Goal: Contribute content: Add original content to the website for others to see

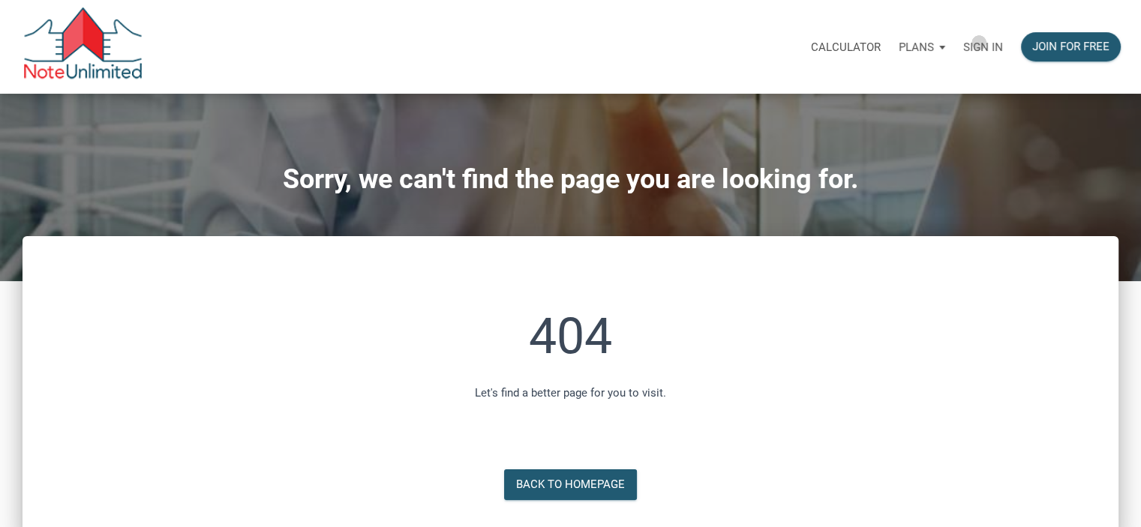
click at [979, 43] on p "Sign in" at bounding box center [983, 46] width 40 height 13
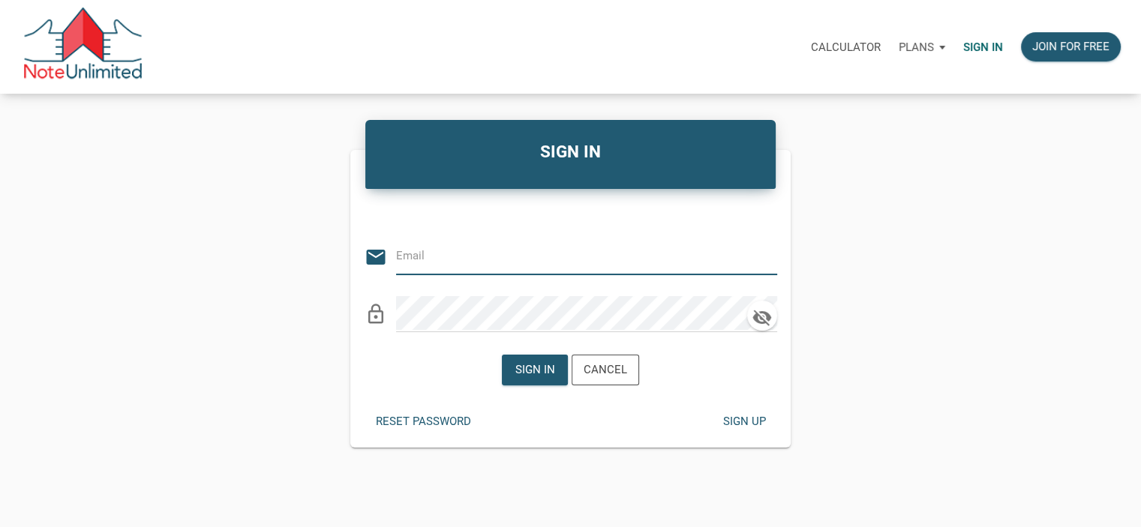
type input "willinv@yahoo.com"
click at [761, 320] on icon "button" at bounding box center [761, 318] width 19 height 16
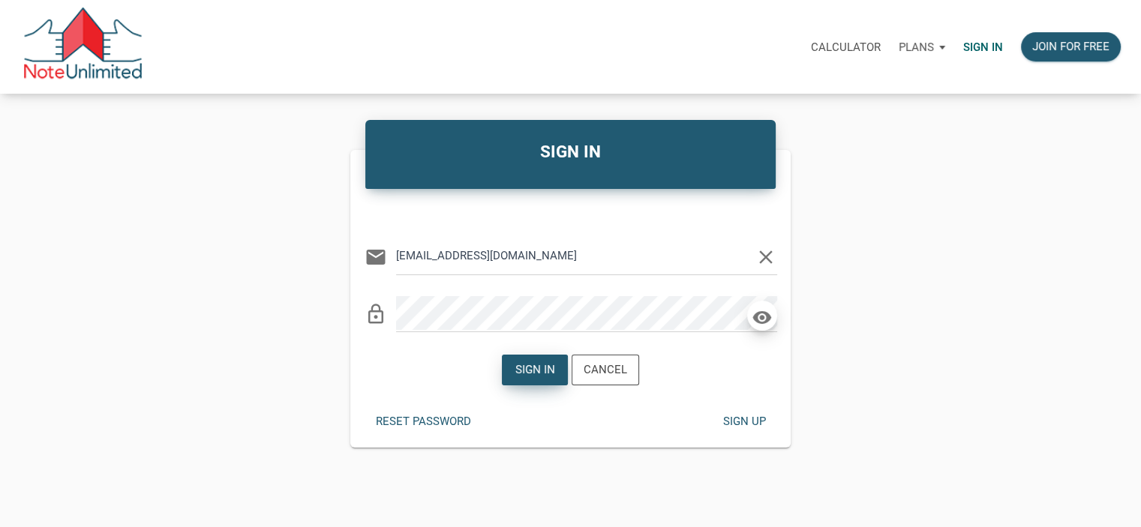
click at [526, 375] on div "Sign in" at bounding box center [535, 369] width 40 height 17
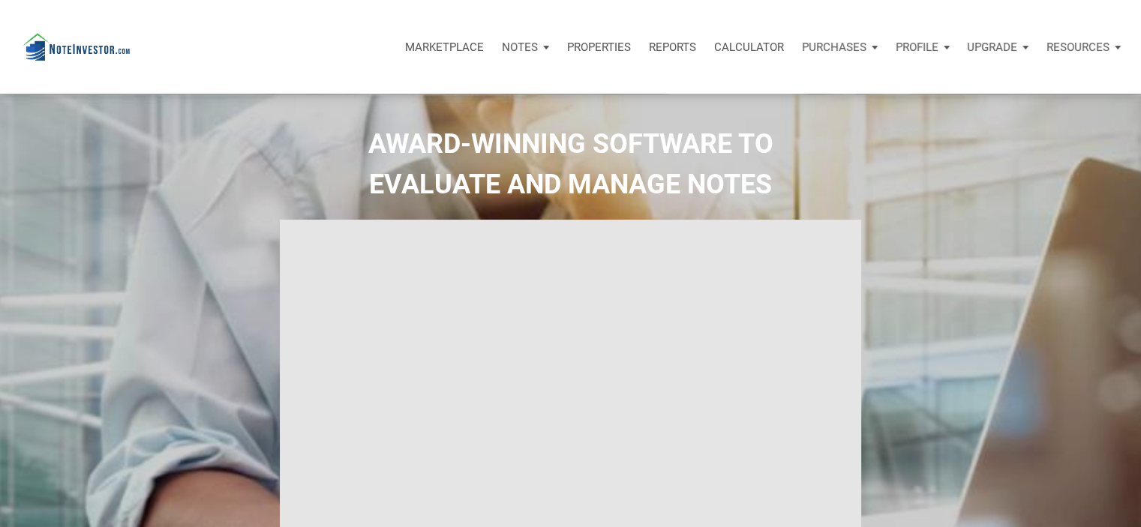
select select
type input "Introduction to new features"
select select
click at [538, 46] on div "Notes" at bounding box center [525, 47] width 65 height 45
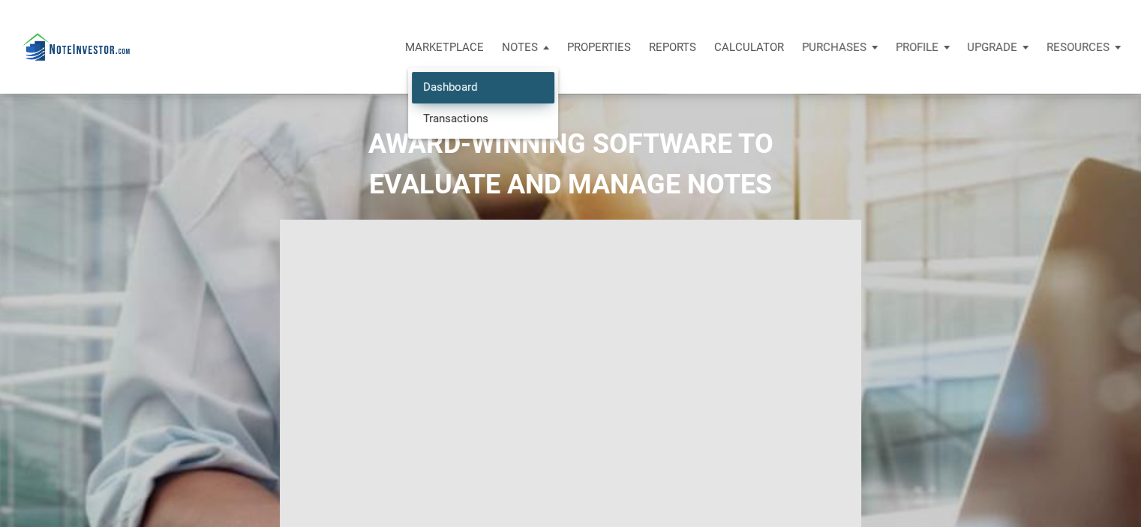
click at [449, 85] on link "Dashboard" at bounding box center [483, 87] width 142 height 31
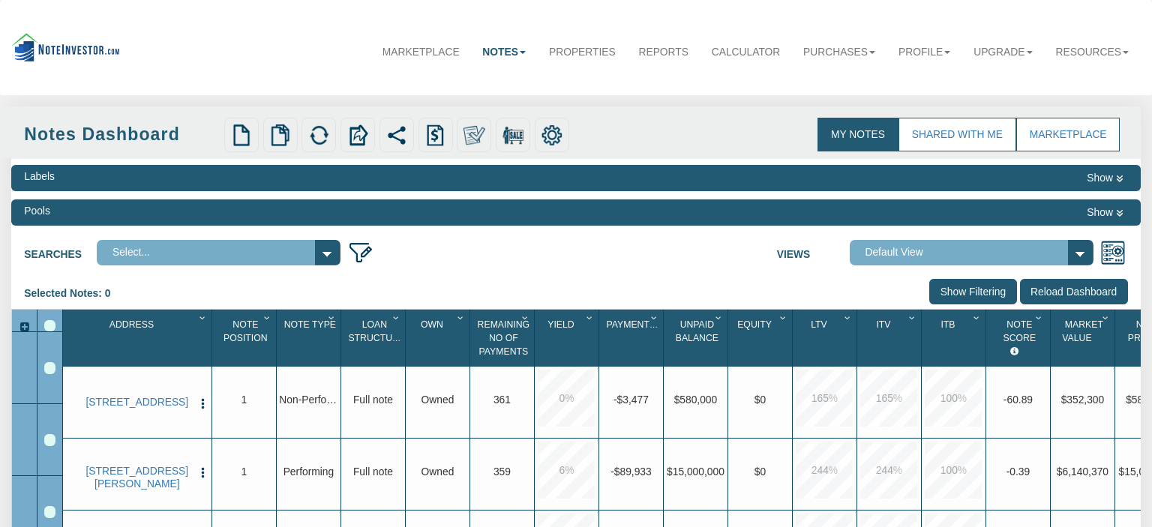
select select "3"
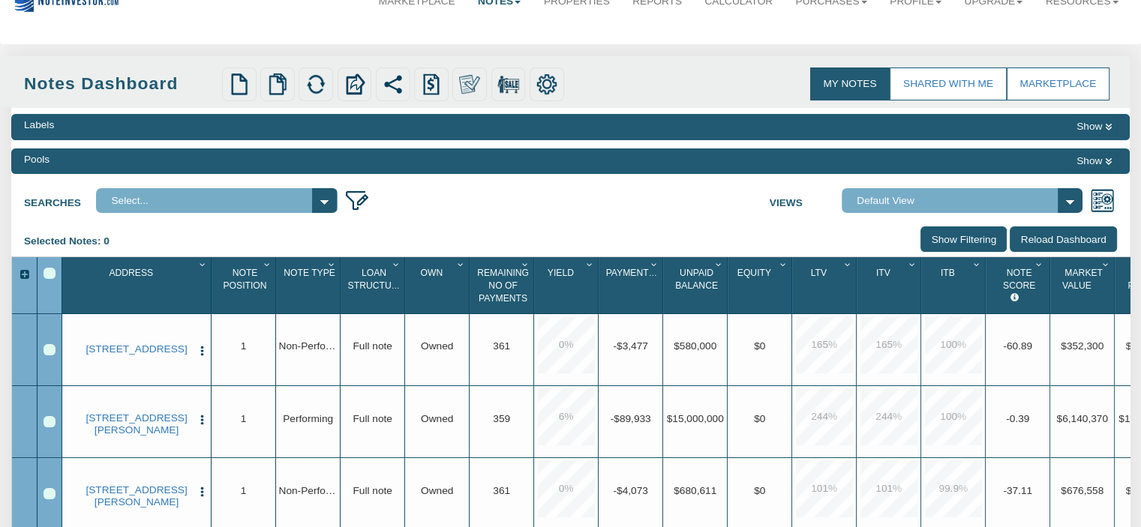
scroll to position [19, 0]
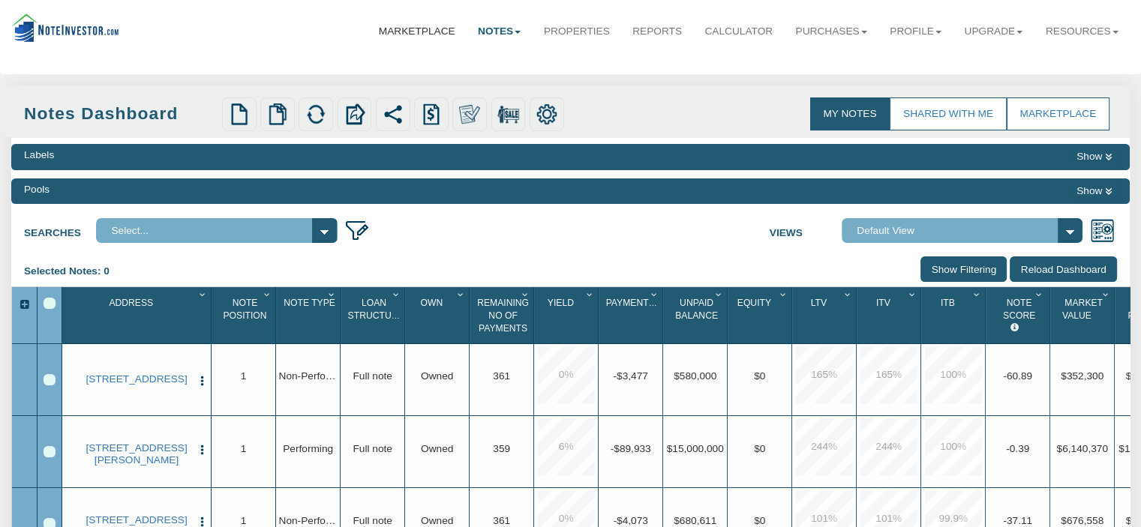
click at [393, 30] on link "Marketplace" at bounding box center [416, 31] width 99 height 37
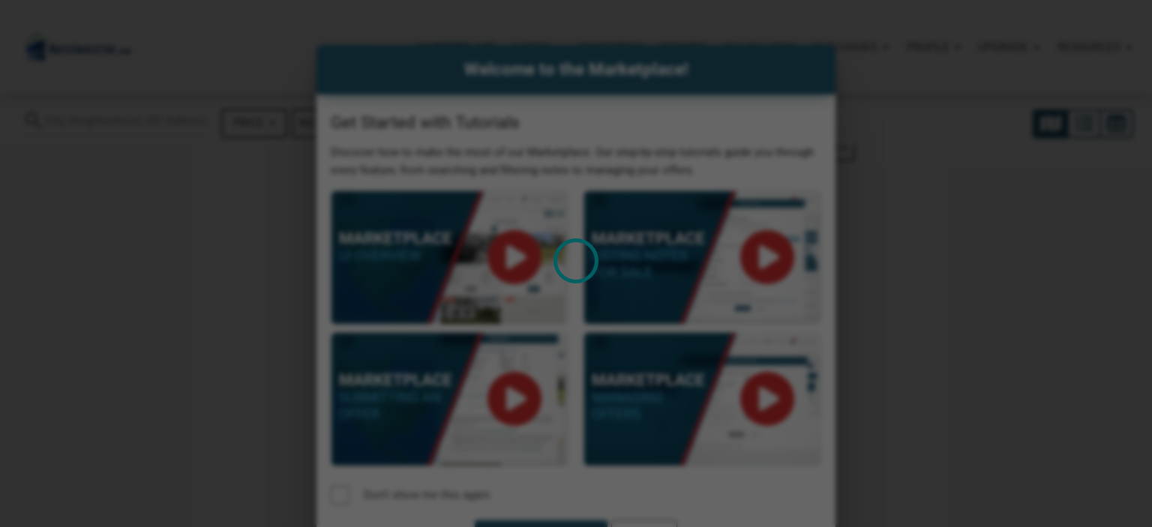
select select
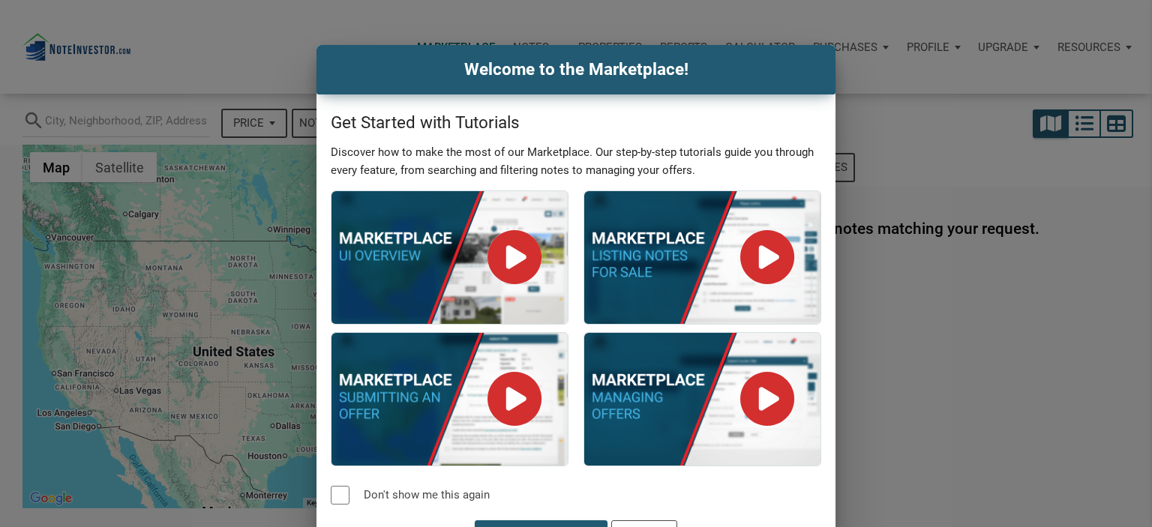
click at [345, 79] on h4 "Welcome to the Marketplace!" at bounding box center [576, 69] width 496 height 25
click at [266, 38] on div "Welcome to the Marketplace! Get Started with Tutorials Discover how to make the…" at bounding box center [576, 263] width 1152 height 527
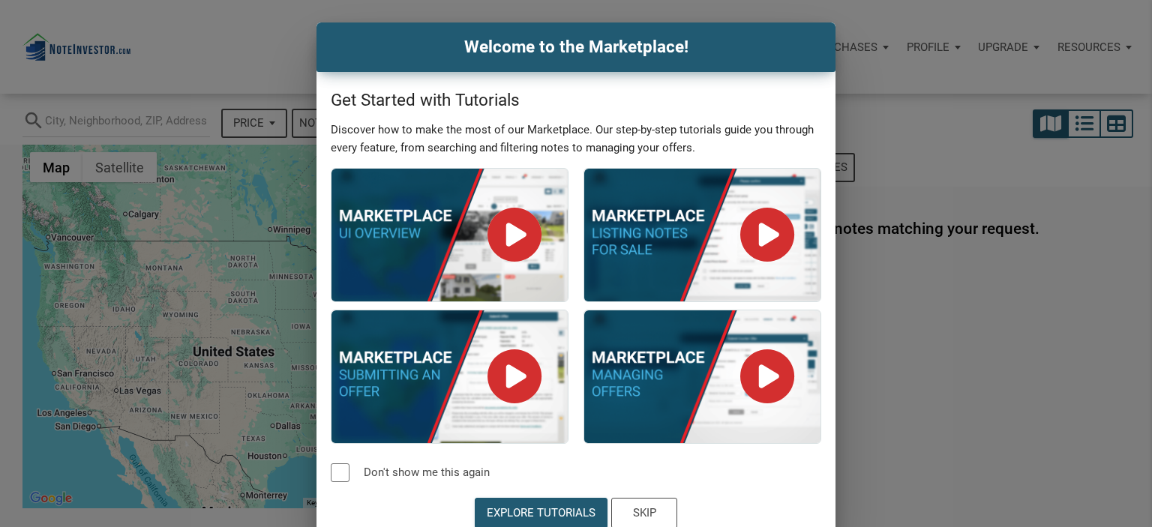
scroll to position [33, 0]
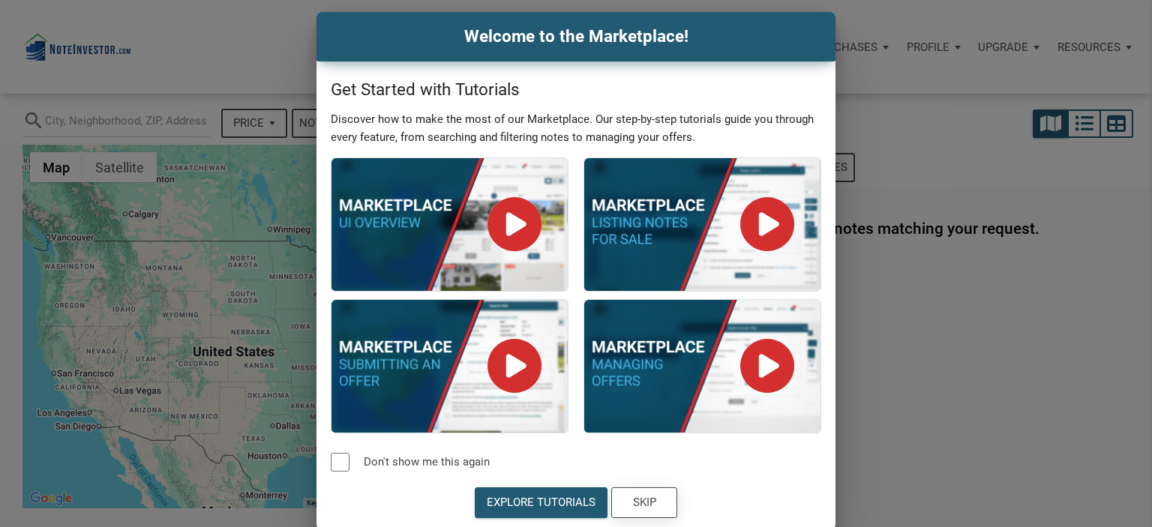
click at [633, 506] on div "Skip" at bounding box center [644, 502] width 23 height 17
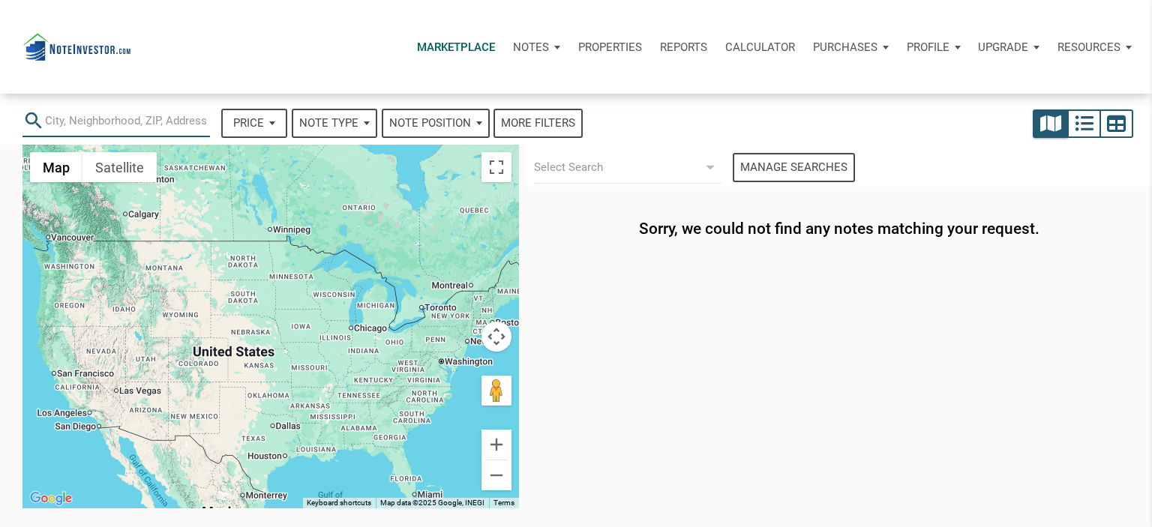
click at [126, 124] on input "text" at bounding box center [127, 120] width 165 height 34
click at [60, 116] on input "text" at bounding box center [127, 120] width 165 height 34
type input "10702 west 17th st zion illinois"
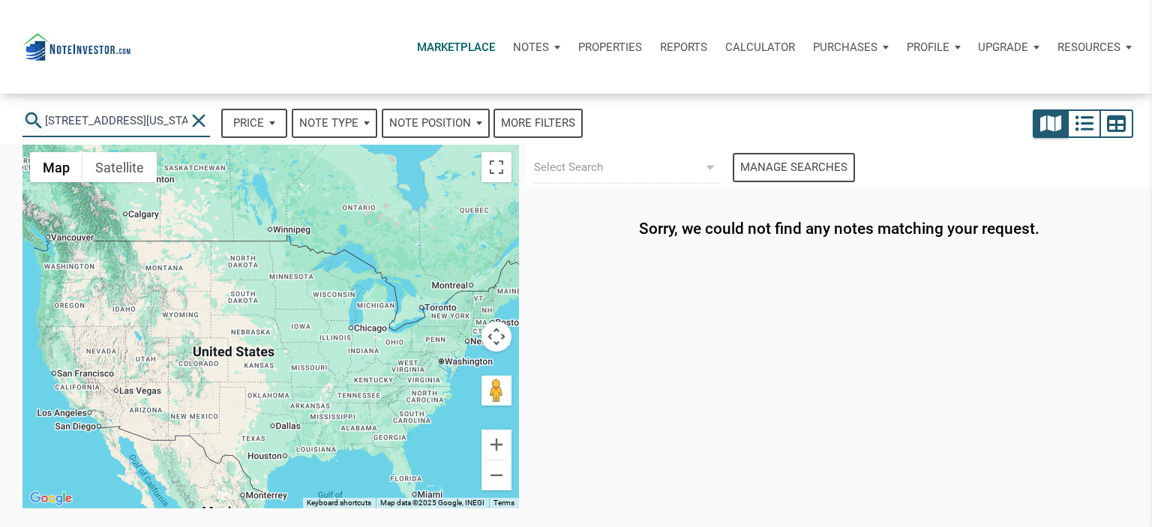
click at [33, 115] on div "Marketplace Notes Dashboard Transactions Properties Reports Calculator Purchase…" at bounding box center [576, 310] width 1152 height 621
click at [272, 124] on div "Price" at bounding box center [254, 123] width 63 height 26
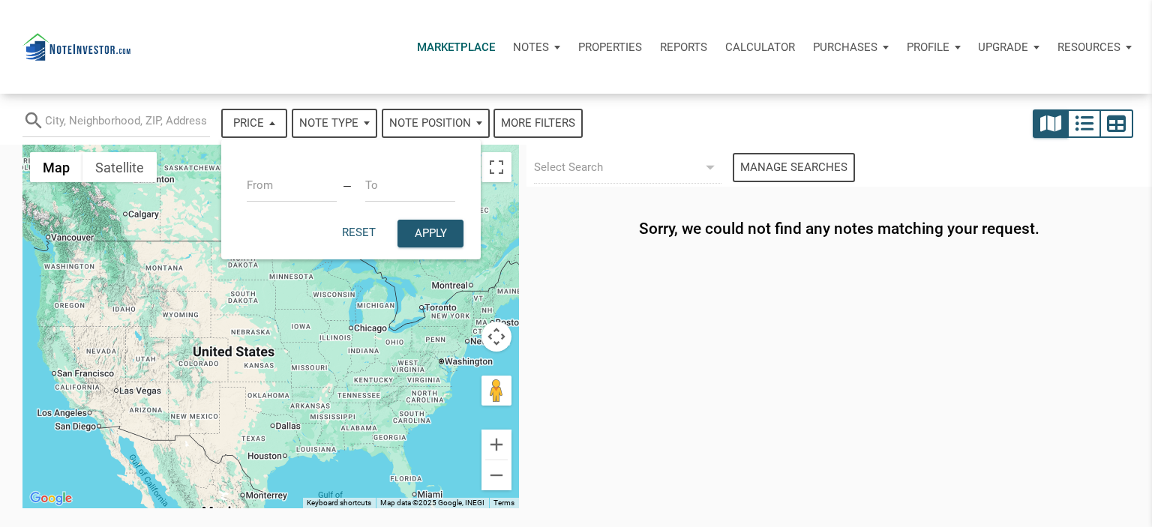
click at [240, 67] on div "Marketplace Notes Dashboard Transactions Properties Reports Calculator Purchase…" at bounding box center [635, 47] width 1010 height 45
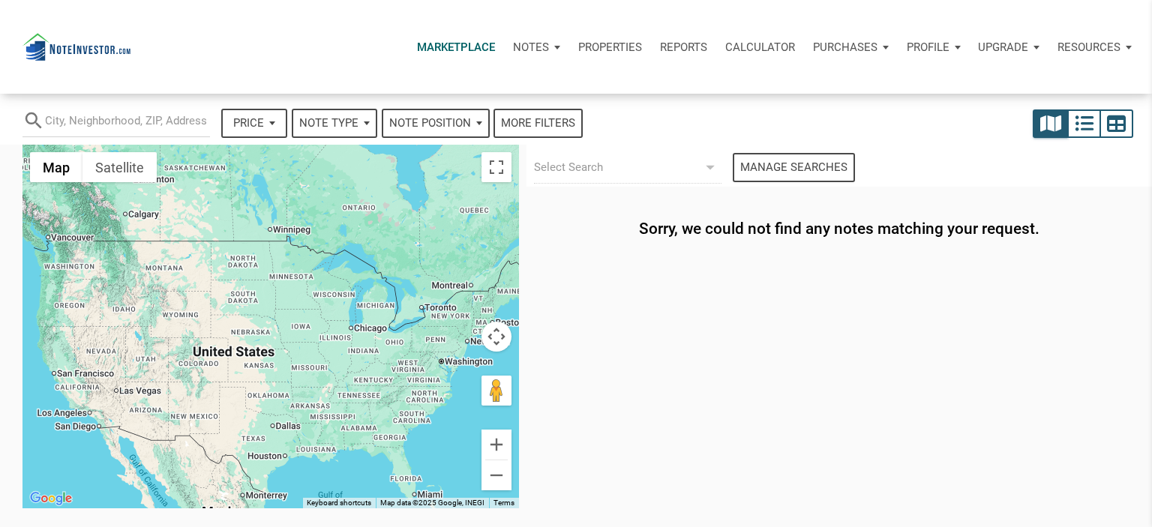
click at [551, 49] on div "Notes" at bounding box center [536, 47] width 65 height 45
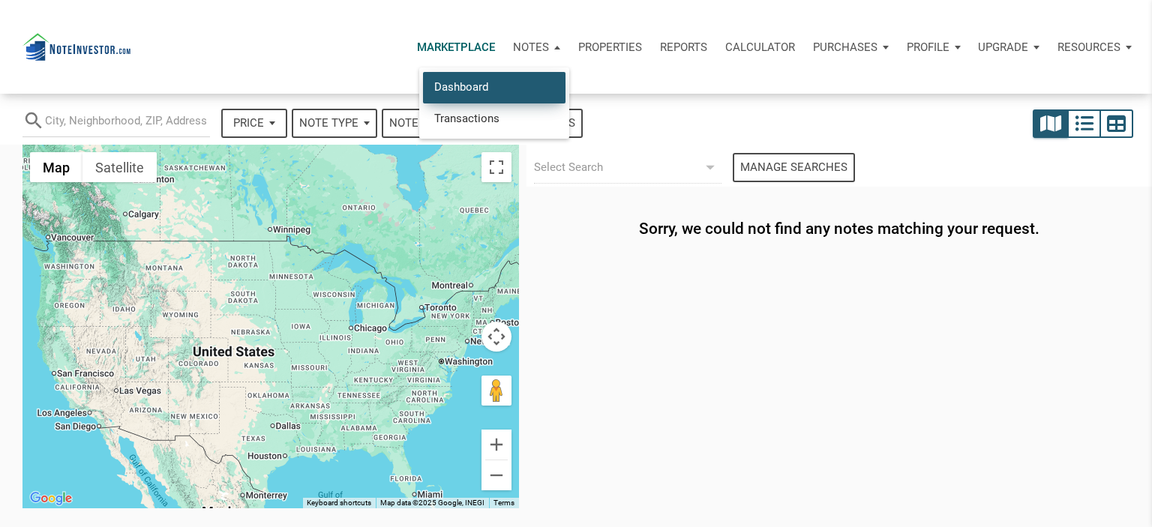
click at [497, 86] on link "Dashboard" at bounding box center [494, 87] width 142 height 31
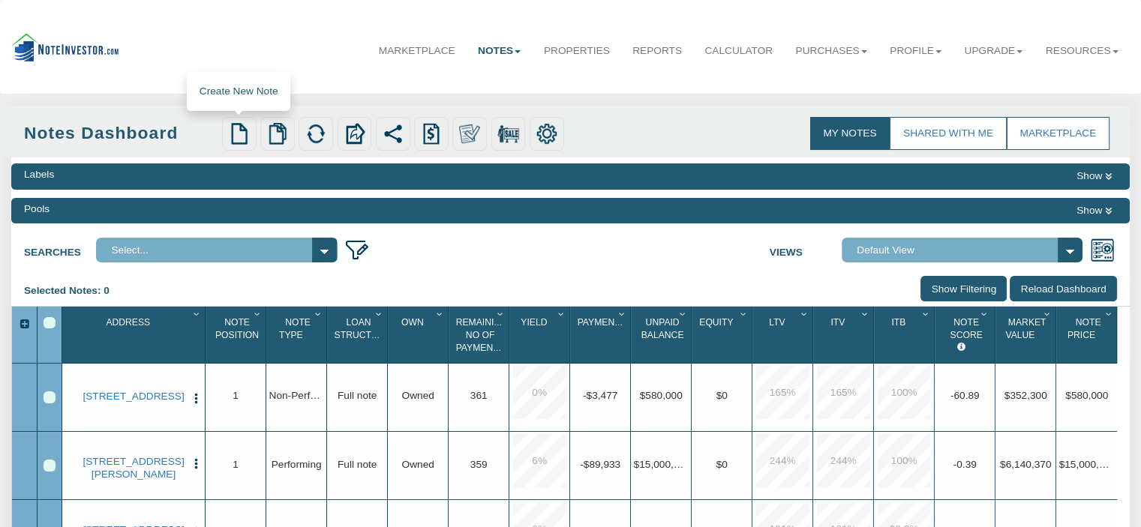
click at [240, 139] on img at bounding box center [239, 133] width 21 height 21
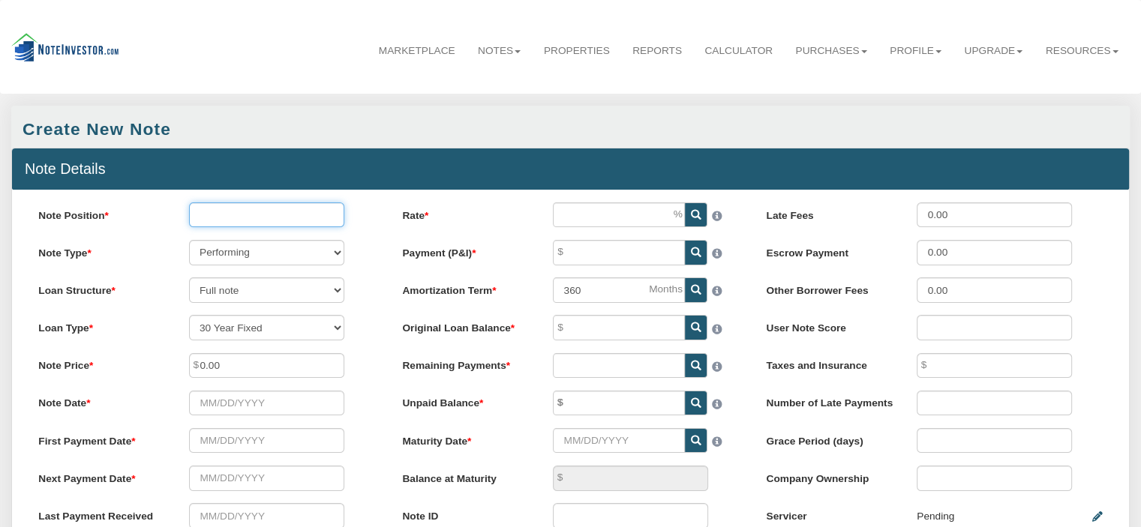
click at [214, 226] on input "Note Position" at bounding box center [266, 214] width 155 height 25
type input "1"
click at [334, 250] on select "Performing Forthcoming Non-Performing REO Sub-Performing Unknown" at bounding box center [266, 252] width 155 height 25
select select "string:N"
click at [189, 241] on select "Performing Forthcoming Non-Performing REO Sub-Performing Unknown" at bounding box center [266, 252] width 155 height 25
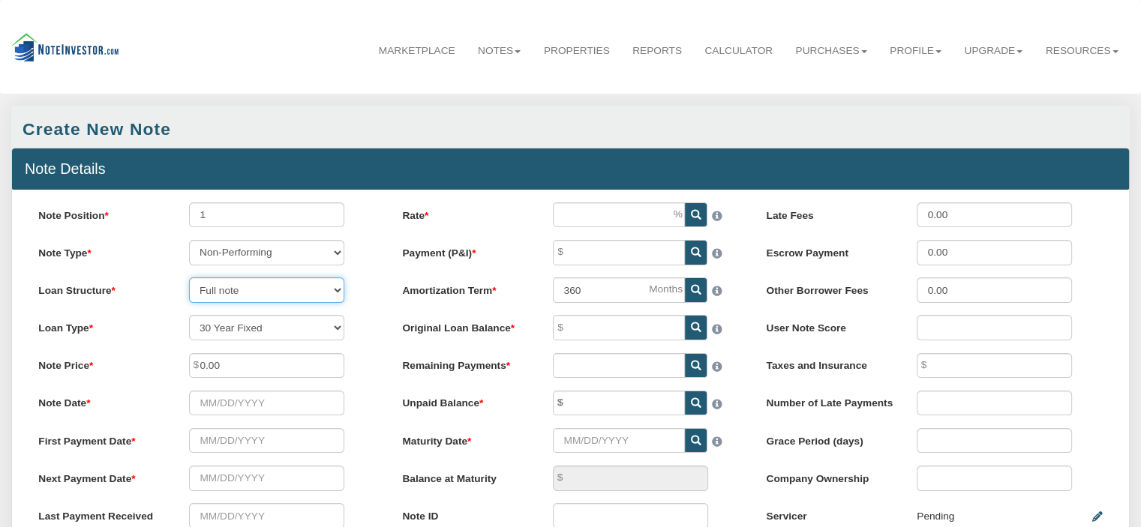
click at [338, 292] on select "Full note Partial note Pledge note Split Payment note" at bounding box center [266, 289] width 155 height 25
click at [216, 294] on select "Full note Partial note Pledge note Split Payment note" at bounding box center [266, 289] width 155 height 25
click at [322, 373] on input "0.00" at bounding box center [266, 365] width 155 height 25
type input "0"
type input "215,000.00"
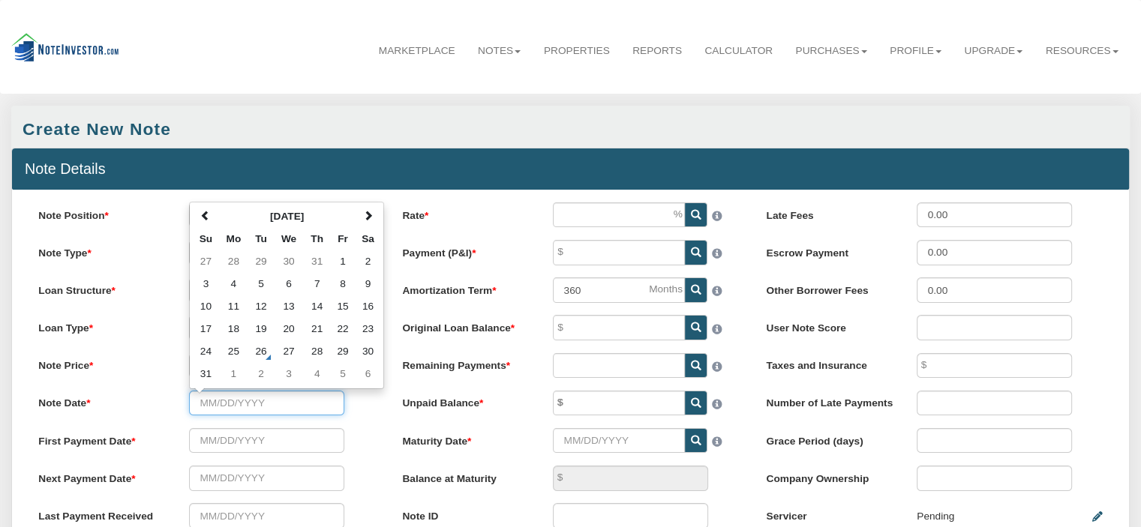
click at [332, 409] on input "Note Date" at bounding box center [266, 403] width 155 height 25
click at [267, 353] on td "26" at bounding box center [260, 351] width 25 height 22
type input "08/26/2025"
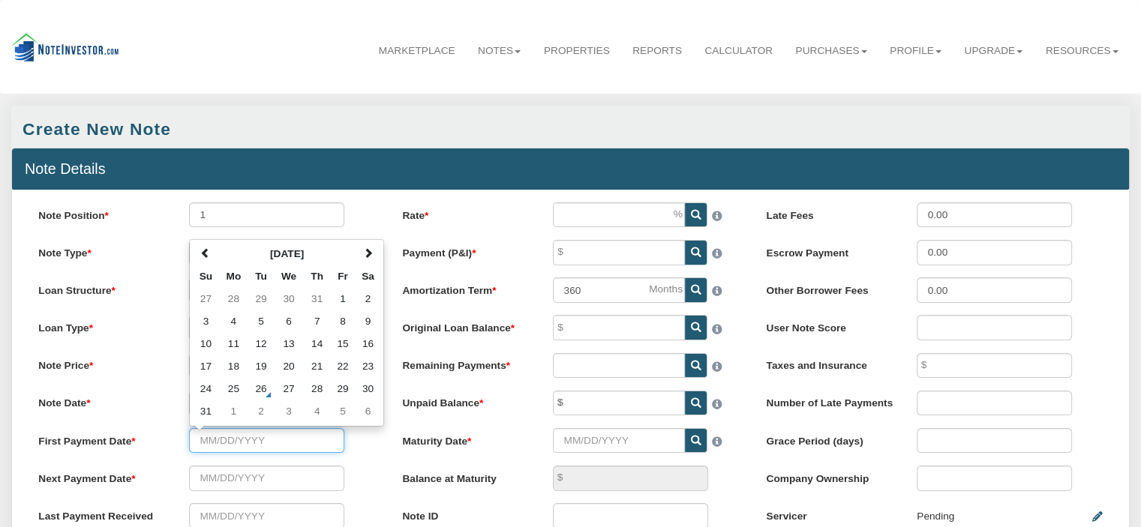
click at [284, 448] on input "text" at bounding box center [266, 440] width 155 height 25
click at [376, 260] on th at bounding box center [367, 254] width 25 height 22
click at [231, 346] on td "15" at bounding box center [233, 344] width 29 height 22
type input "09/15/2025"
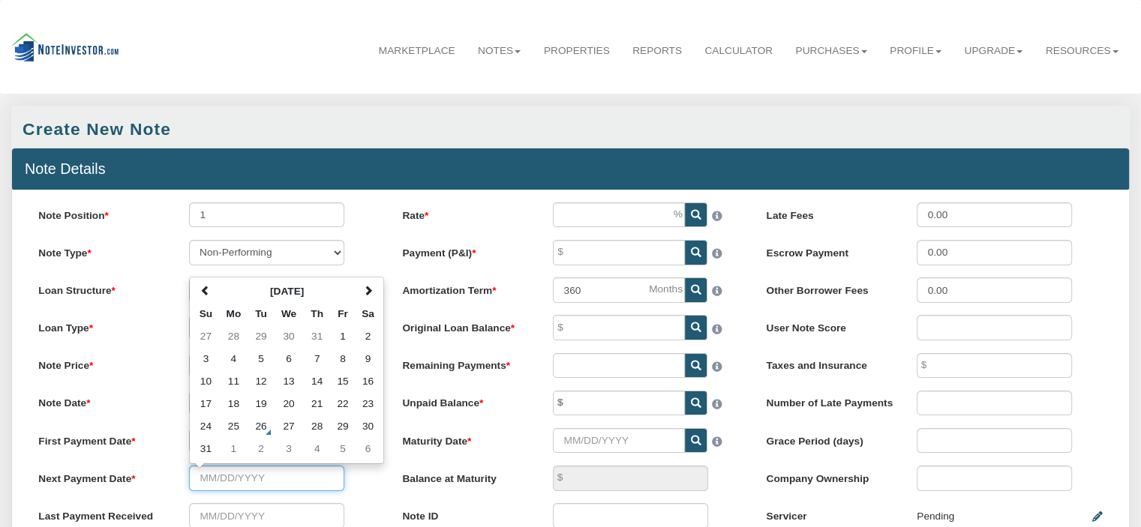
click at [299, 481] on input "text" at bounding box center [266, 478] width 155 height 25
click at [371, 293] on span at bounding box center [367, 291] width 10 height 10
click at [371, 292] on span at bounding box center [367, 291] width 10 height 10
click at [291, 342] on td "1" at bounding box center [289, 336] width 30 height 22
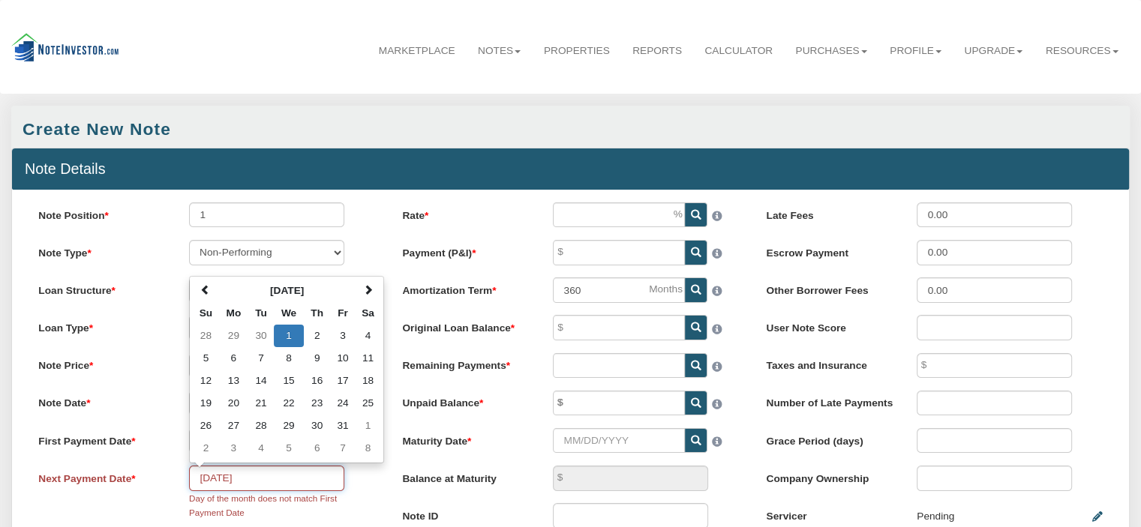
click at [337, 485] on input "10/01/2025" at bounding box center [266, 478] width 155 height 25
click at [291, 387] on td "15" at bounding box center [289, 381] width 30 height 22
type input "[DATE]"
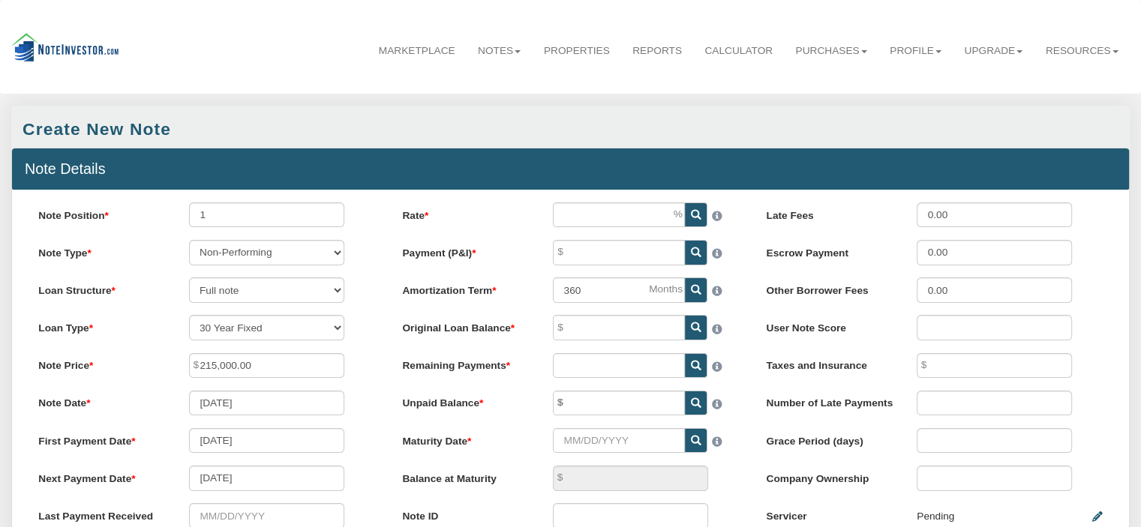
click at [349, 484] on div "[DATE]" at bounding box center [266, 478] width 181 height 25
drag, startPoint x: 355, startPoint y: 437, endPoint x: 358, endPoint y: 468, distance: 30.9
click at [358, 468] on div "Note Position 1 Note Type Performing Forthcoming Non-Performing REO Sub-Perform…" at bounding box center [207, 390] width 364 height 376
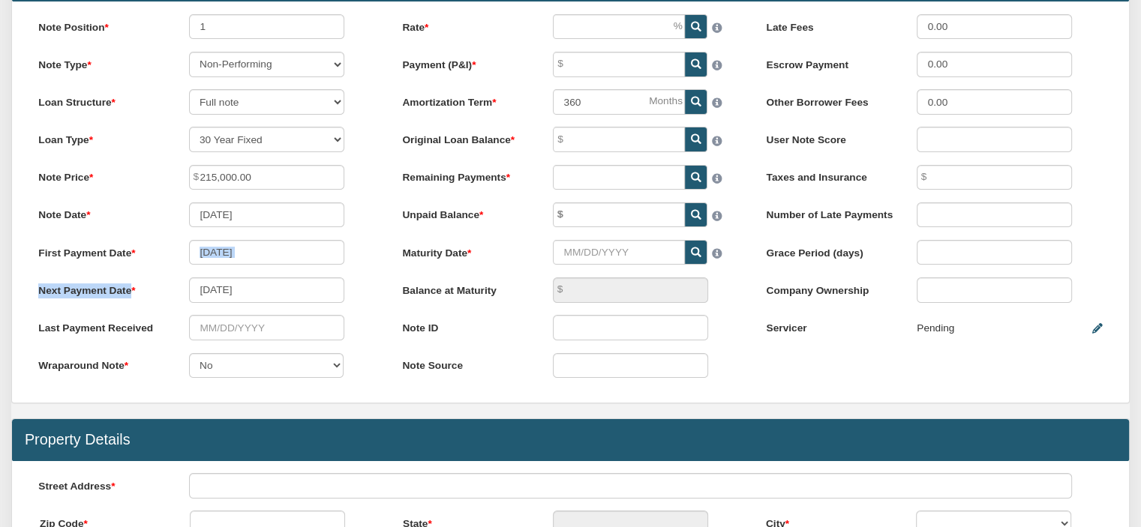
scroll to position [171, 0]
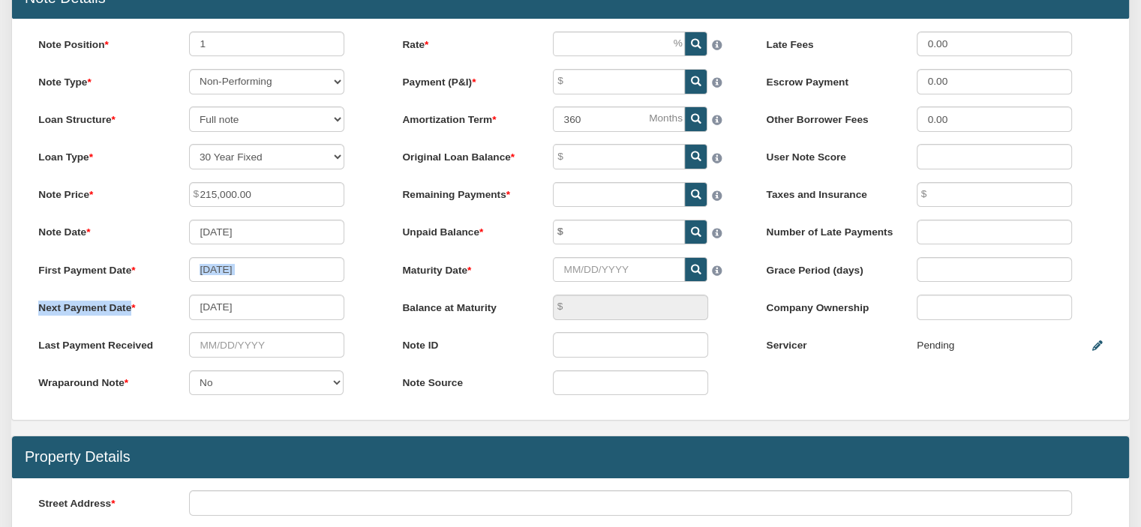
click at [365, 319] on div "Next Payment Date 10/15/2025" at bounding box center [206, 307] width 361 height 25
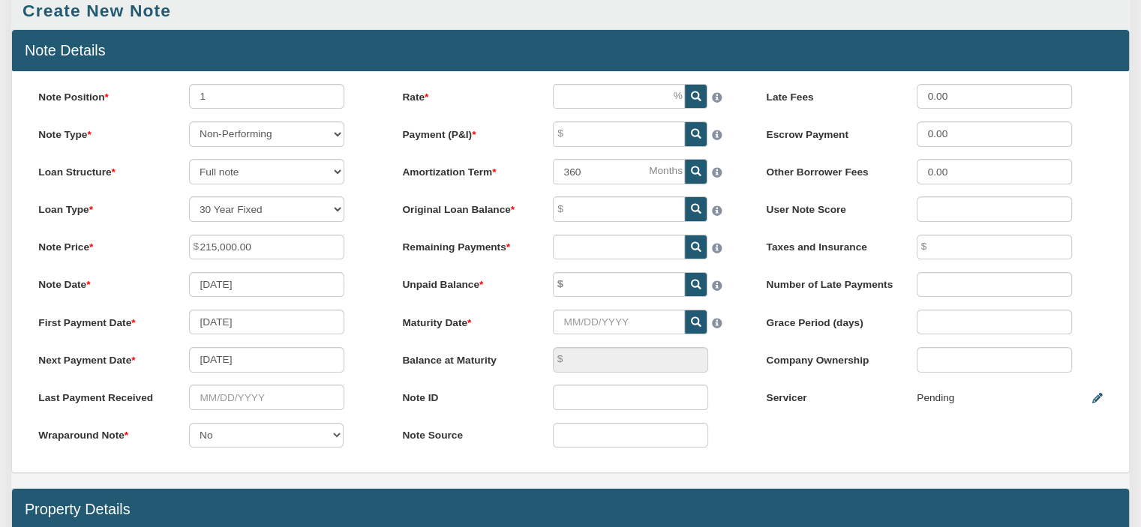
scroll to position [111, 0]
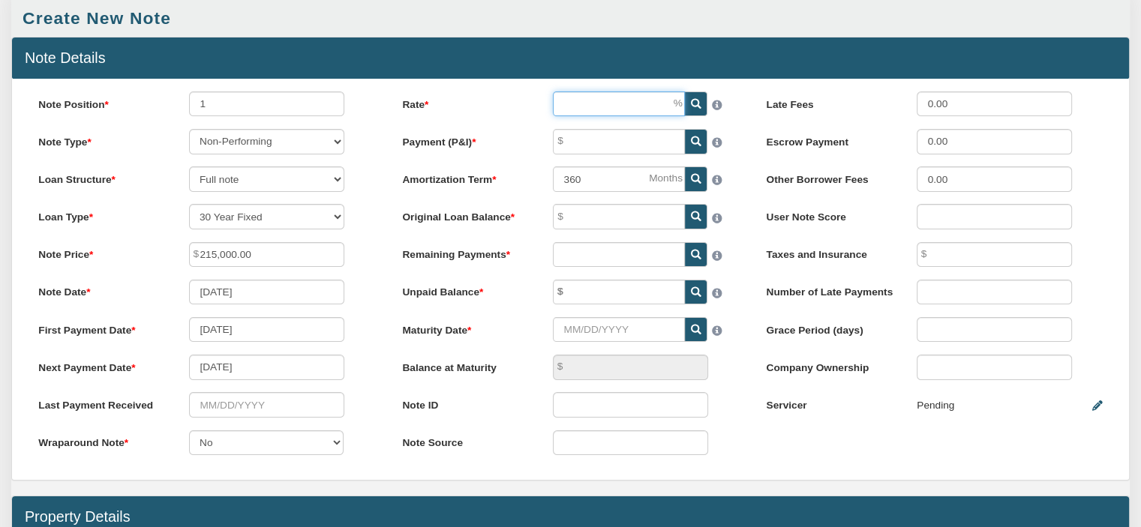
click at [670, 106] on input "Rate" at bounding box center [619, 103] width 132 height 25
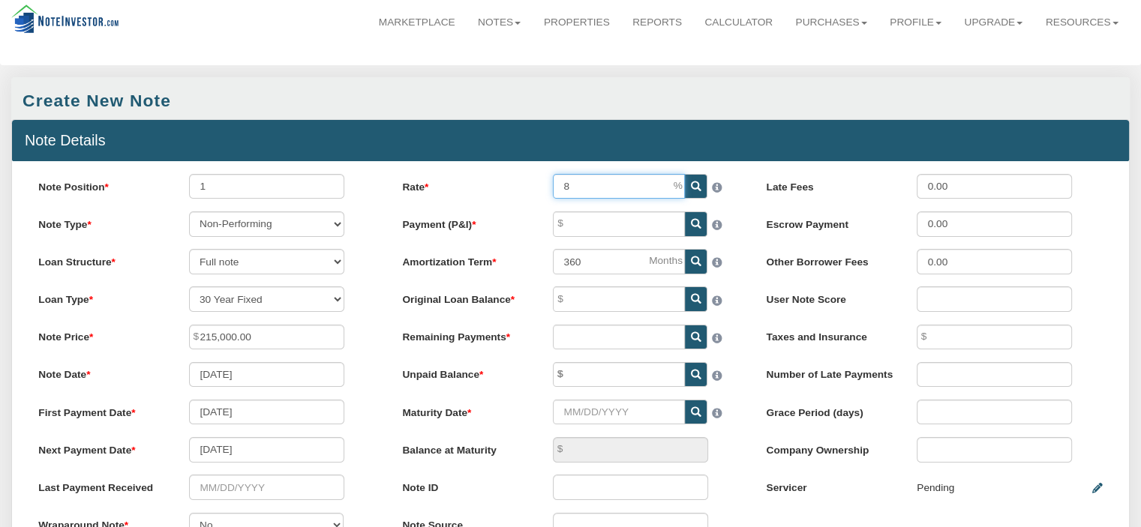
scroll to position [0, 0]
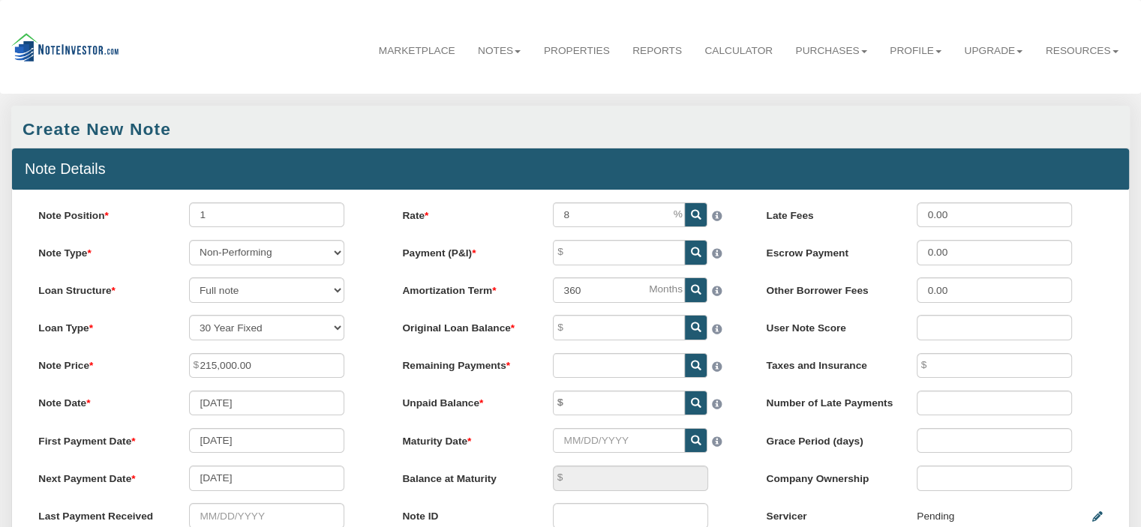
type input "8.00"
click at [693, 209] on span at bounding box center [696, 214] width 22 height 25
type input "0.00"
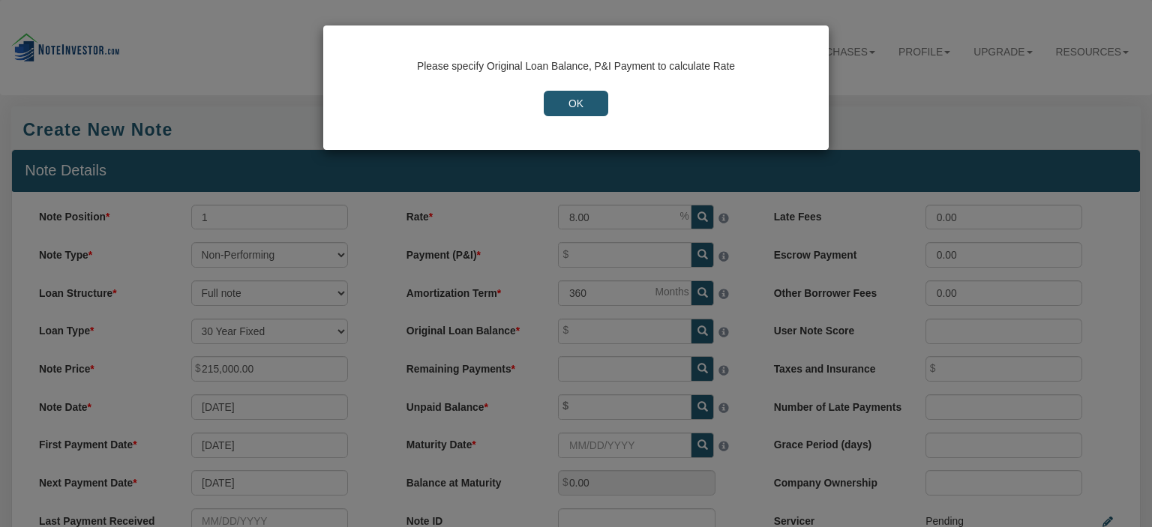
click at [589, 106] on input "OK" at bounding box center [576, 103] width 64 height 25
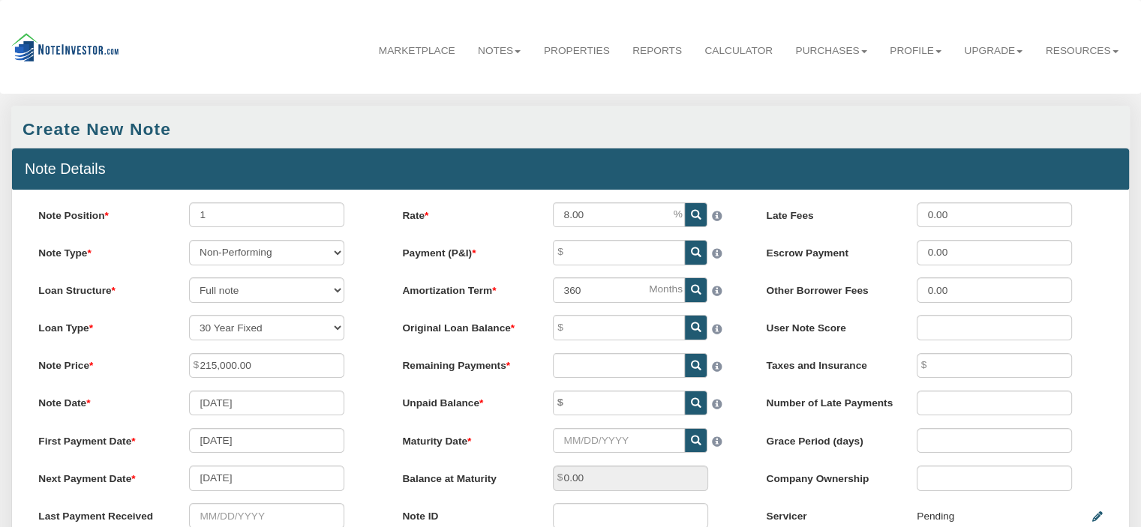
click at [699, 251] on icon at bounding box center [696, 252] width 10 height 10
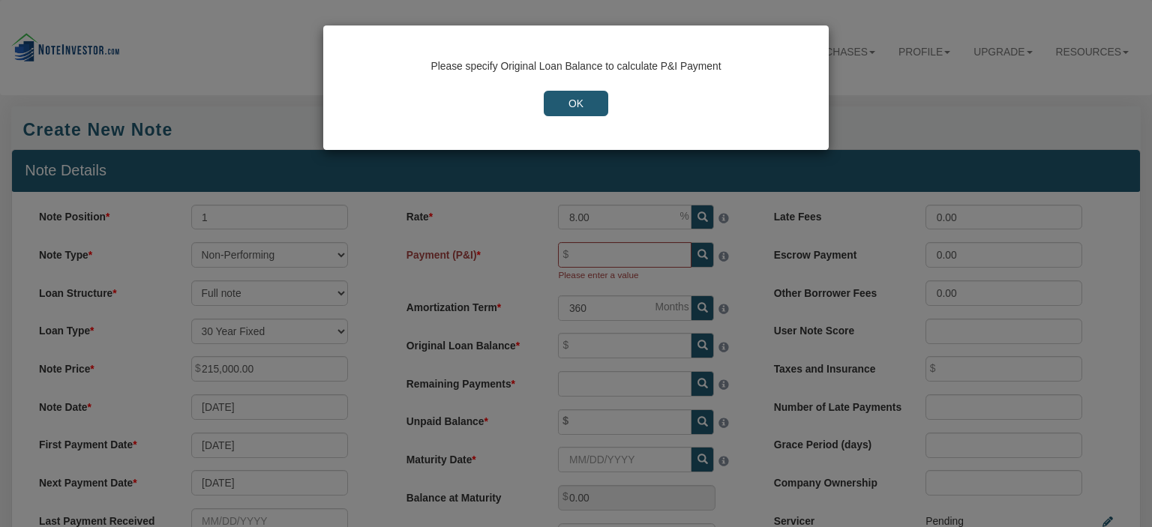
click at [576, 103] on input "OK" at bounding box center [576, 103] width 64 height 25
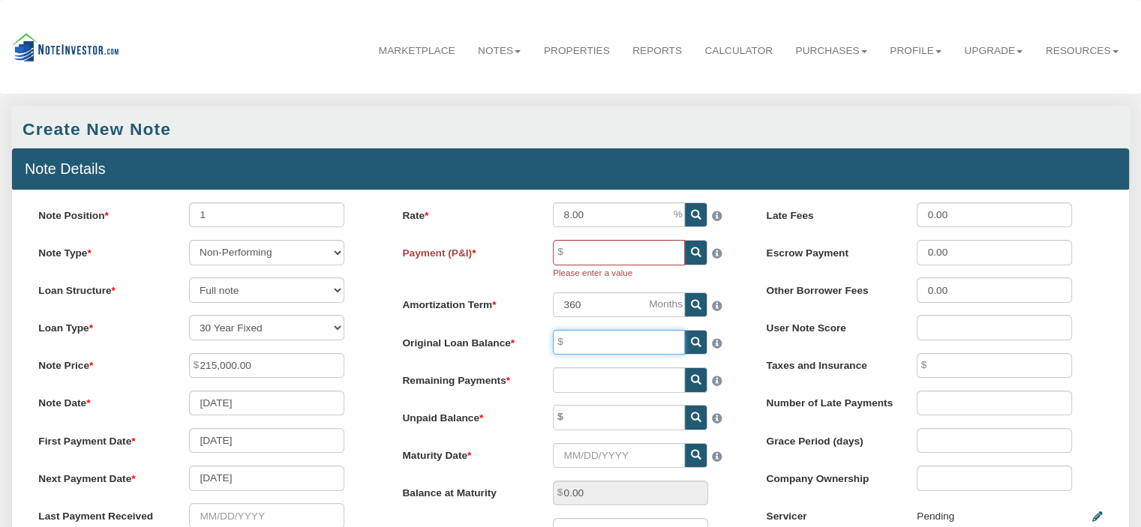
click at [580, 349] on input "Original Loan Balance" at bounding box center [619, 342] width 132 height 25
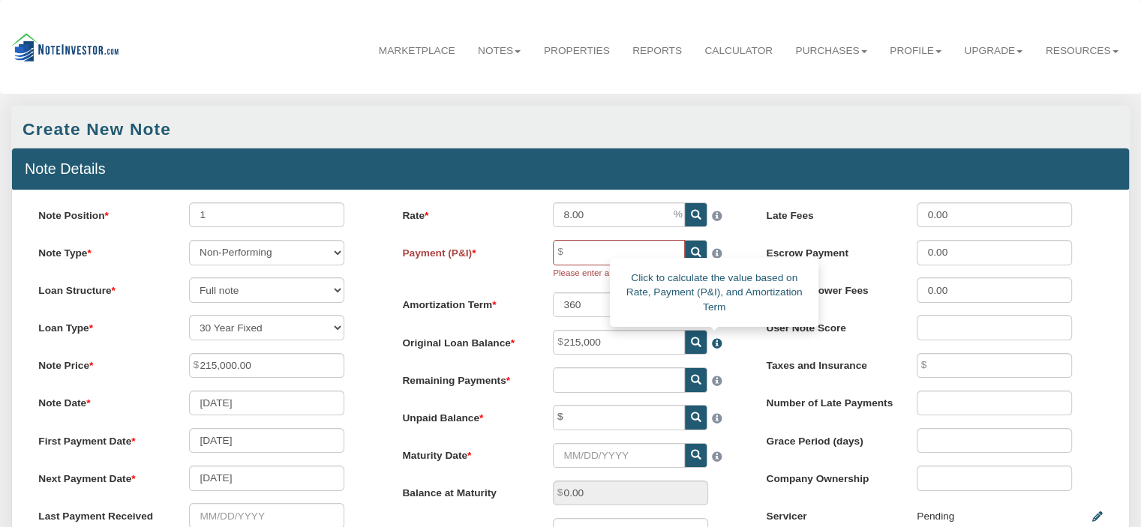
type input "215,000.00"
click at [718, 345] on span at bounding box center [714, 340] width 15 height 19
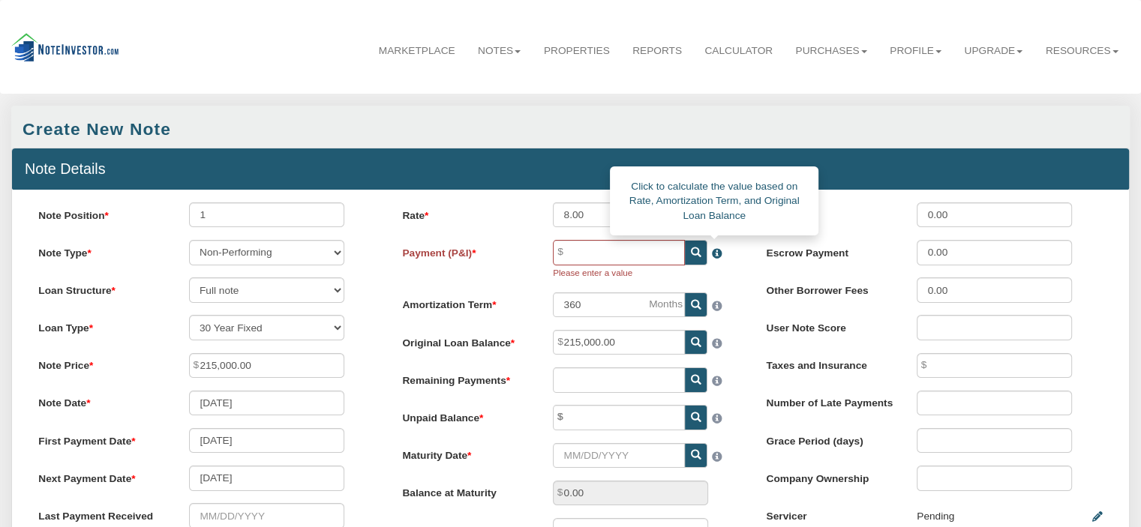
click at [716, 251] on span at bounding box center [714, 250] width 15 height 19
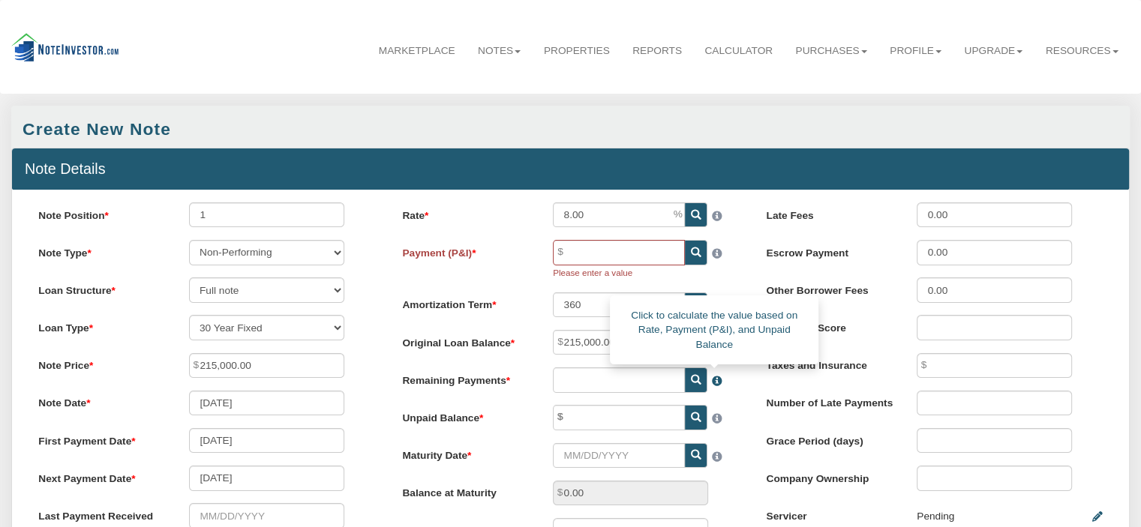
click at [715, 383] on span at bounding box center [714, 377] width 15 height 19
click at [696, 385] on icon at bounding box center [696, 380] width 10 height 10
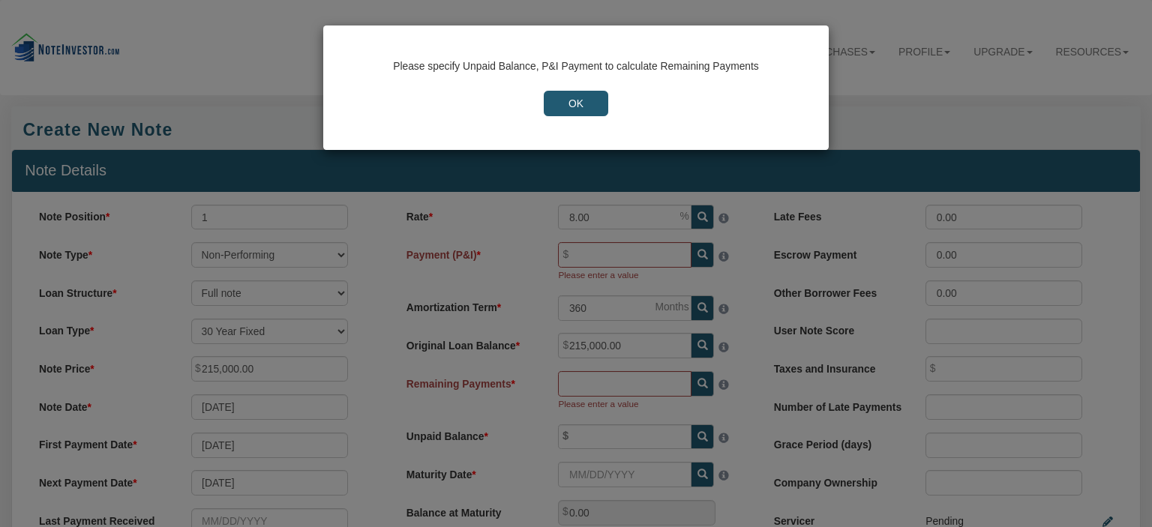
click at [570, 97] on input "OK" at bounding box center [576, 103] width 64 height 25
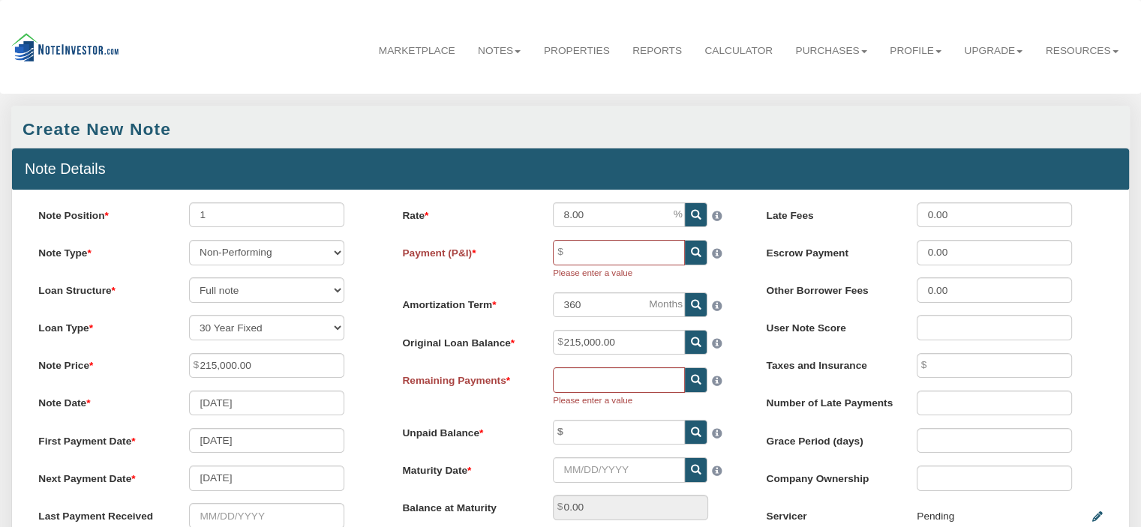
click at [697, 254] on icon at bounding box center [696, 252] width 10 height 10
type input "1,577.59"
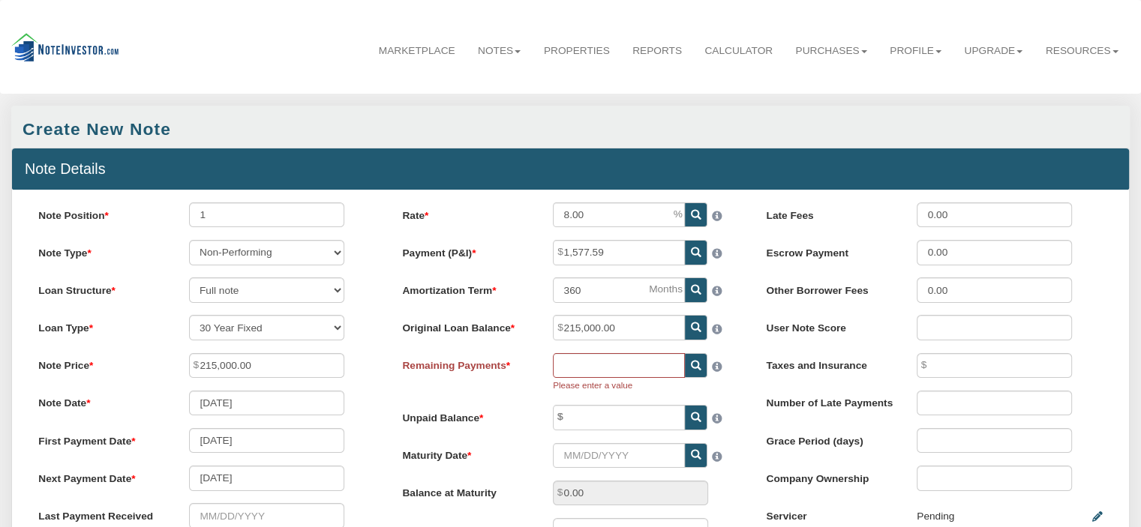
click at [690, 365] on span at bounding box center [696, 365] width 22 height 25
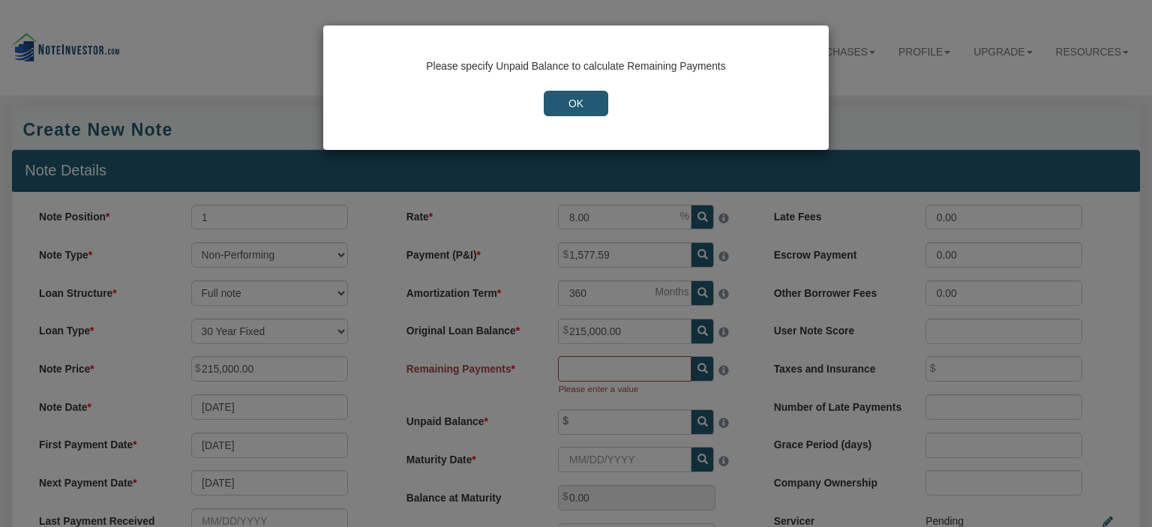
click at [577, 106] on input "OK" at bounding box center [576, 103] width 64 height 25
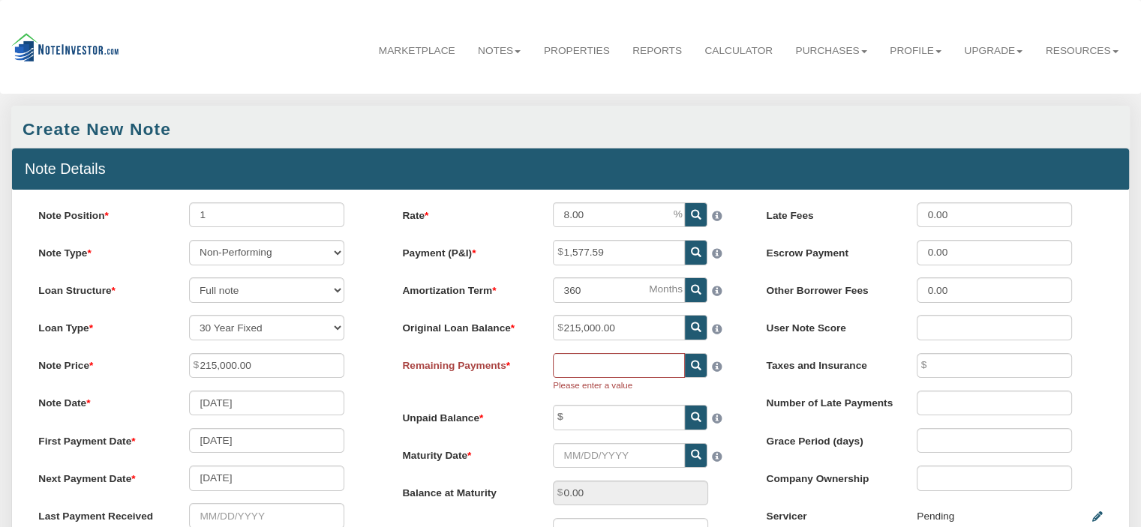
click at [693, 419] on icon at bounding box center [696, 417] width 10 height 10
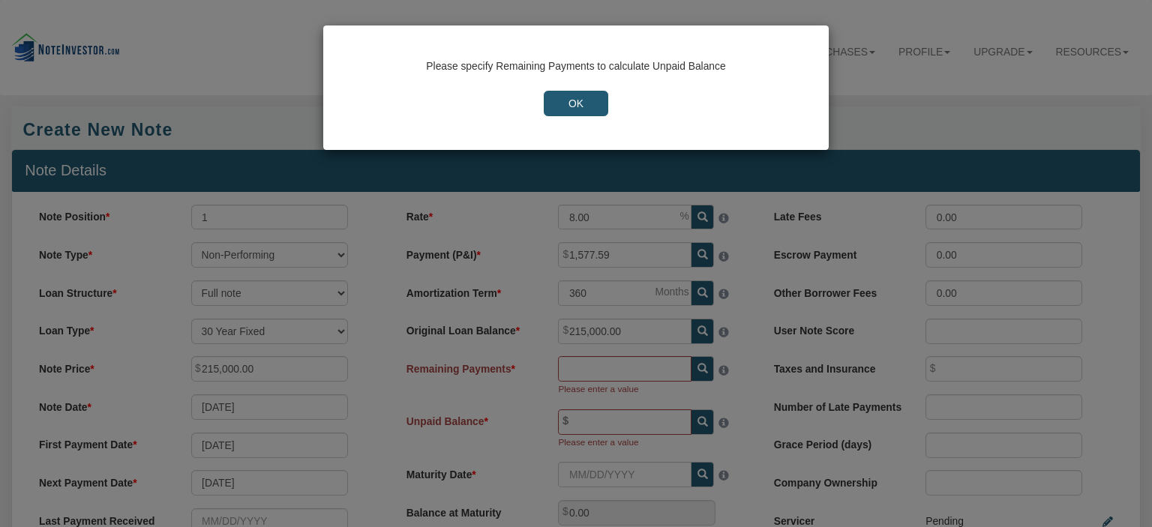
click at [604, 371] on div "Please specify Remaining Payments to calculate Unpaid Balance OK" at bounding box center [576, 263] width 1152 height 527
click at [570, 107] on input "OK" at bounding box center [576, 103] width 64 height 25
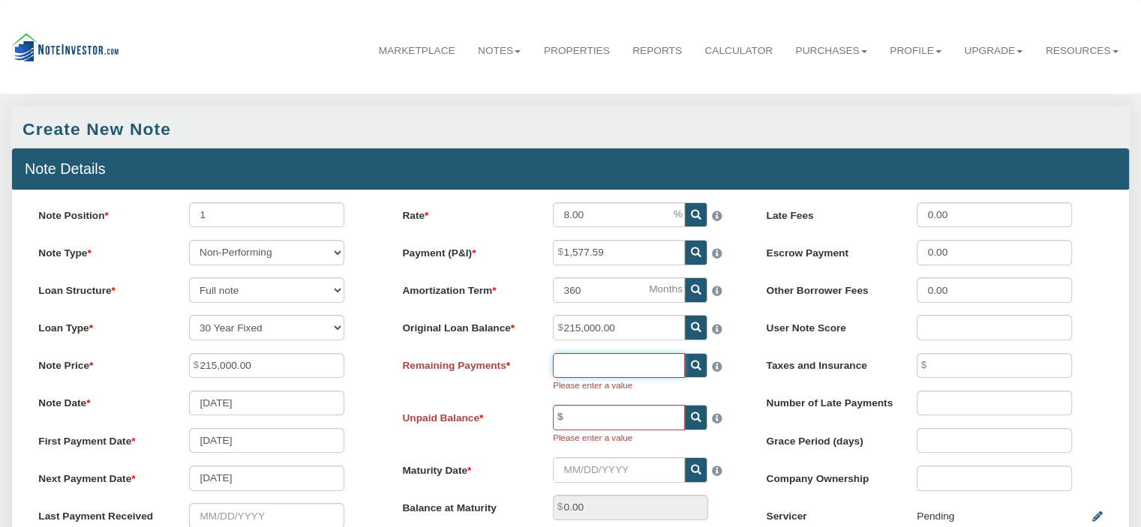
click at [576, 367] on input "text" at bounding box center [619, 365] width 132 height 25
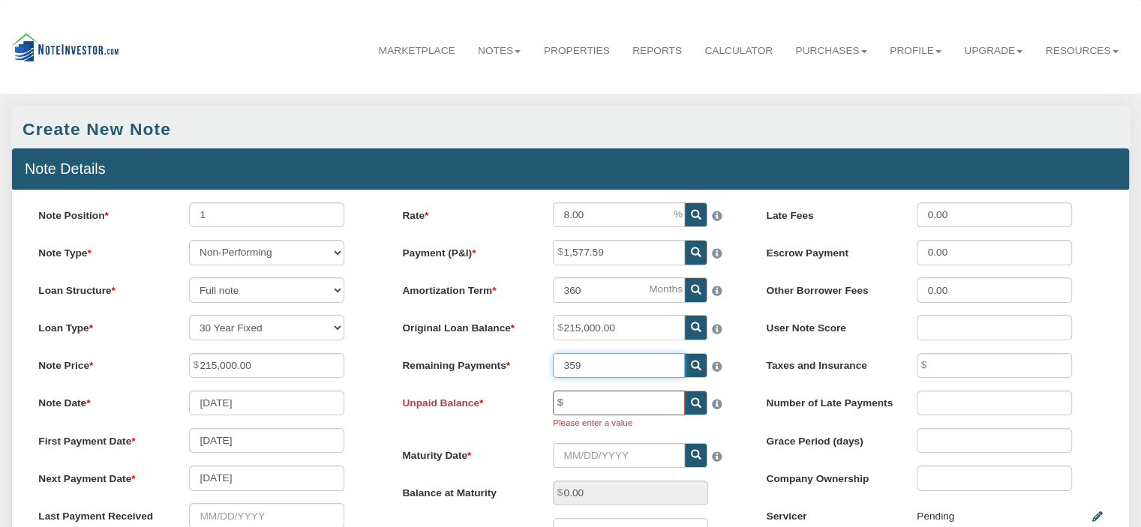
type input "359"
click at [691, 406] on icon at bounding box center [696, 403] width 10 height 10
type input "214,855.22"
type input "1,567.17"
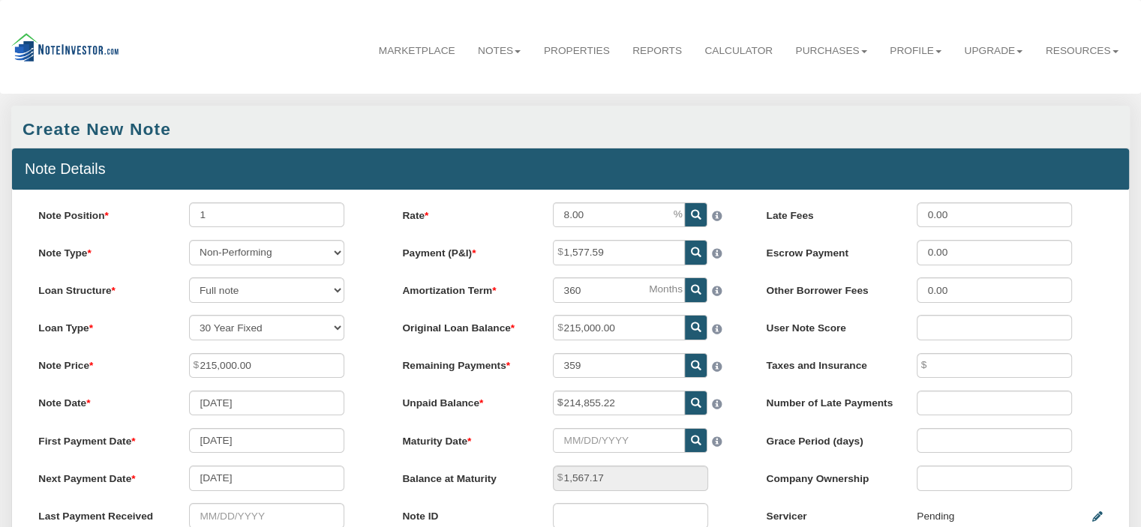
click at [689, 443] on span at bounding box center [696, 440] width 22 height 25
type input "[DATE]"
click at [699, 446] on icon at bounding box center [696, 441] width 10 height 10
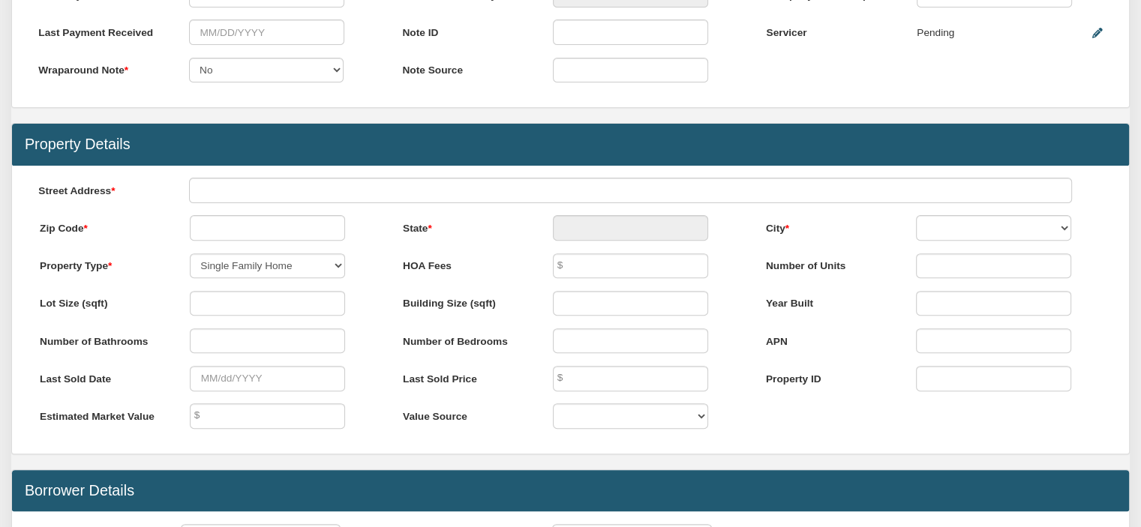
scroll to position [495, 0]
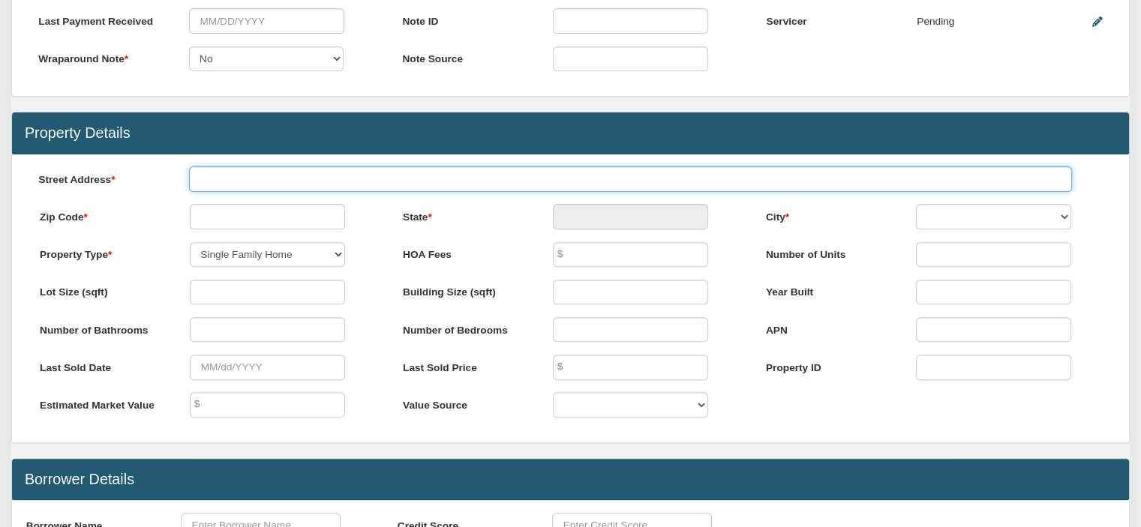
click at [234, 191] on input "text" at bounding box center [630, 178] width 883 height 25
click at [260, 191] on input "10702 West17th" at bounding box center [630, 178] width 883 height 25
click at [247, 188] on input "10702 West17th" at bounding box center [630, 178] width 883 height 25
click at [255, 191] on input "10702 West17th" at bounding box center [630, 178] width 883 height 25
click at [257, 185] on input "10702 West17th" at bounding box center [630, 178] width 883 height 25
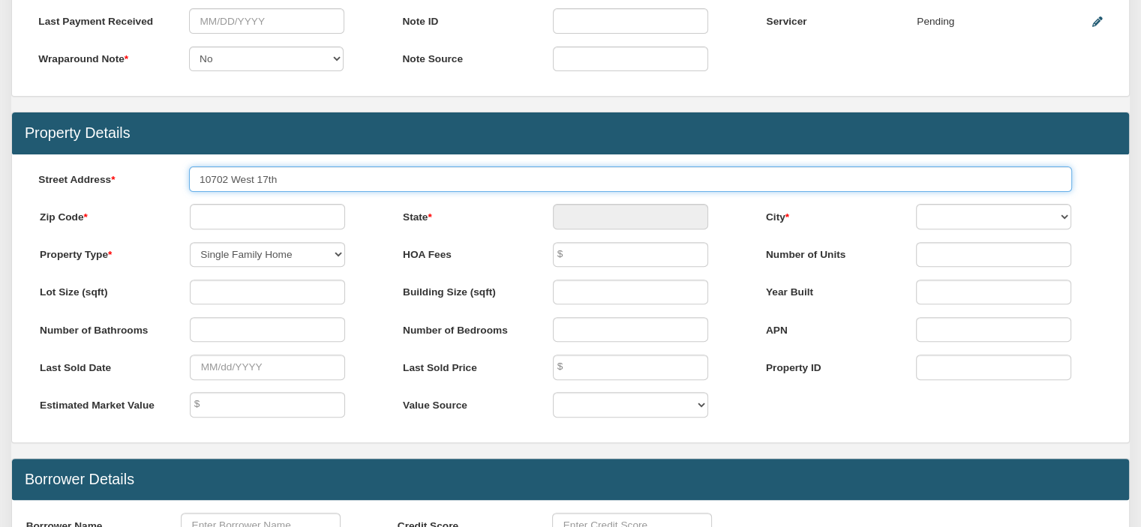
click at [285, 199] on div "Street Address 10702 West 17th" at bounding box center [570, 184] width 1091 height 37
click at [325, 187] on input "10702 West 17th St.Zion Ilnois" at bounding box center [630, 178] width 883 height 25
click at [328, 191] on input "10702 West 17th St.Zion Ilnois" at bounding box center [630, 178] width 883 height 25
click at [330, 189] on input "10702 West 17th St.Zion Ilnois" at bounding box center [630, 178] width 883 height 25
click at [325, 191] on input "10702 West 17th St.Zion Ilnois" at bounding box center [630, 178] width 883 height 25
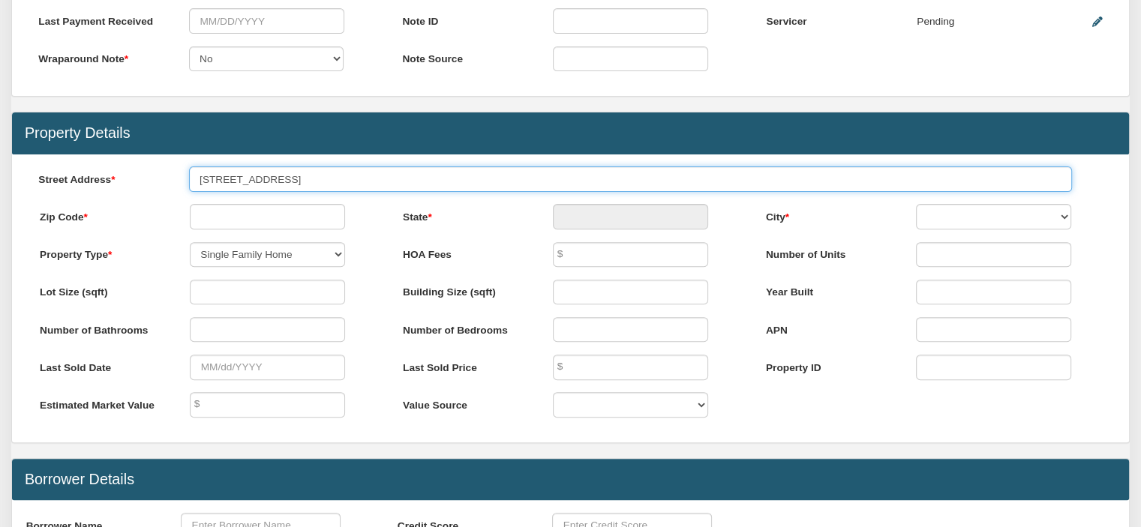
click at [338, 197] on div "Street Address 10702 West 17th St.Zion Ilnois" at bounding box center [570, 184] width 1091 height 37
click at [322, 188] on input "10702 West 17th St.Zion Ilnois" at bounding box center [630, 178] width 883 height 25
click at [352, 187] on input "10702 West 17th St.Zion Ilnois" at bounding box center [630, 178] width 883 height 25
click at [333, 185] on input "10702 West 17th St.Zion Illionois" at bounding box center [630, 178] width 883 height 25
click at [330, 187] on input "10702 West 17th St.Zion Illionois" at bounding box center [630, 178] width 883 height 25
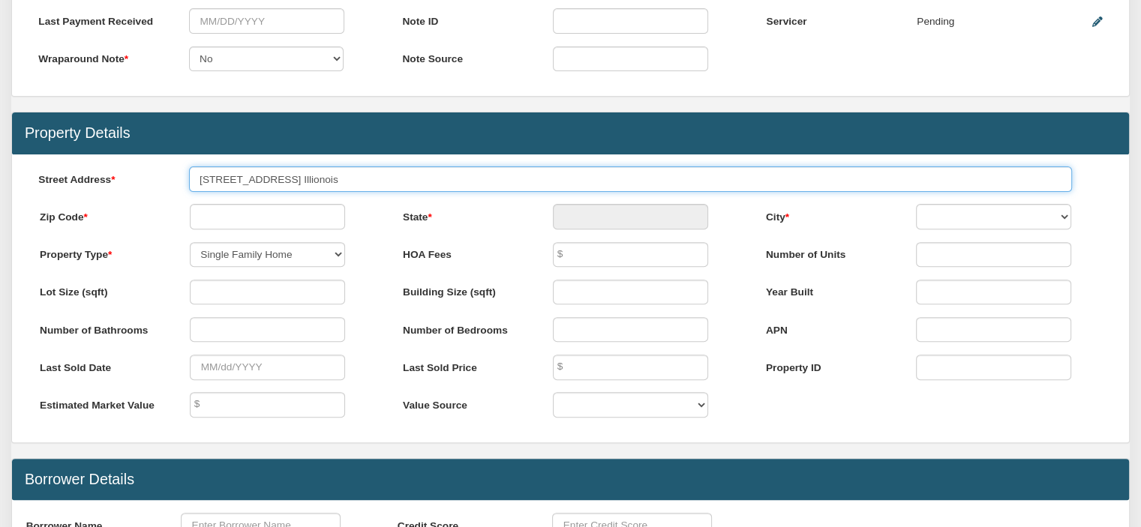
click at [328, 191] on input "10702 West 17th St.Zion Illionois" at bounding box center [630, 178] width 883 height 25
click at [343, 198] on div "Street Address 10702 West 17th St.Zion Illionois" at bounding box center [570, 184] width 1091 height 37
click at [331, 190] on input "10702 West 17th St.Zion Illionois" at bounding box center [630, 178] width 883 height 25
drag, startPoint x: 331, startPoint y: 193, endPoint x: 328, endPoint y: 205, distance: 12.9
click at [325, 198] on div "Street Address 10702 West 17th St.Zion Illionois" at bounding box center [570, 184] width 1091 height 37
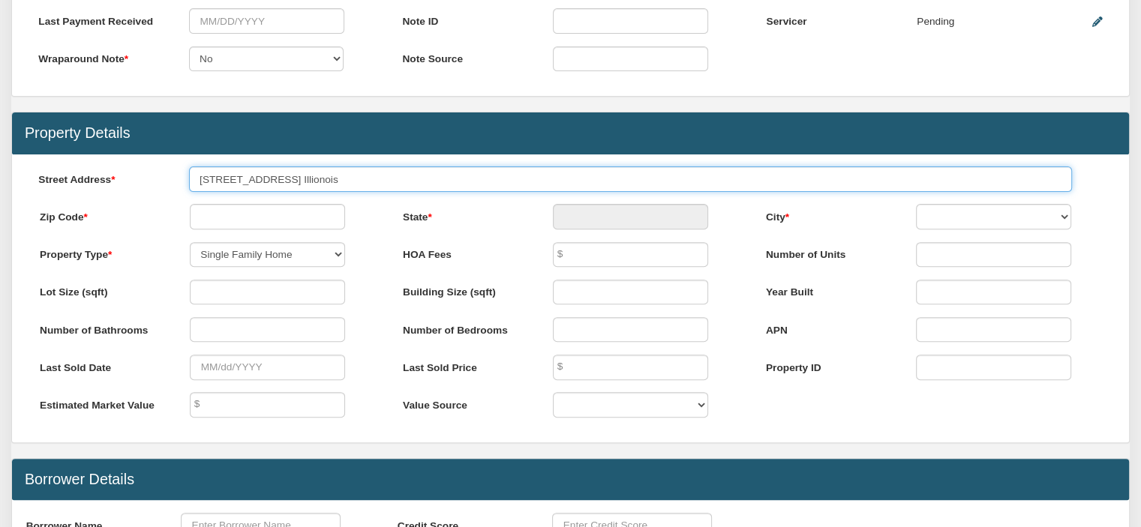
click at [330, 182] on input "10702 West 17th St.Zion Illionois" at bounding box center [630, 178] width 883 height 25
click at [348, 190] on input "10702 West 17th St.Zion Illionois" at bounding box center [630, 178] width 883 height 25
click at [335, 187] on input "10702 West 17th St.Zion Illionois" at bounding box center [630, 178] width 883 height 25
click at [367, 190] on input "10702 West 17th St.Zion Illionois" at bounding box center [630, 178] width 883 height 25
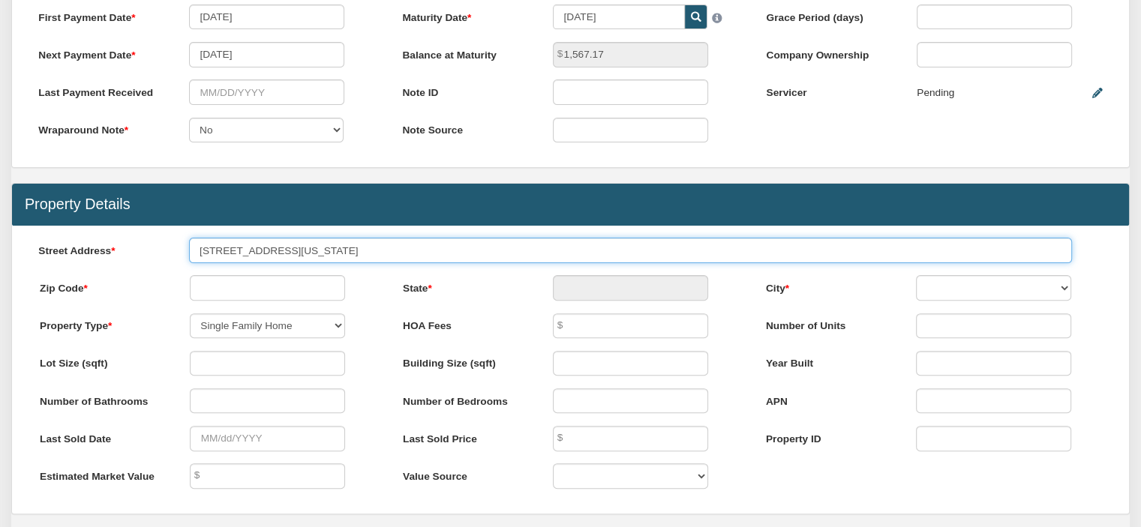
scroll to position [395, 0]
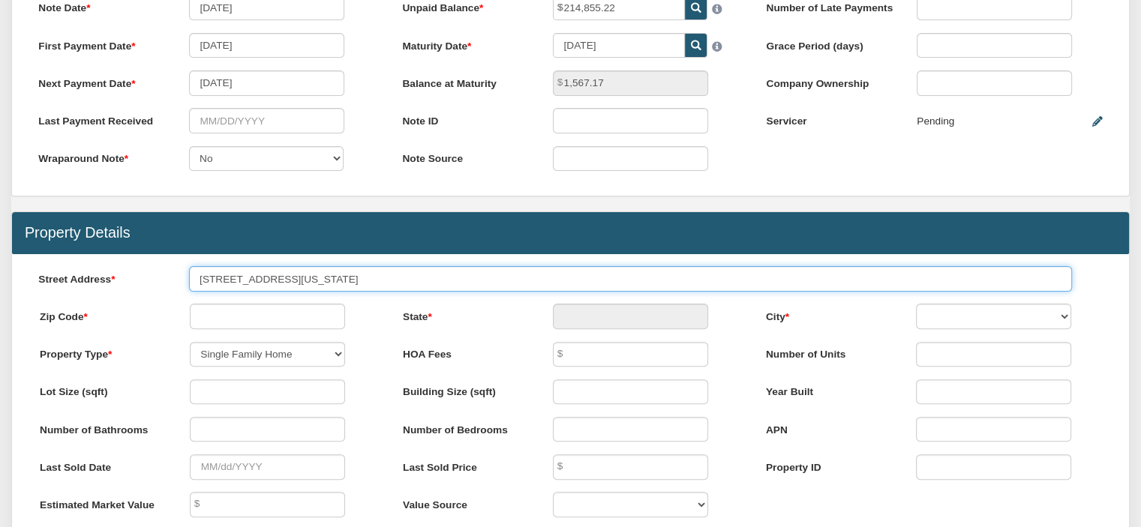
type input "10702 West 17th St.Zion Illinois"
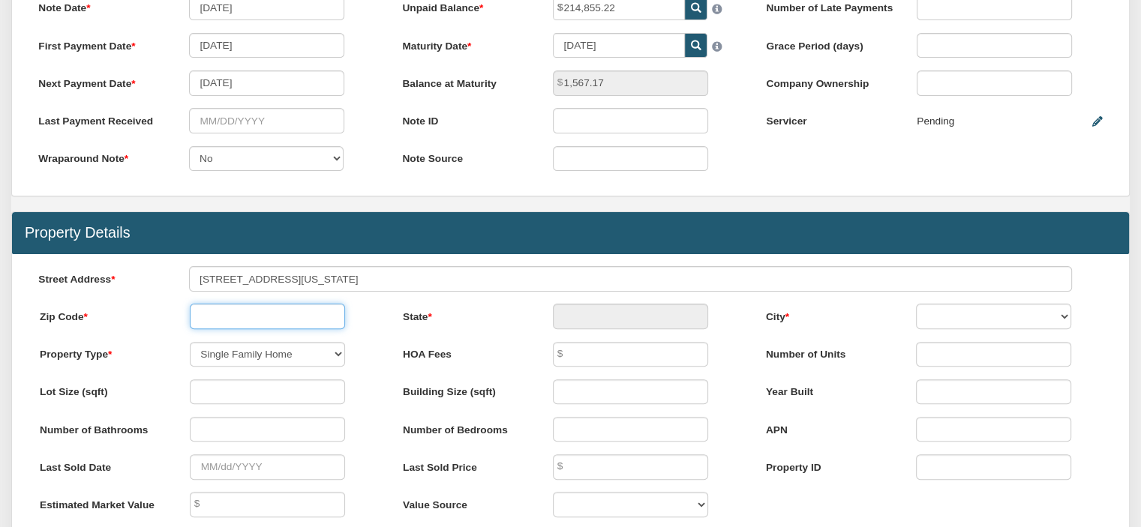
click at [273, 337] on div "Zip Code Zip is required" at bounding box center [207, 322] width 363 height 37
type input "60099"
type input "IL"
select select "string:[GEOGRAPHIC_DATA]"
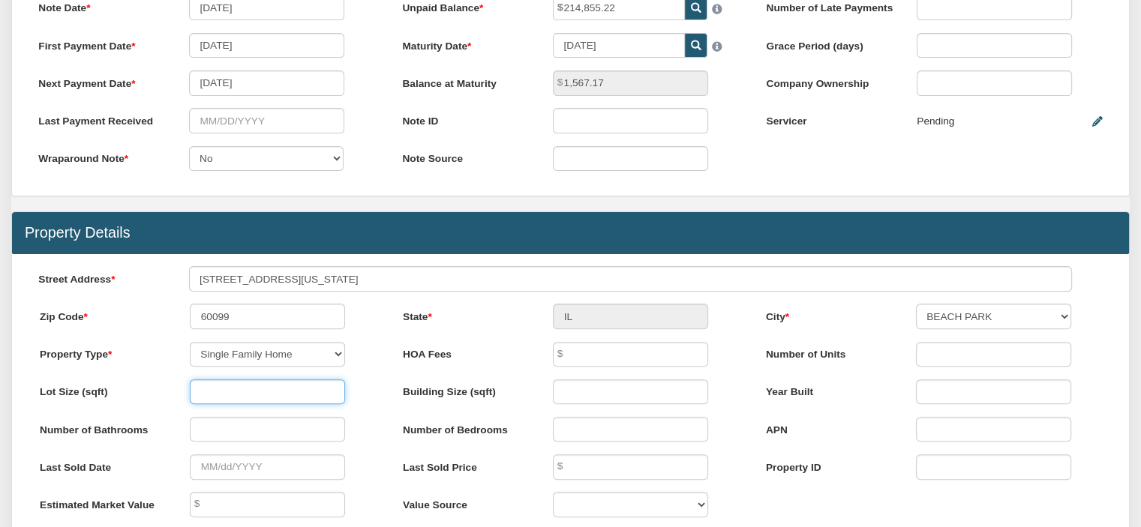
click at [243, 404] on input "number" at bounding box center [267, 391] width 155 height 25
type input "2"
click at [255, 413] on div "Lot Size (sqft) 2" at bounding box center [207, 397] width 363 height 37
type input "2"
drag, startPoint x: 327, startPoint y: 200, endPoint x: 248, endPoint y: 443, distance: 255.4
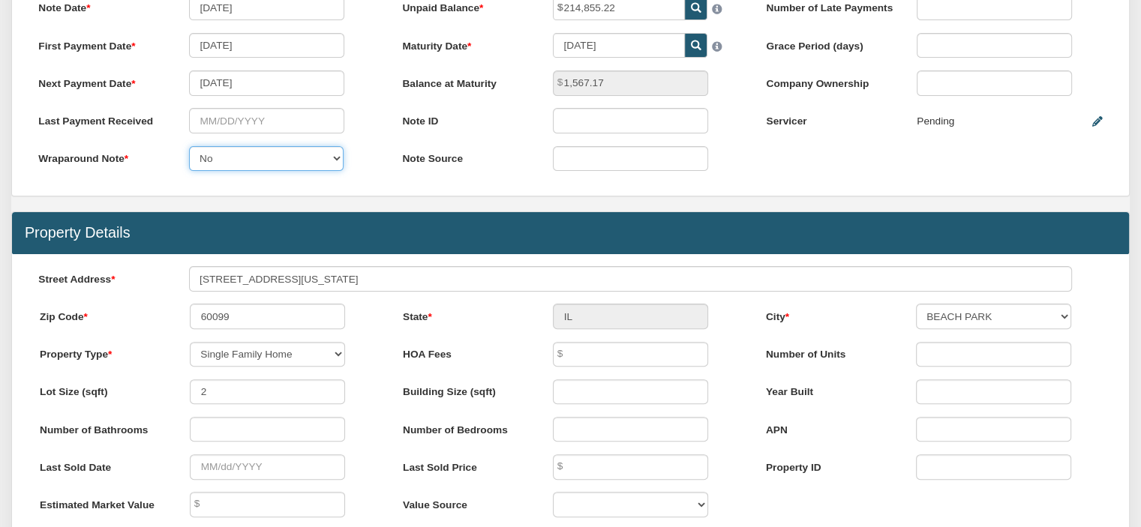
click at [248, 448] on form "Note Details Note Position 1 Note Type Performing Forthcoming Non-Performing RE…" at bounding box center [570, 253] width 1118 height 1001
click at [250, 442] on input "text" at bounding box center [267, 429] width 155 height 25
type input "2.0"
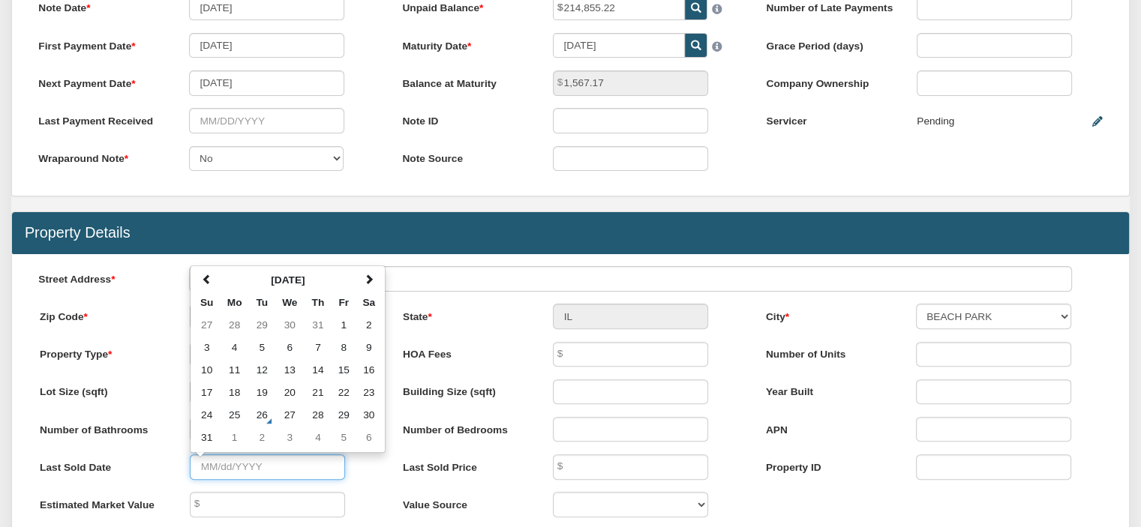
click at [232, 479] on input "text" at bounding box center [267, 466] width 155 height 25
type input "1994"
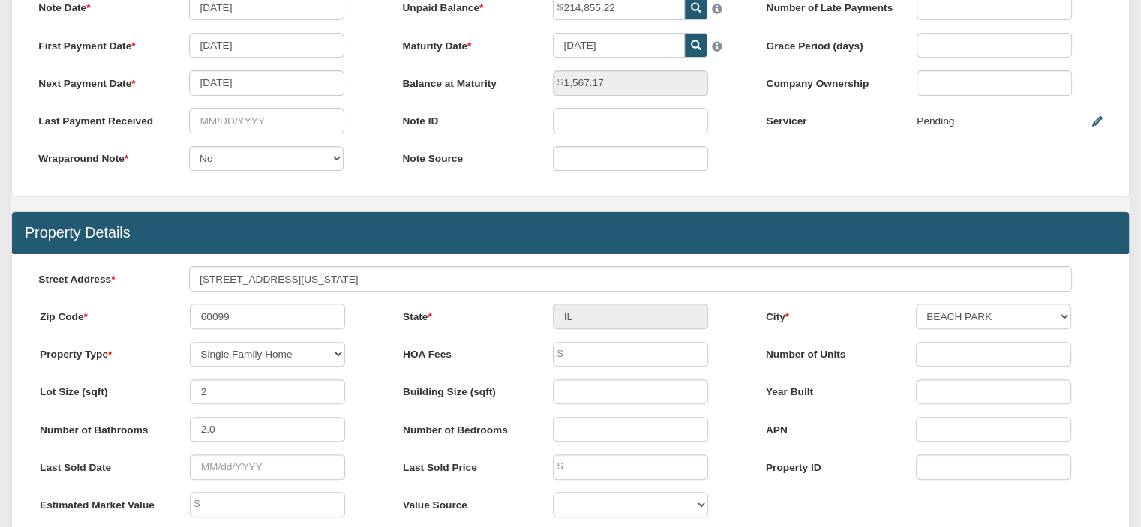
drag, startPoint x: 400, startPoint y: 248, endPoint x: 411, endPoint y: 254, distance: 12.7
click at [409, 253] on div "Property Details" at bounding box center [570, 232] width 1117 height 41
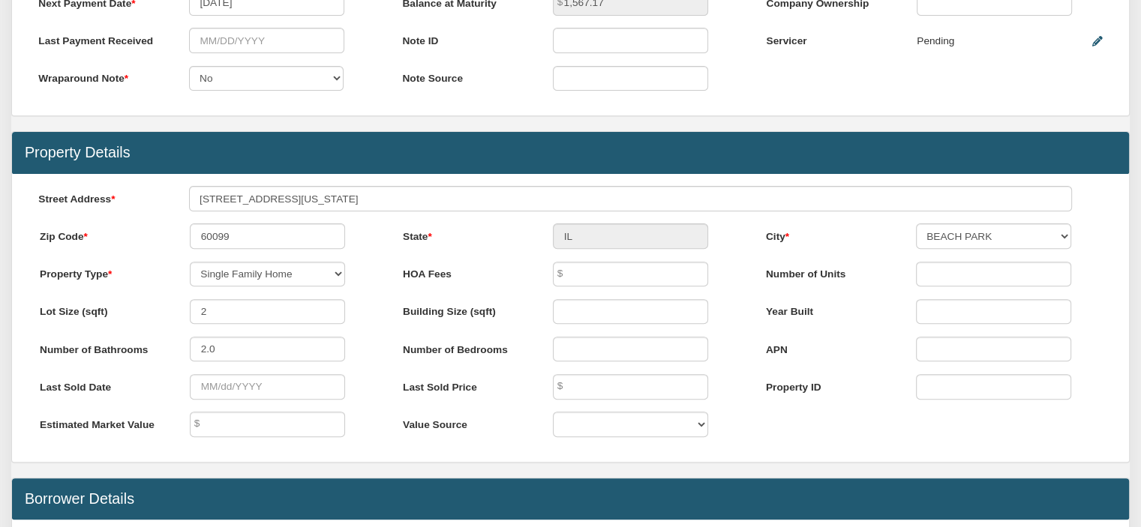
scroll to position [478, 0]
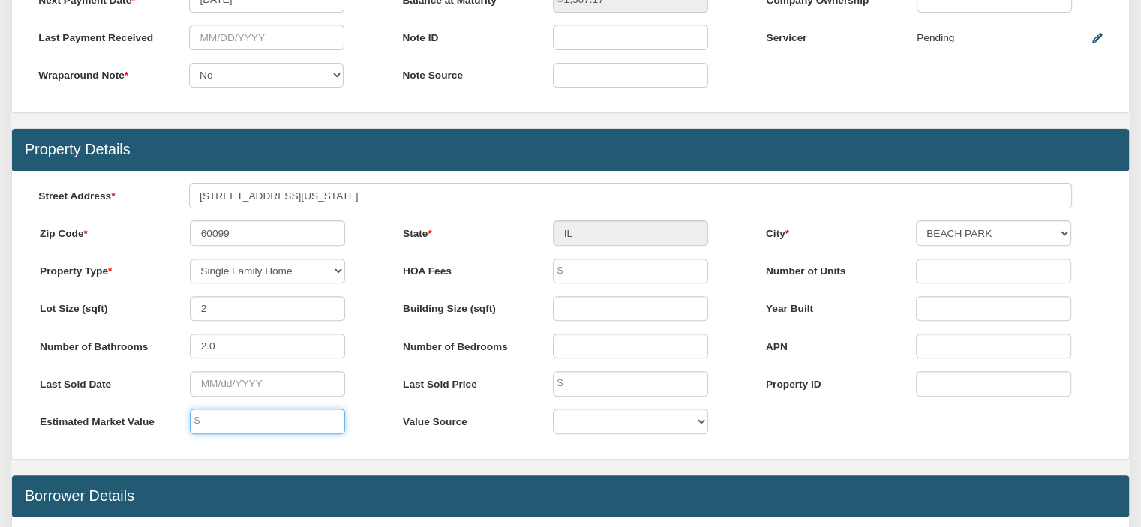
click at [234, 428] on input "text" at bounding box center [267, 421] width 155 height 25
type input "240,000.00"
drag, startPoint x: 248, startPoint y: 310, endPoint x: 255, endPoint y: 313, distance: 7.7
click at [252, 313] on input "2" at bounding box center [267, 308] width 155 height 25
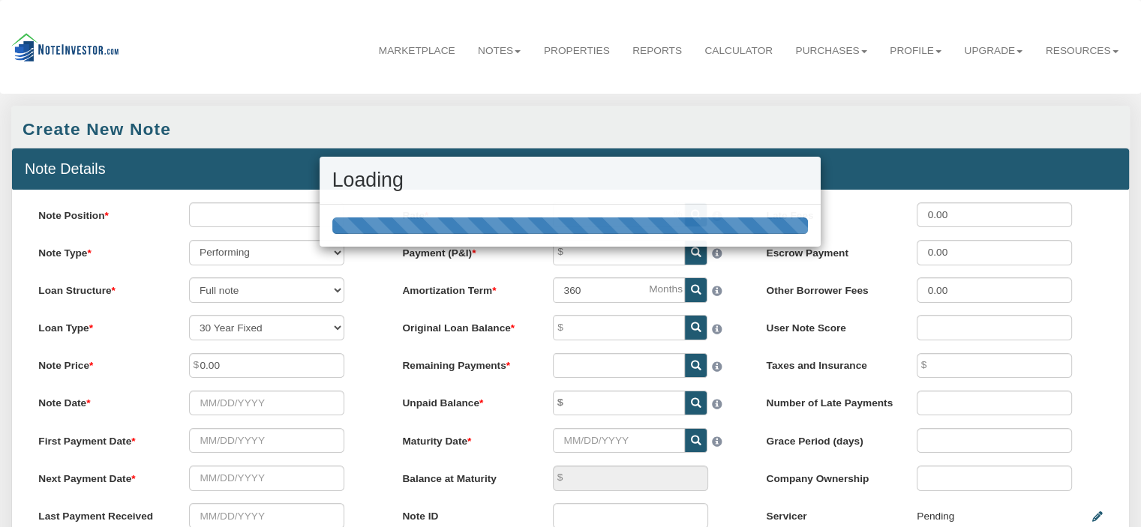
scroll to position [478, 0]
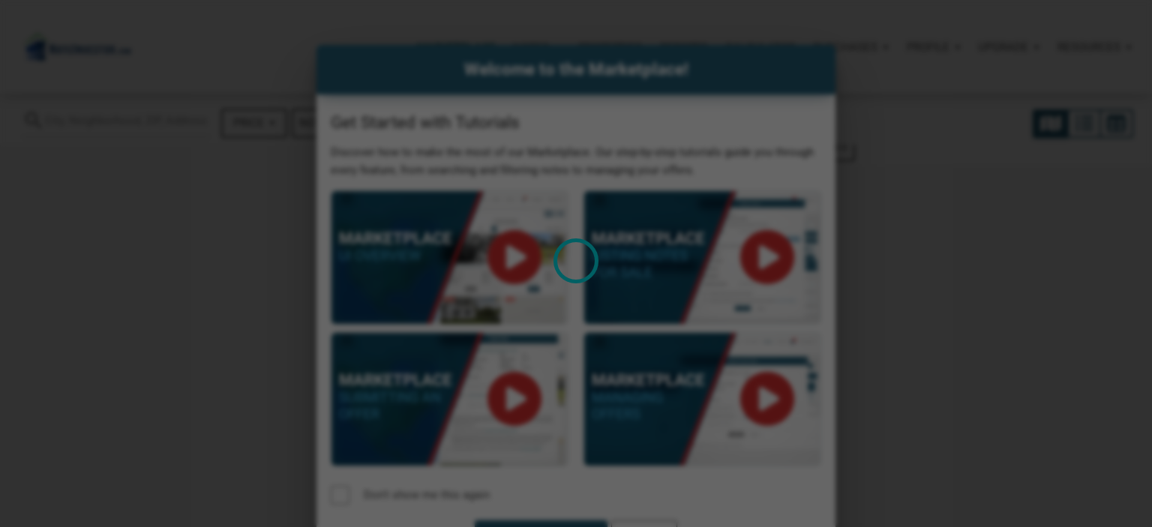
select select
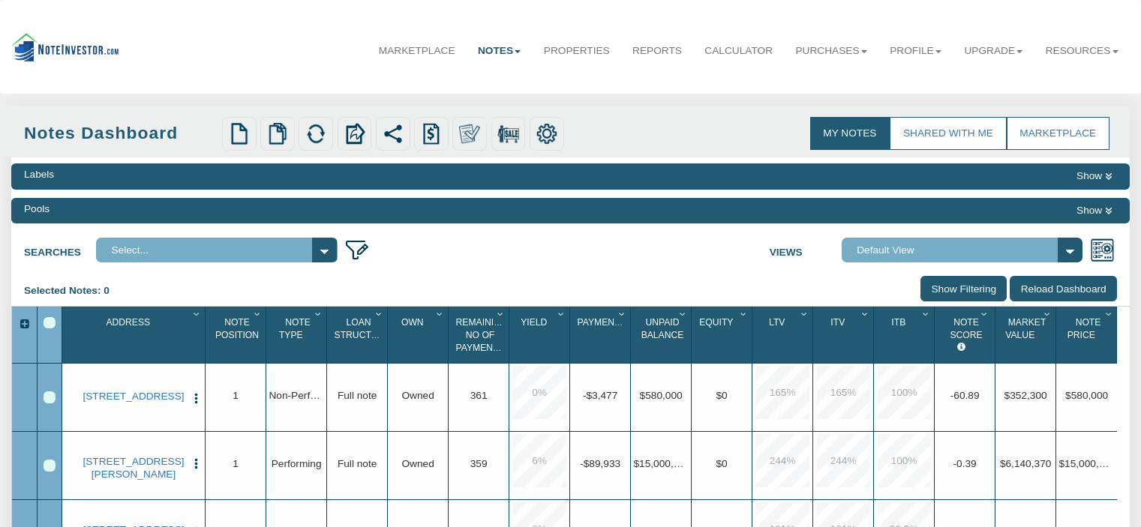
scroll to position [19, 0]
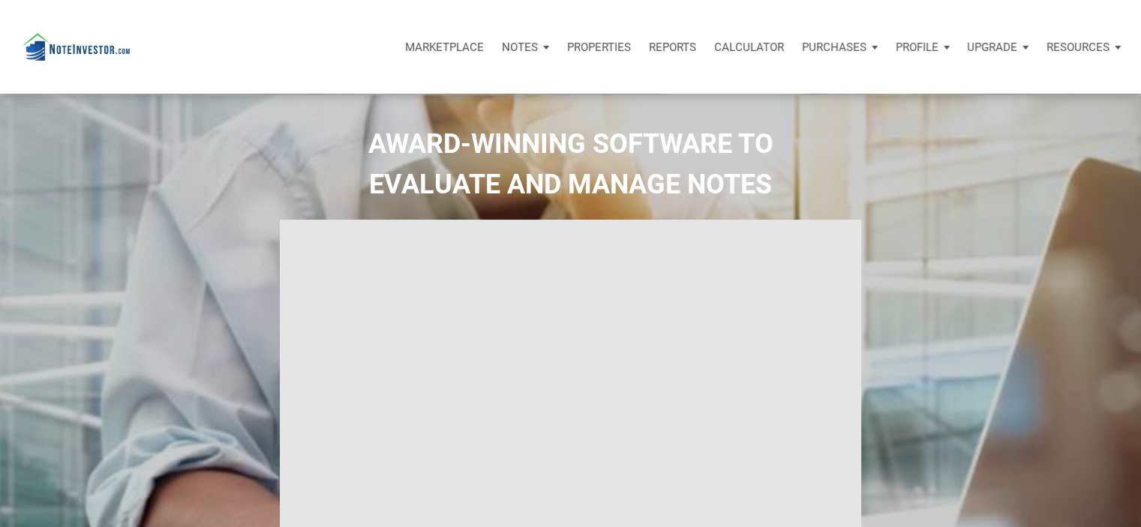
type input "Introduction to new features"
select select
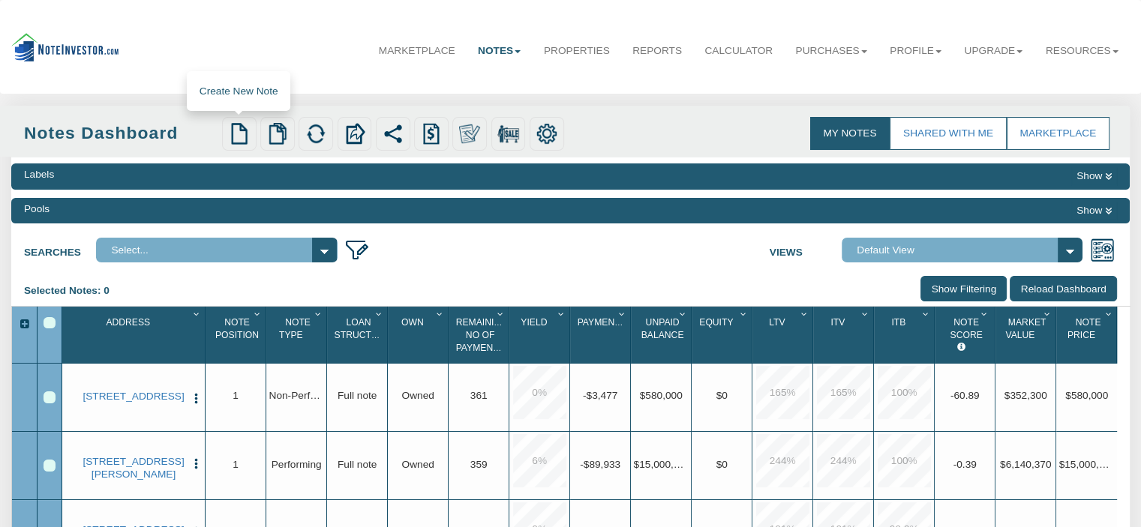
click at [240, 135] on img at bounding box center [239, 133] width 21 height 21
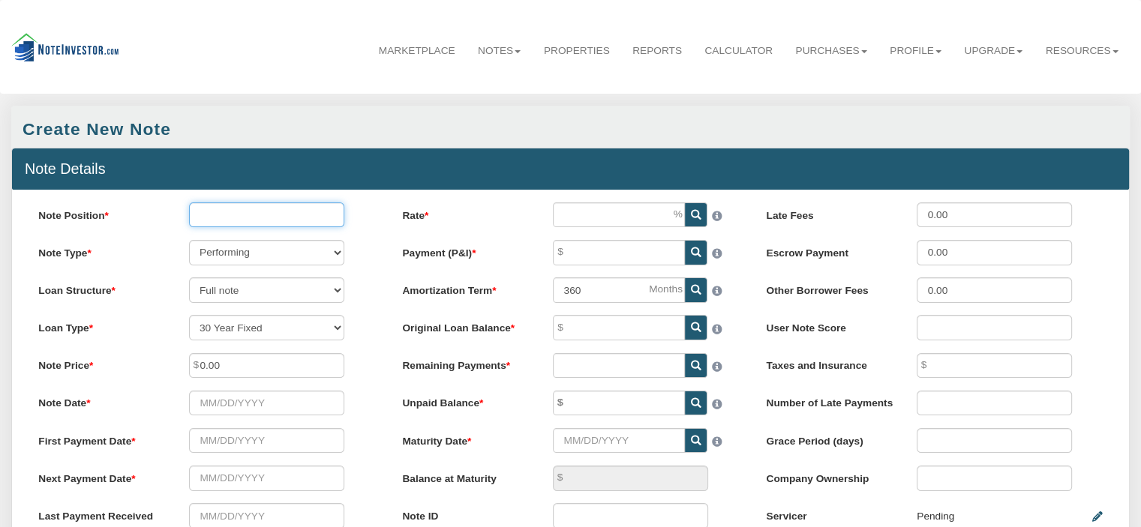
click at [318, 219] on input "Note Position" at bounding box center [266, 214] width 155 height 25
click at [334, 256] on select "Performing Forthcoming Non-Performing REO Sub-Performing Unknown" at bounding box center [266, 252] width 155 height 25
select select "string:N"
click at [189, 241] on select "Performing Forthcoming Non-Performing REO Sub-Performing Unknown" at bounding box center [266, 252] width 155 height 25
click at [312, 372] on input "0.00" at bounding box center [266, 365] width 155 height 25
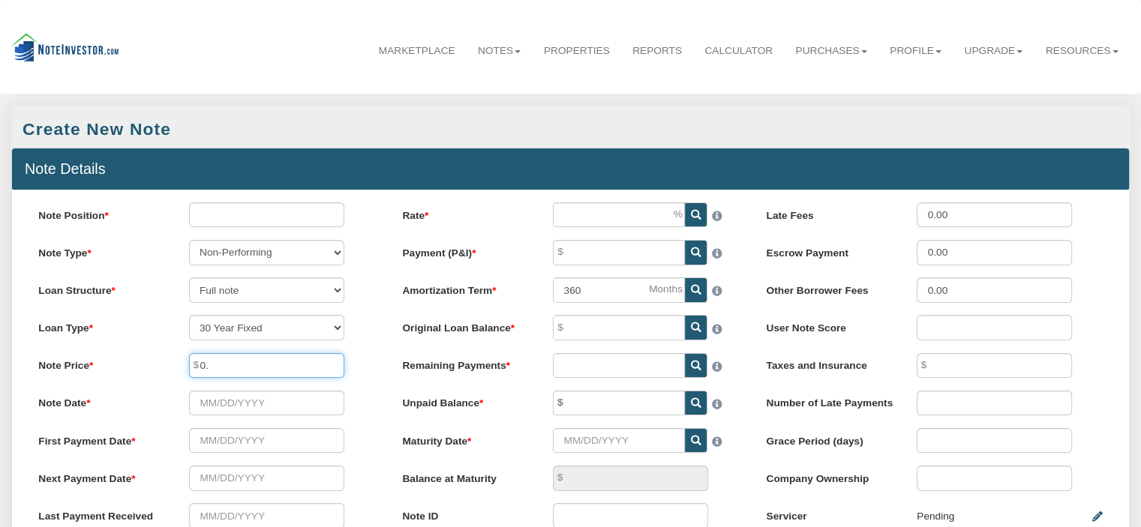
type input "0"
type input "215,000.00"
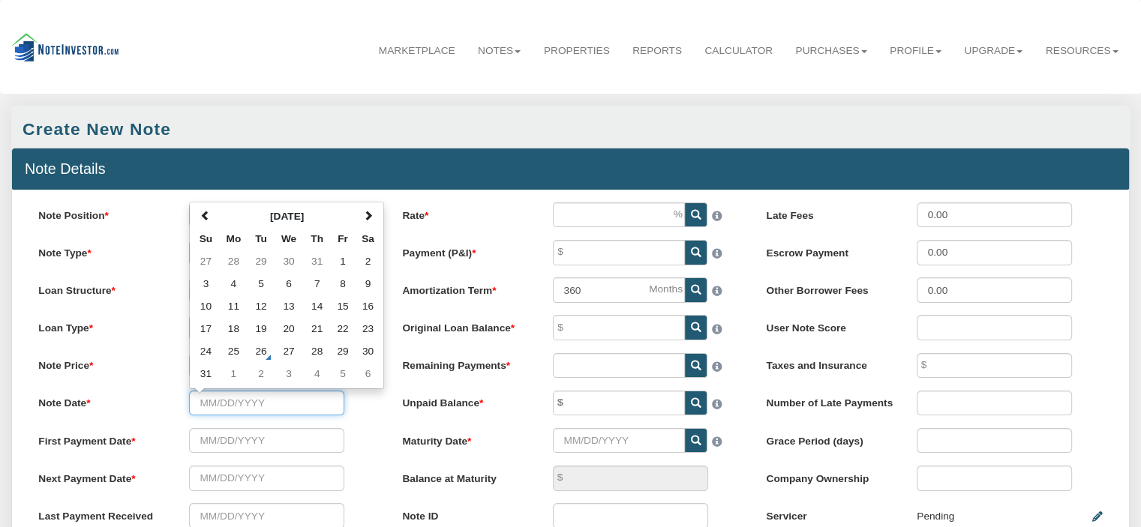
click at [217, 408] on input "Note Date" at bounding box center [266, 403] width 155 height 25
click at [290, 353] on td "27" at bounding box center [289, 351] width 30 height 22
type input "[DATE]"
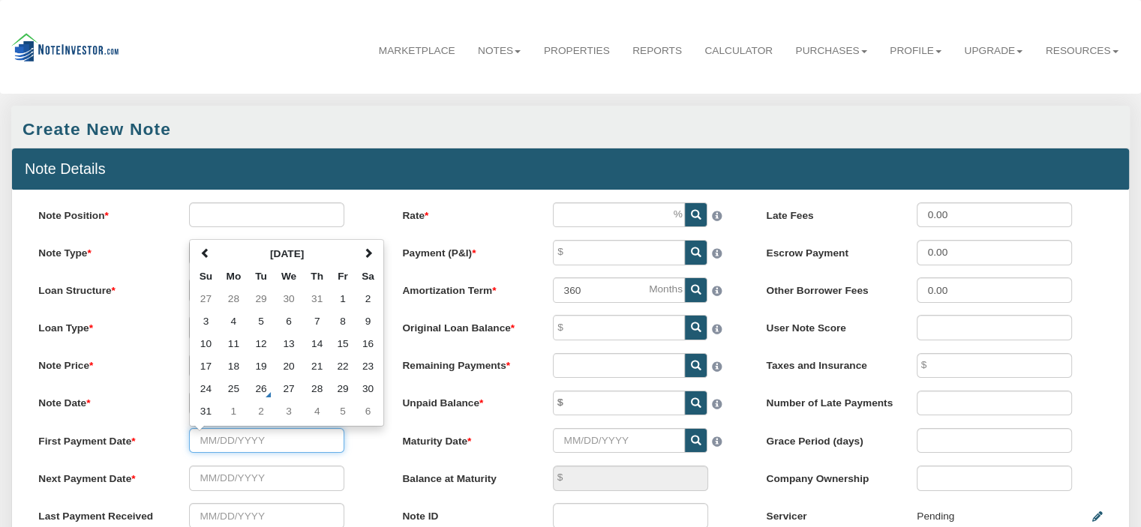
click at [283, 446] on input "text" at bounding box center [266, 440] width 155 height 25
click at [370, 256] on span at bounding box center [367, 253] width 10 height 10
click at [232, 347] on td "15" at bounding box center [233, 344] width 29 height 22
click at [269, 448] on input "[DATE]" at bounding box center [266, 440] width 155 height 25
click at [373, 367] on td "27" at bounding box center [367, 366] width 25 height 22
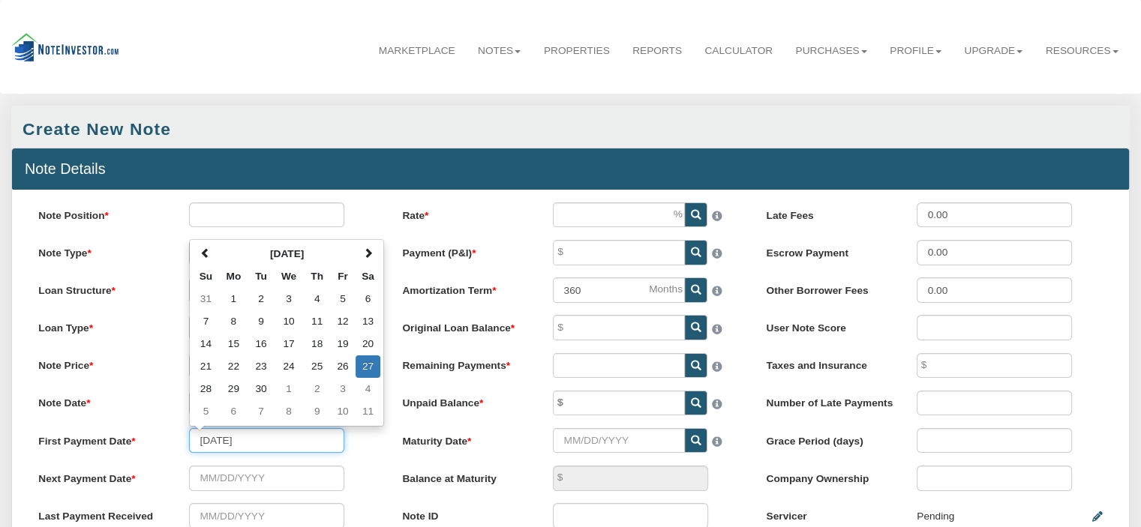
click at [319, 453] on input "[DATE]" at bounding box center [266, 440] width 155 height 25
click at [234, 349] on td "15" at bounding box center [233, 344] width 29 height 22
type input "[DATE]"
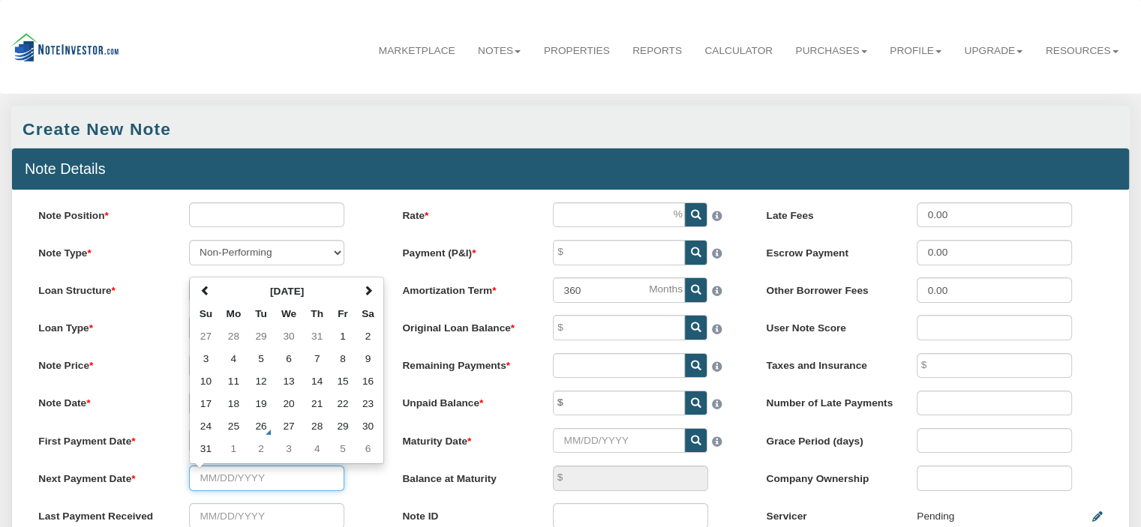
click at [260, 482] on input "text" at bounding box center [266, 478] width 155 height 25
click at [369, 295] on span at bounding box center [367, 291] width 10 height 10
click at [369, 296] on span at bounding box center [367, 291] width 10 height 10
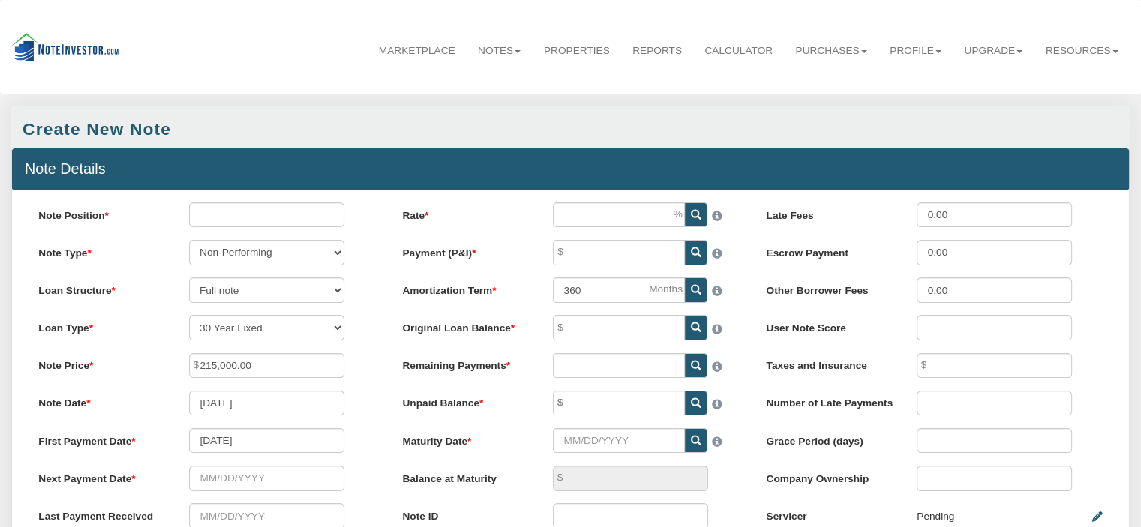
click at [294, 69] on div "Marketplace Notes Dashboard Transactions Properties Reports Calculator Purchase…" at bounding box center [570, 46] width 1118 height 71
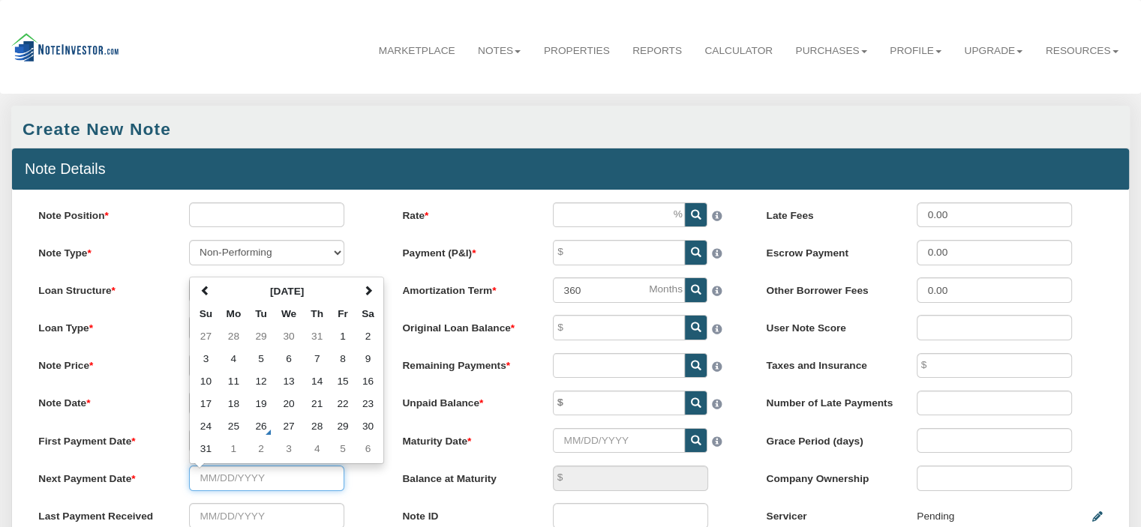
click at [215, 479] on input "text" at bounding box center [266, 478] width 155 height 25
click at [371, 296] on span at bounding box center [367, 291] width 10 height 10
click at [368, 296] on span at bounding box center [367, 291] width 10 height 10
drag, startPoint x: 294, startPoint y: 392, endPoint x: 285, endPoint y: 386, distance: 10.8
click at [288, 389] on td "15" at bounding box center [289, 381] width 30 height 22
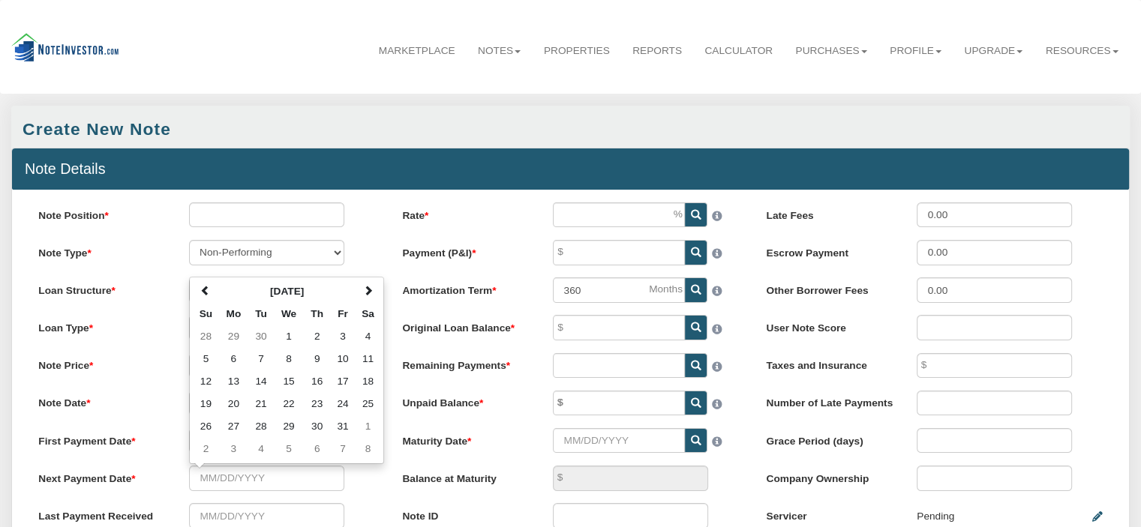
type input "[DATE]"
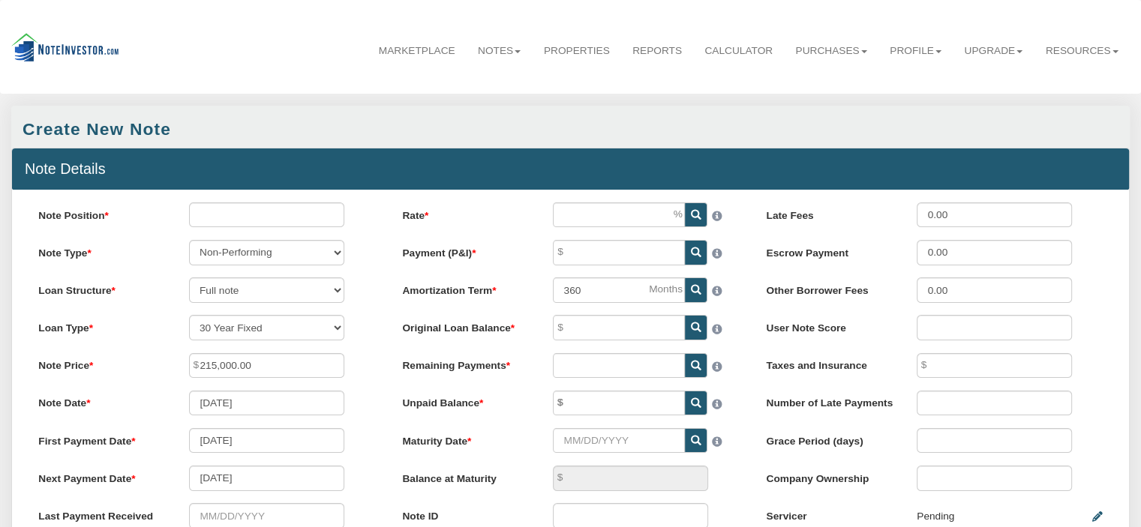
drag, startPoint x: 933, startPoint y: 73, endPoint x: 1030, endPoint y: 127, distance: 110.4
click at [438, 115] on div "Create New Note" at bounding box center [570, 127] width 1118 height 42
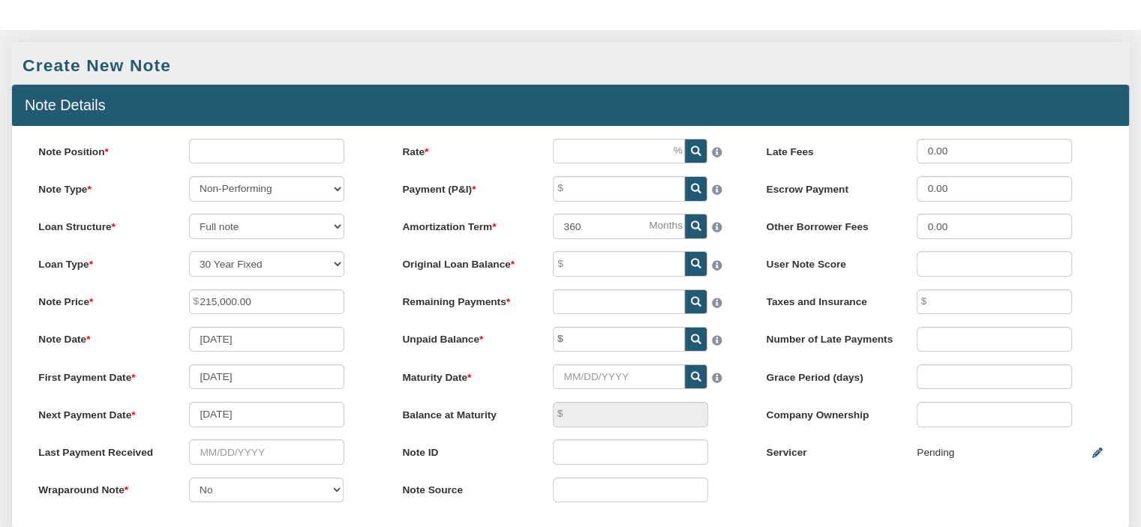
scroll to position [56, 0]
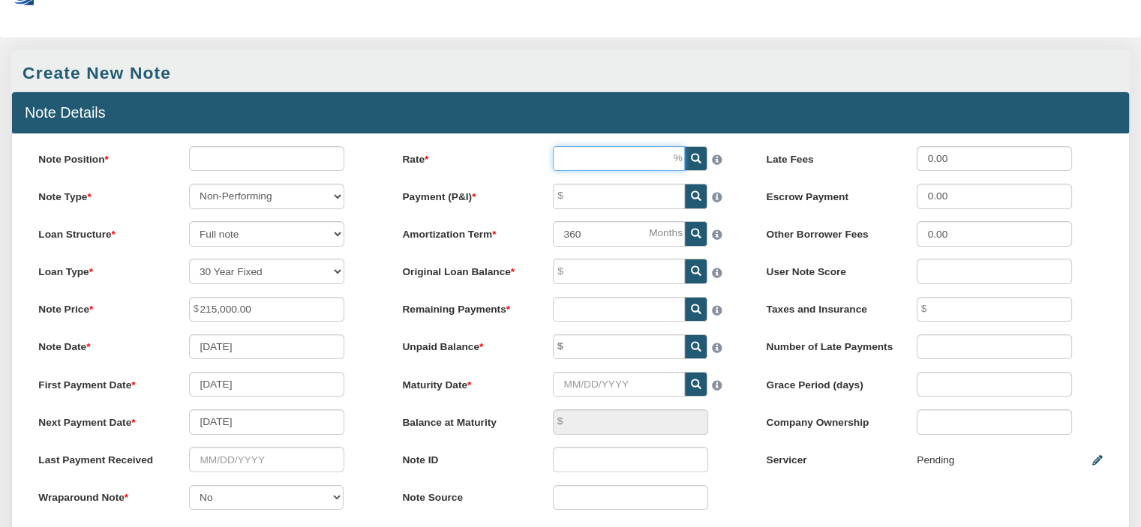
click at [660, 165] on input "Rate" at bounding box center [619, 158] width 132 height 25
click at [696, 161] on icon at bounding box center [696, 159] width 10 height 10
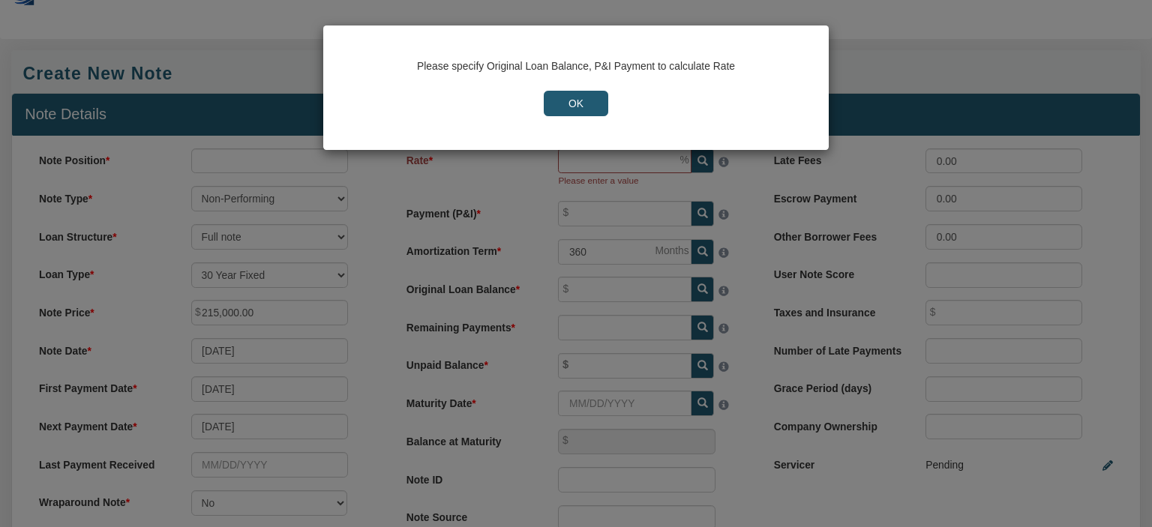
click at [570, 109] on input "OK" at bounding box center [576, 103] width 64 height 25
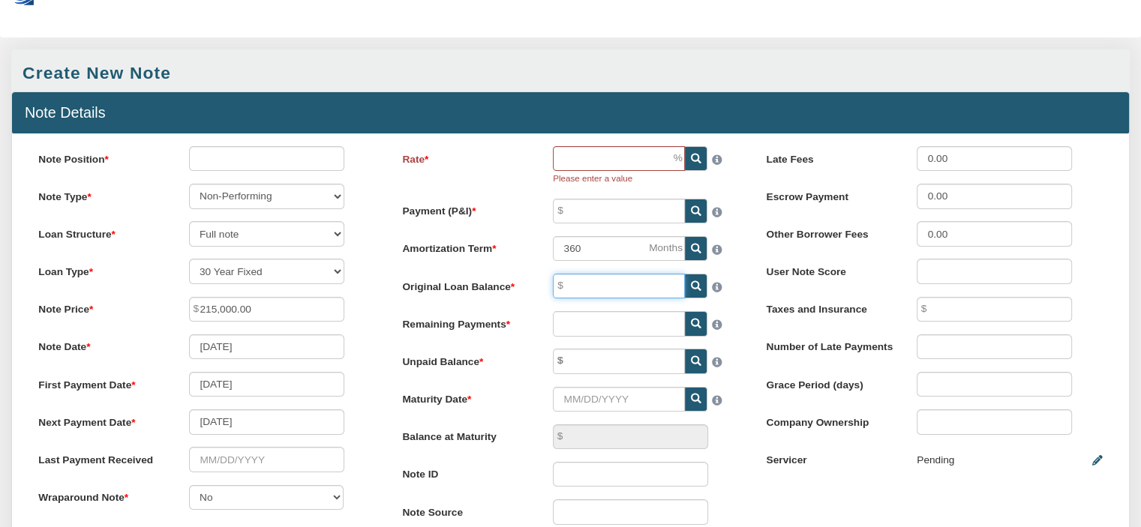
click at [582, 290] on input "Original Loan Balance" at bounding box center [619, 286] width 132 height 25
type input "215,000.00"
click at [640, 157] on input "Rate" at bounding box center [619, 158] width 132 height 25
click at [634, 158] on input "Rate" at bounding box center [619, 158] width 132 height 25
click at [694, 289] on icon at bounding box center [696, 286] width 10 height 10
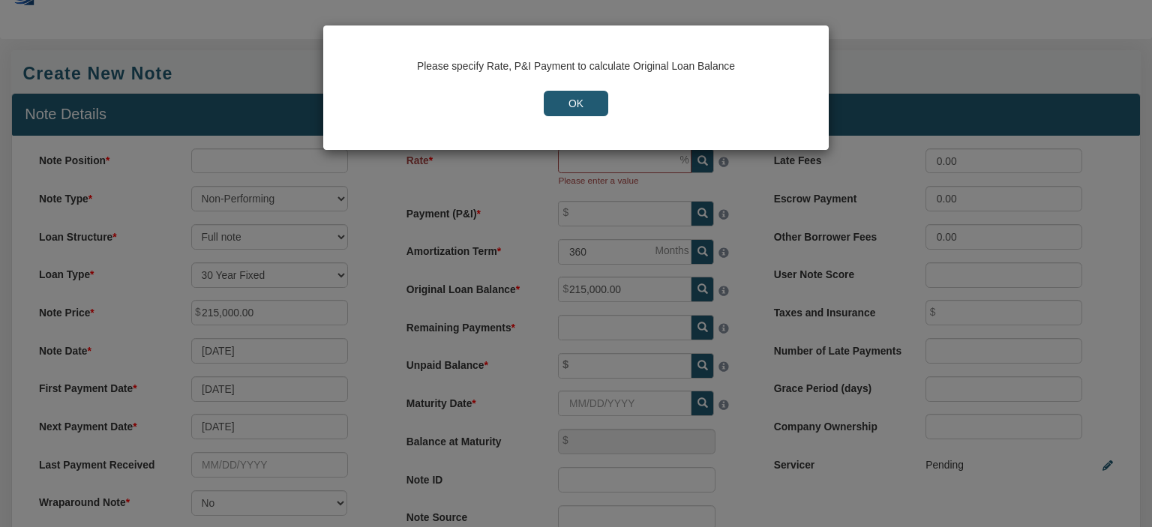
click at [561, 100] on input "OK" at bounding box center [576, 103] width 64 height 25
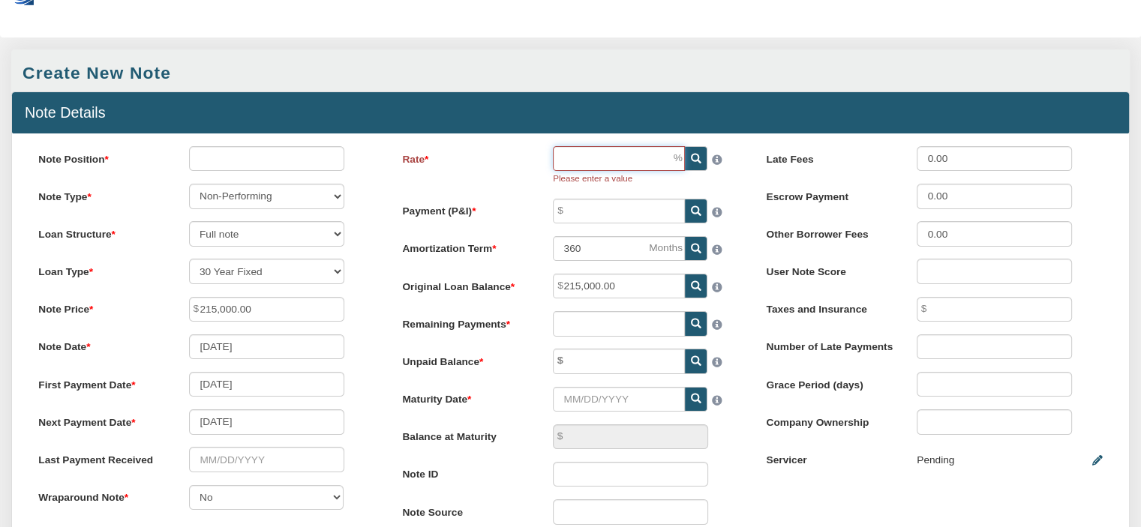
click at [624, 161] on input "Rate" at bounding box center [619, 158] width 132 height 25
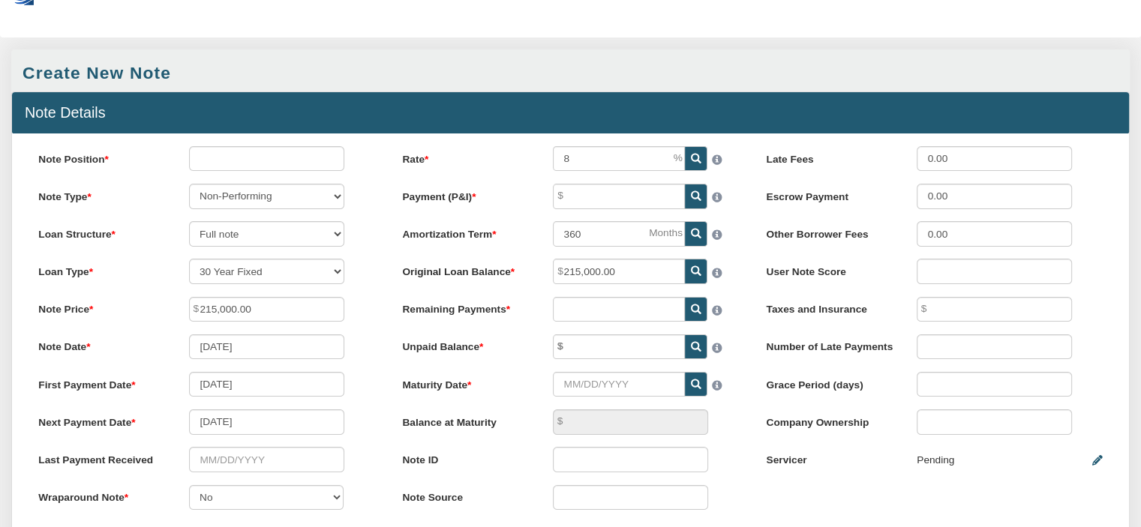
type input "8.00"
click at [692, 154] on icon at bounding box center [696, 159] width 10 height 10
type input "0.00"
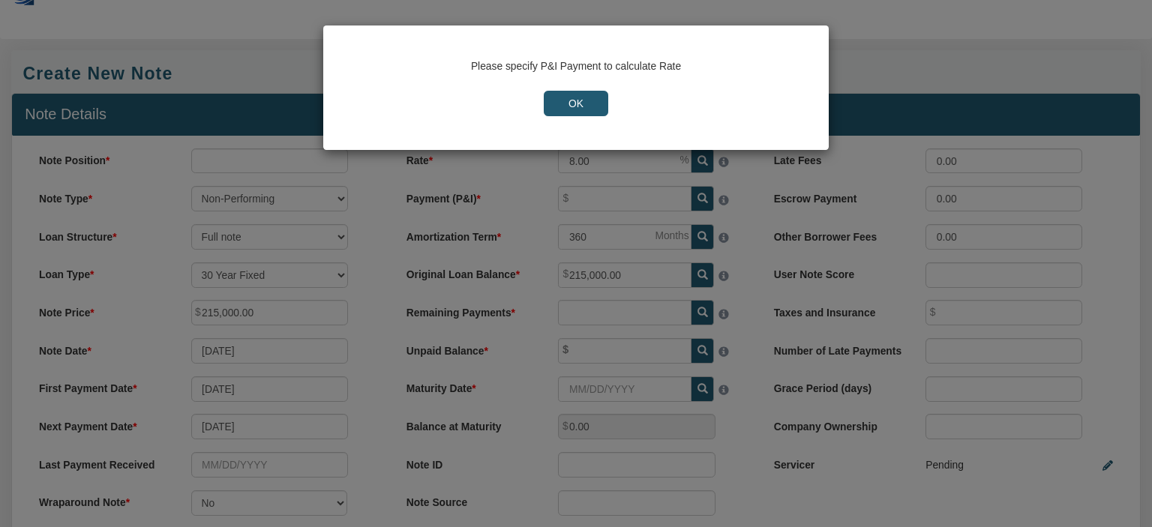
click at [565, 100] on input "OK" at bounding box center [576, 103] width 64 height 25
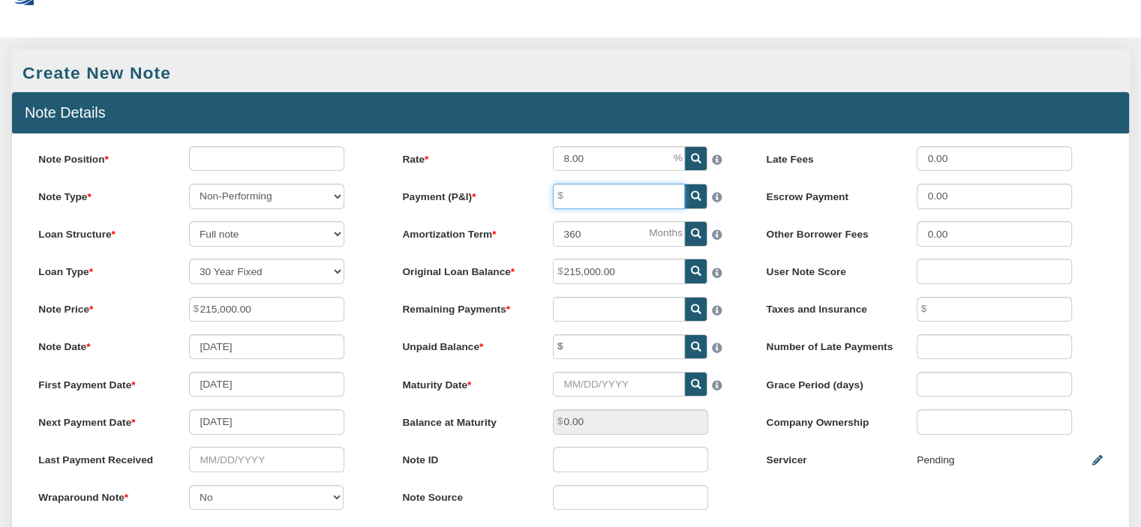
click at [634, 200] on input "Payment (P&I)" at bounding box center [619, 196] width 132 height 25
click at [693, 194] on icon at bounding box center [696, 196] width 10 height 10
type input "1,577.59"
click at [693, 312] on icon at bounding box center [696, 309] width 10 height 10
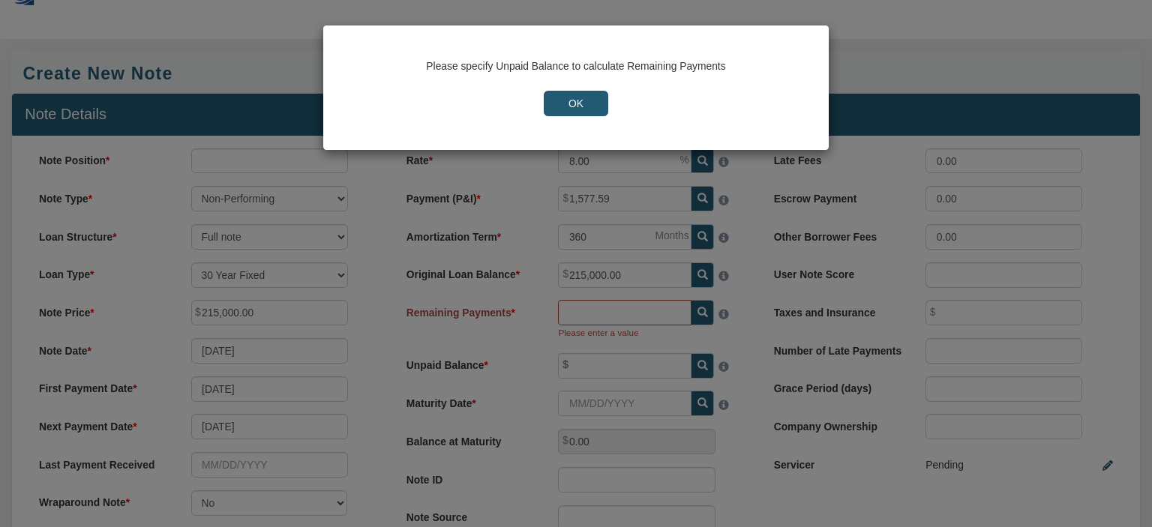
click at [579, 104] on input "OK" at bounding box center [576, 103] width 64 height 25
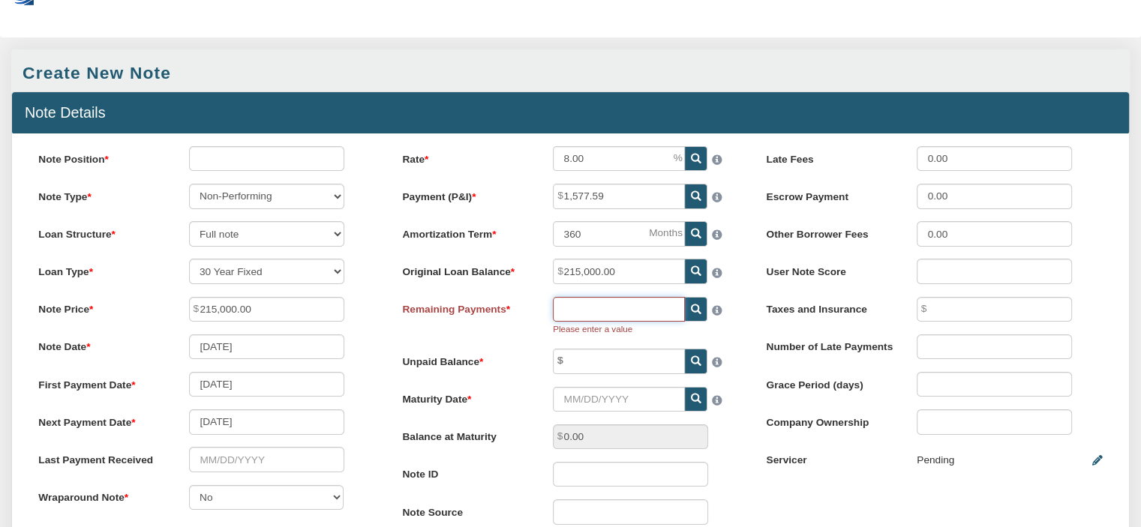
click at [604, 309] on input "text" at bounding box center [619, 309] width 132 height 25
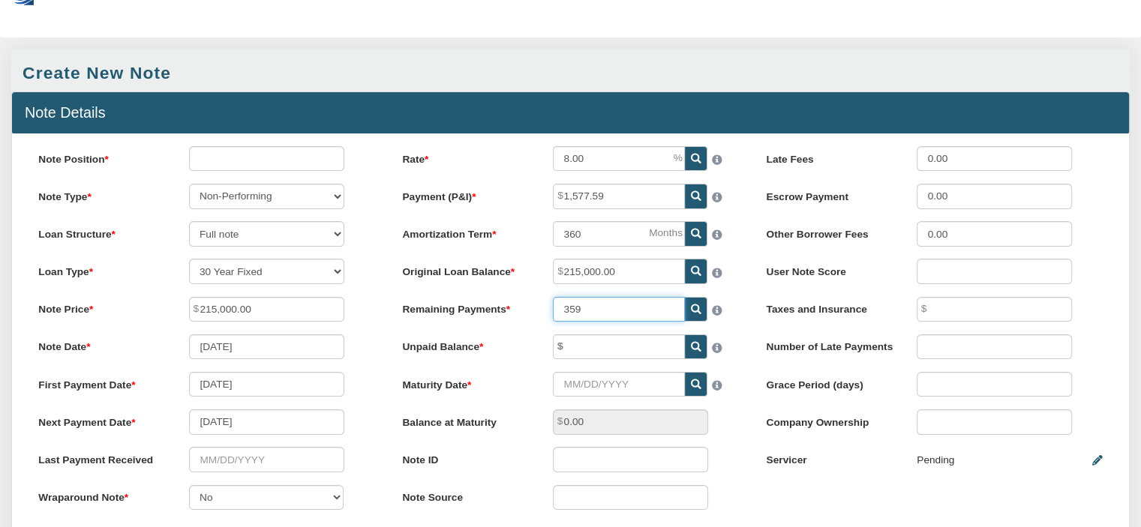
type input "359"
click at [691, 350] on icon at bounding box center [696, 347] width 10 height 10
type input "214,855.22"
type input "1,567.17"
click at [691, 386] on icon at bounding box center [696, 384] width 10 height 10
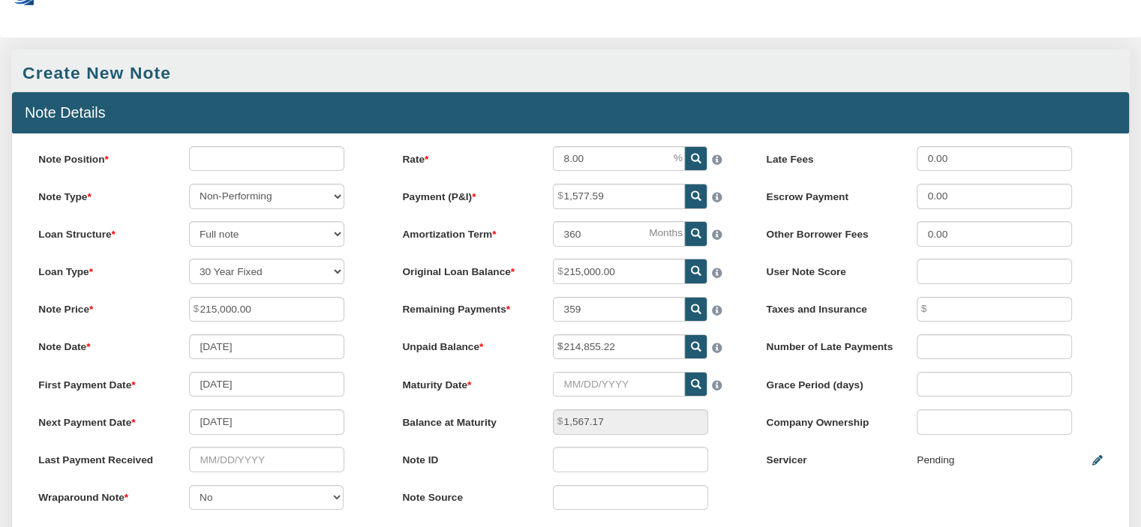
type input "[DATE]"
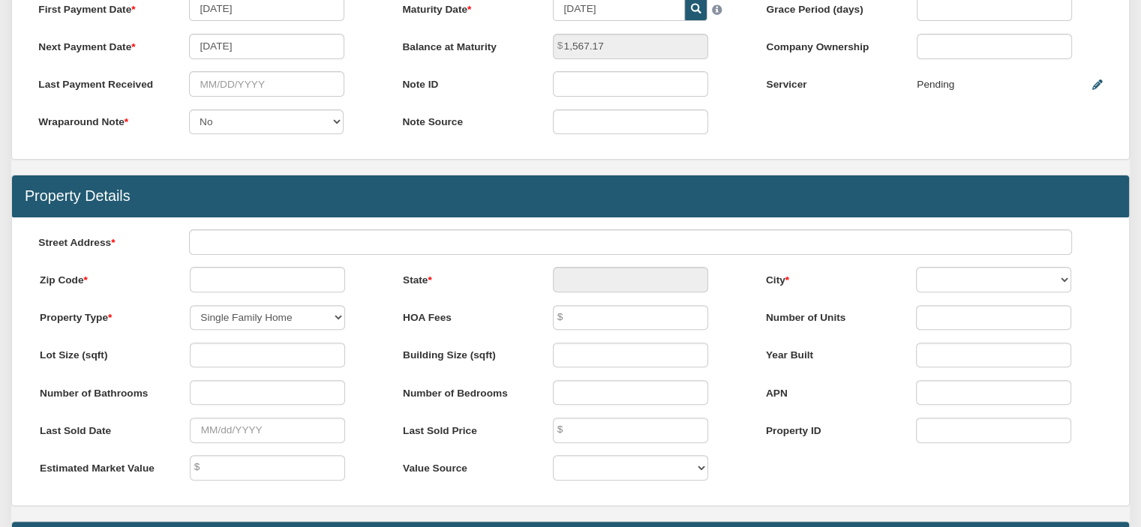
scroll to position [441, 0]
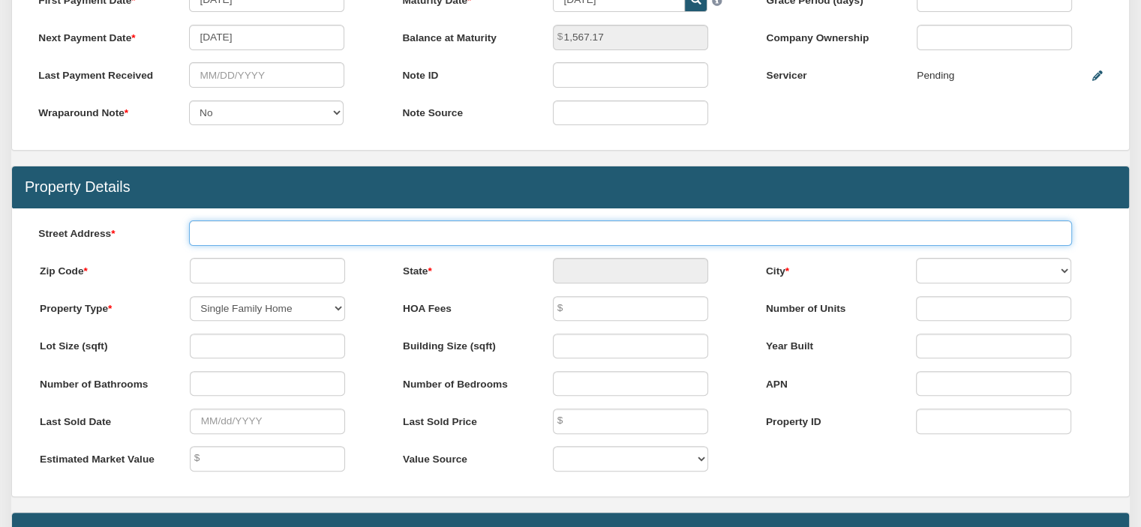
click at [218, 241] on input "text" at bounding box center [630, 232] width 883 height 25
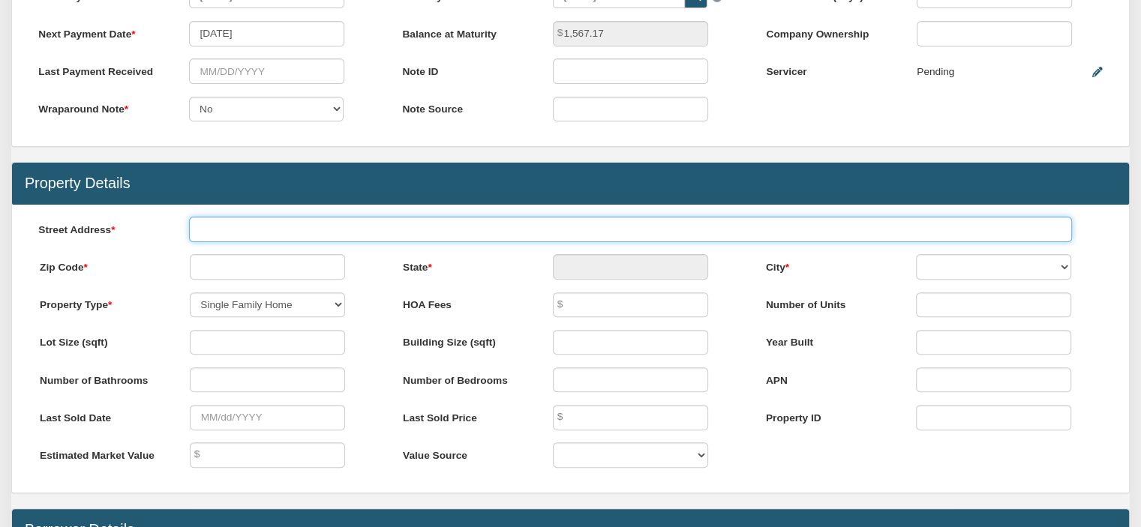
scroll to position [442, 0]
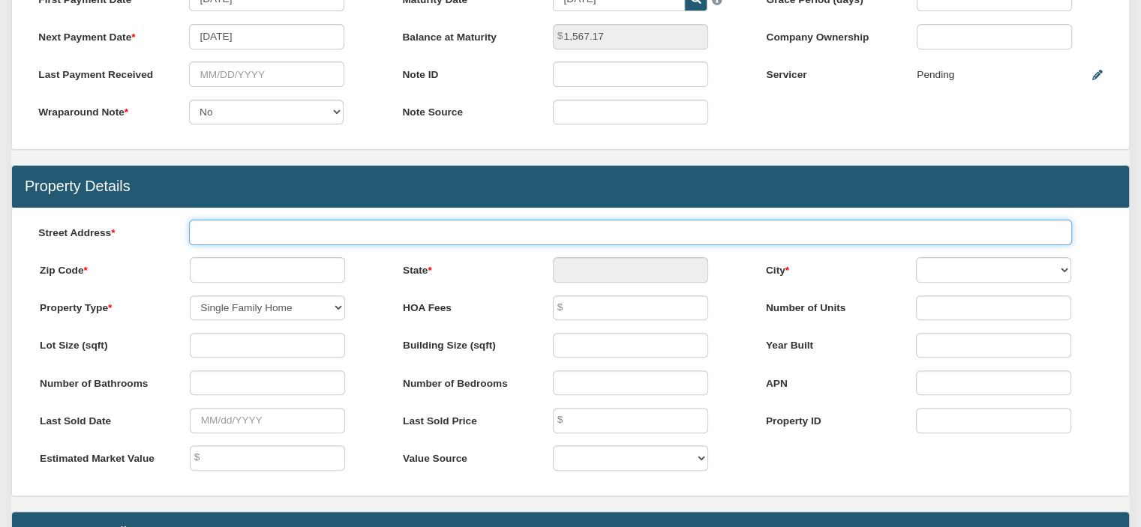
click at [235, 242] on input "text" at bounding box center [630, 232] width 883 height 25
type input "1"
click at [276, 239] on input "[STREET_ADDRESS] zoin [US_STATE]" at bounding box center [630, 232] width 883 height 25
click at [277, 244] on input "[STREET_ADDRESS] zoin [US_STATE]" at bounding box center [630, 232] width 883 height 25
click at [280, 242] on input "[STREET_ADDRESS] zoin [US_STATE]" at bounding box center [630, 232] width 883 height 25
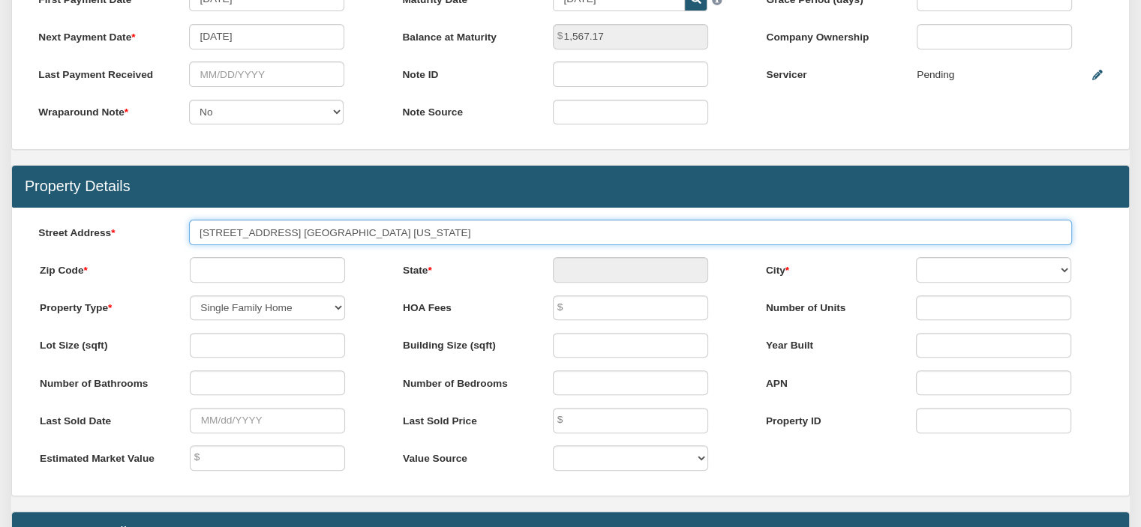
click at [278, 240] on input "[STREET_ADDRESS] [GEOGRAPHIC_DATA] [US_STATE]" at bounding box center [630, 232] width 883 height 25
click at [297, 239] on input "[STREET_ADDRESS] [GEOGRAPHIC_DATA] [US_STATE]" at bounding box center [630, 232] width 883 height 25
click at [294, 236] on input "[STREET_ADDRESS] [GEOGRAPHIC_DATA] [US_STATE]" at bounding box center [630, 232] width 883 height 25
click at [293, 236] on input "[STREET_ADDRESS] [GEOGRAPHIC_DATA] [US_STATE]" at bounding box center [630, 232] width 883 height 25
drag, startPoint x: 0, startPoint y: 224, endPoint x: 330, endPoint y: 227, distance: 330.0
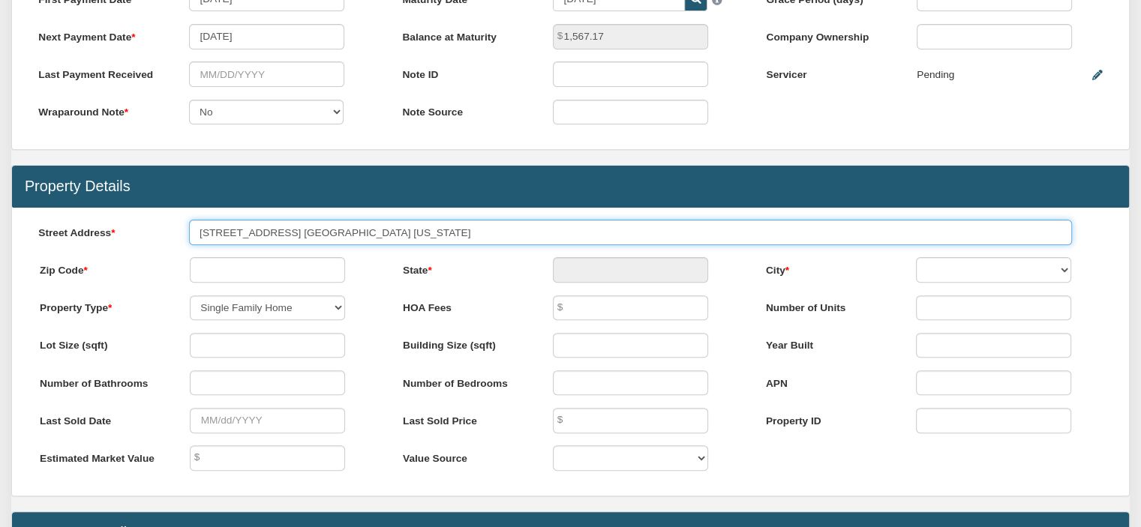
click at [330, 228] on input "[STREET_ADDRESS] [GEOGRAPHIC_DATA] [US_STATE]" at bounding box center [630, 232] width 883 height 25
click at [295, 240] on input "[STREET_ADDRESS] [GEOGRAPHIC_DATA] [US_STATE]" at bounding box center [630, 232] width 883 height 25
click at [292, 242] on input "[STREET_ADDRESS] [GEOGRAPHIC_DATA] [US_STATE]" at bounding box center [630, 232] width 883 height 25
click at [289, 232] on input "[STREET_ADDRESS] [GEOGRAPHIC_DATA] [US_STATE]" at bounding box center [630, 232] width 883 height 25
click at [333, 256] on div "Street Address [STREET_ADDRESS] zion [US_STATE]" at bounding box center [570, 238] width 1091 height 37
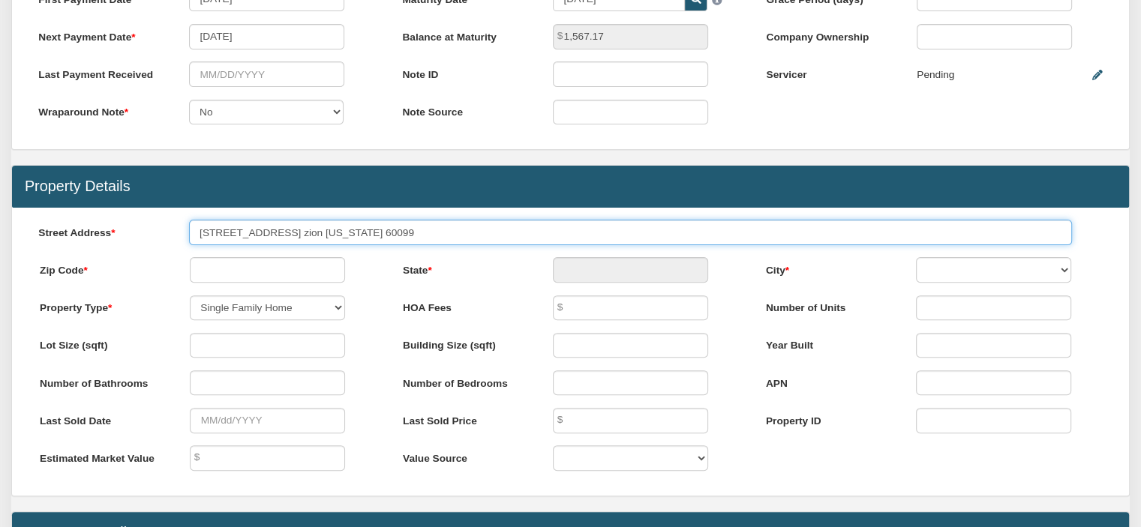
type input "[STREET_ADDRESS] zion [US_STATE] 60099"
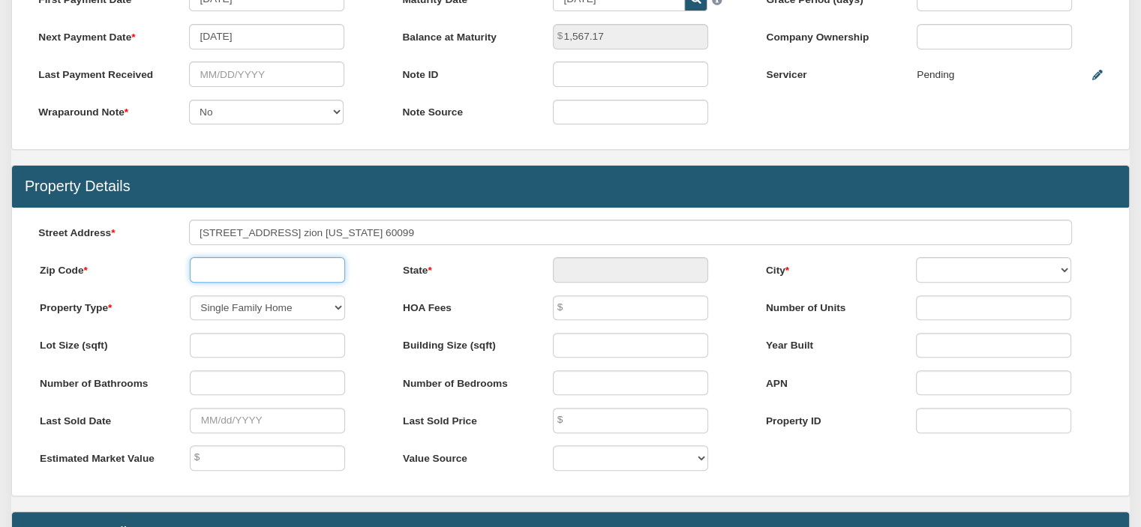
drag, startPoint x: 276, startPoint y: 272, endPoint x: 282, endPoint y: 286, distance: 14.8
click at [280, 282] on input "text" at bounding box center [267, 269] width 155 height 25
type input "60099"
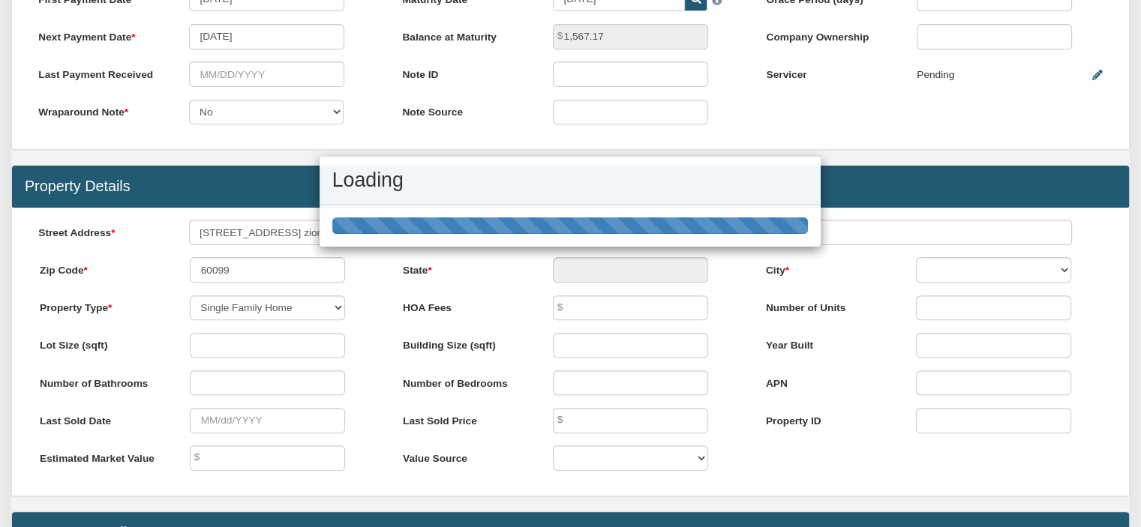
type input "IL"
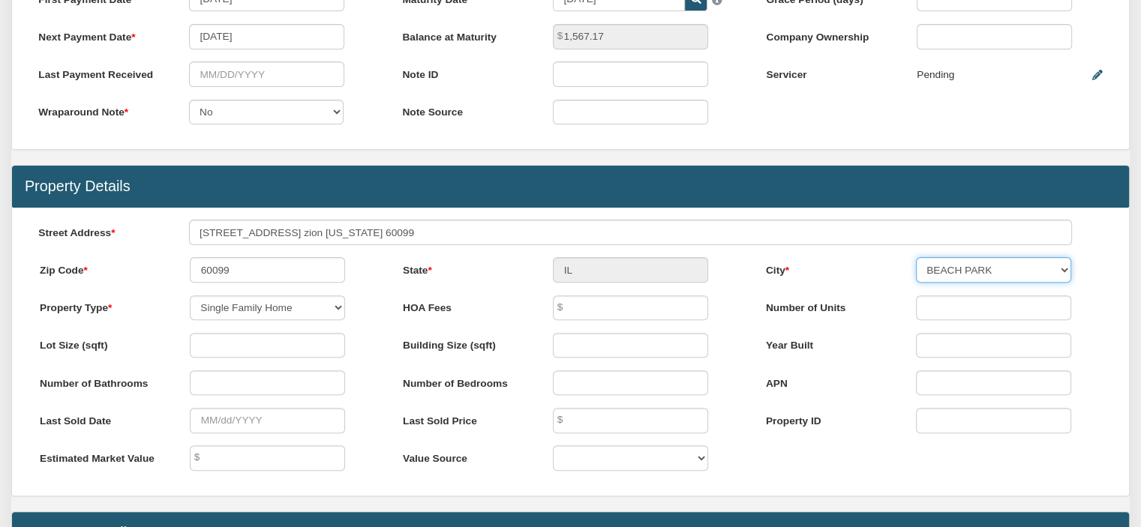
click at [1039, 277] on select "[GEOGRAPHIC_DATA]" at bounding box center [993, 269] width 155 height 25
select select "string:ZION"
click at [916, 262] on select "[GEOGRAPHIC_DATA]" at bounding box center [993, 269] width 155 height 25
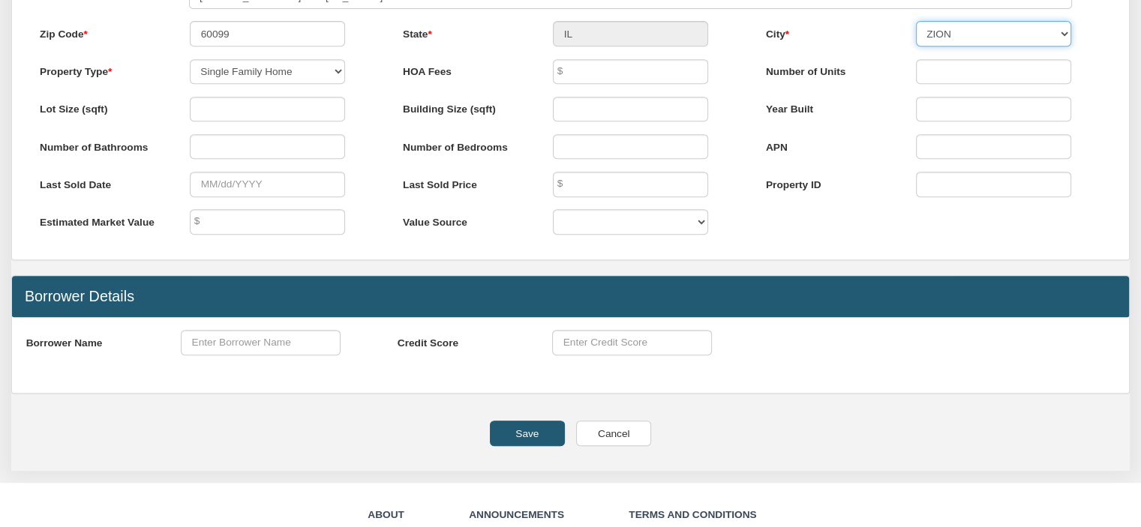
scroll to position [681, 0]
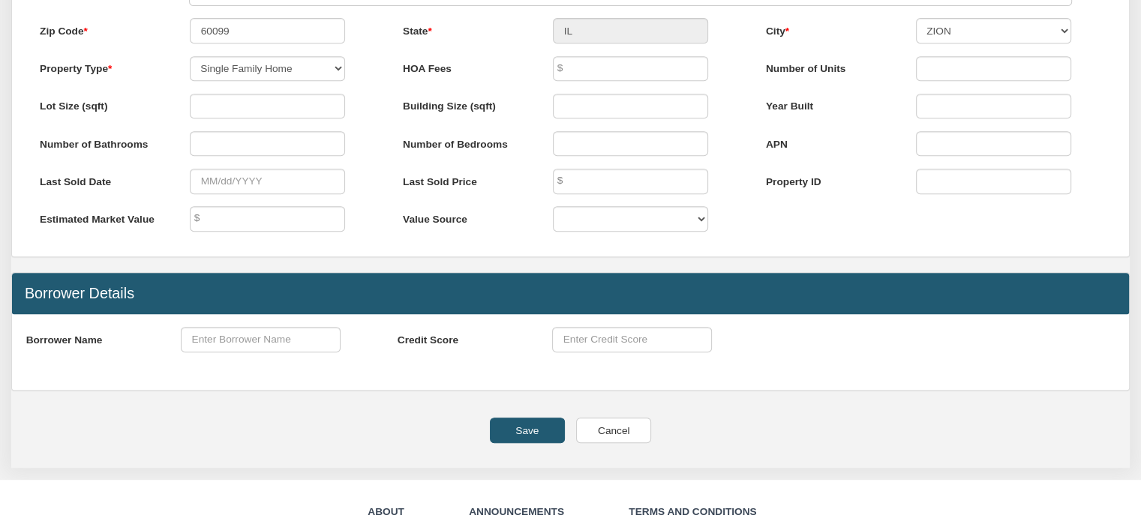
click at [517, 442] on input "Save" at bounding box center [527, 430] width 75 height 25
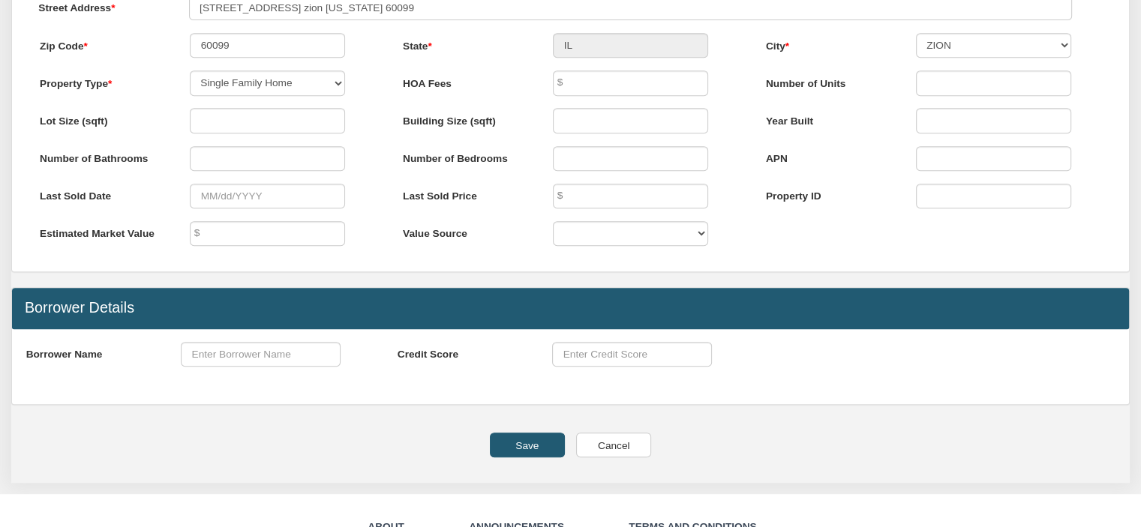
scroll to position [696, 0]
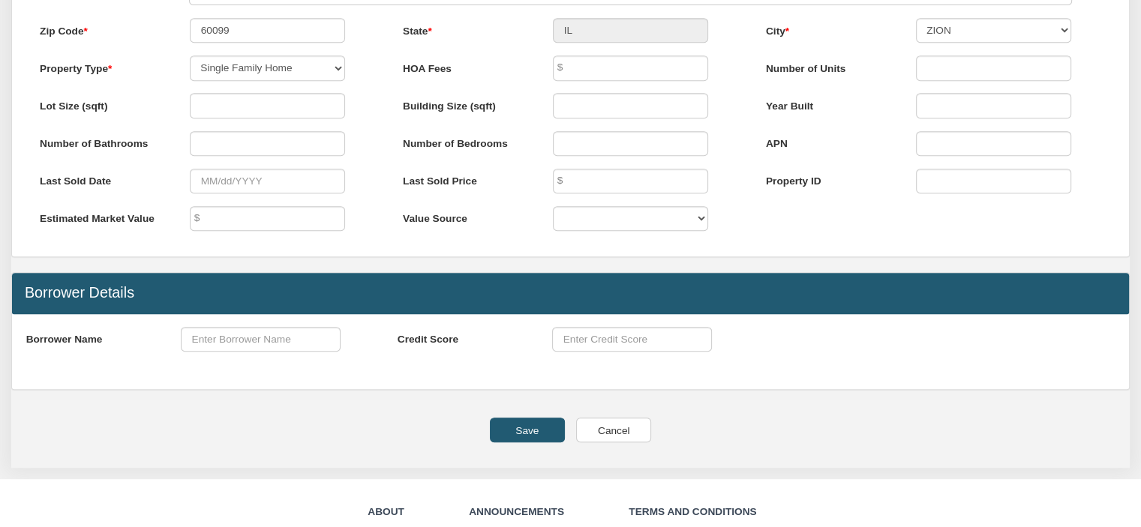
click at [516, 442] on input "Save" at bounding box center [527, 430] width 75 height 25
click at [513, 442] on input "Save" at bounding box center [527, 430] width 75 height 25
click at [512, 441] on input "Save" at bounding box center [527, 430] width 75 height 25
click at [518, 454] on div "Save Cancel" at bounding box center [570, 436] width 1118 height 63
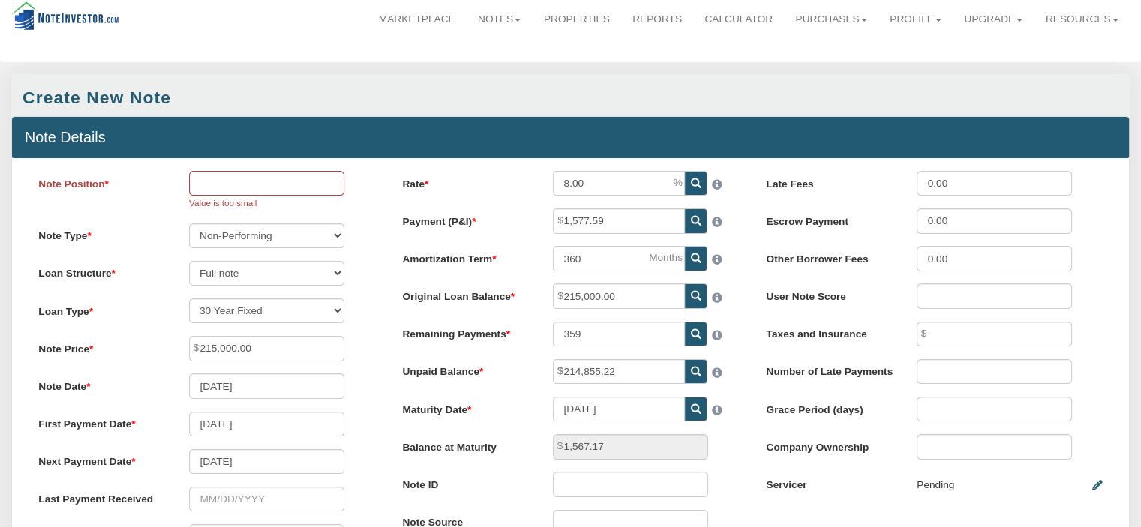
scroll to position [28, 0]
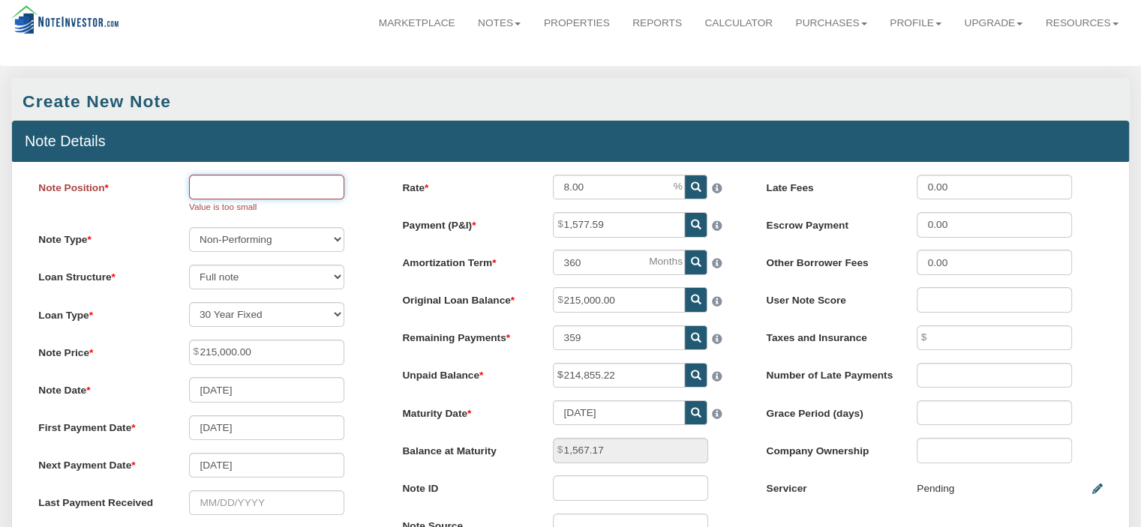
click at [265, 187] on input "Note Position" at bounding box center [266, 187] width 155 height 25
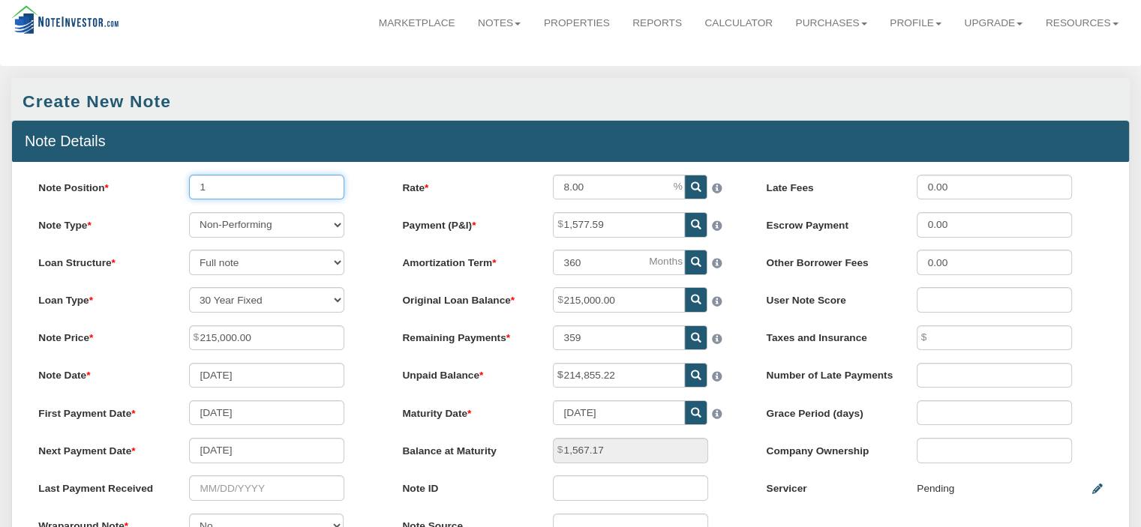
type input "1"
click at [351, 222] on div "Performing Forthcoming Non-Performing REO Sub-Performing Unknown" at bounding box center [266, 224] width 181 height 25
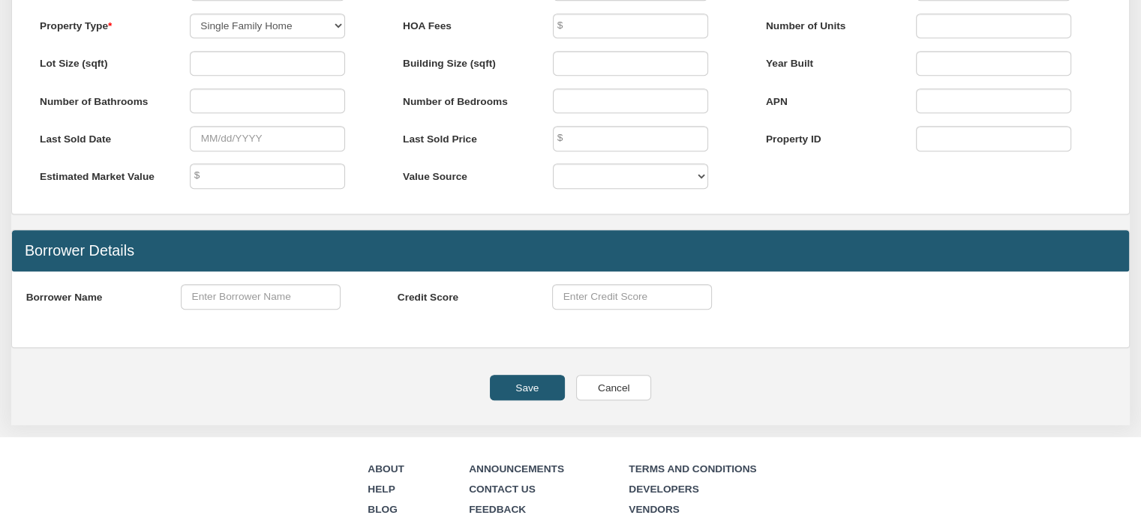
scroll to position [719, 0]
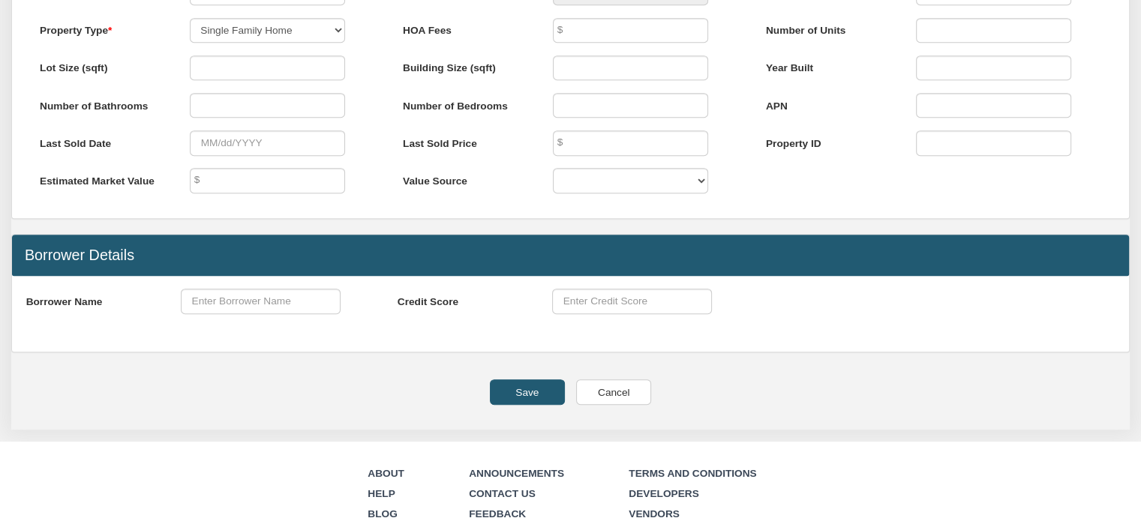
click at [507, 403] on input "Save" at bounding box center [527, 391] width 75 height 25
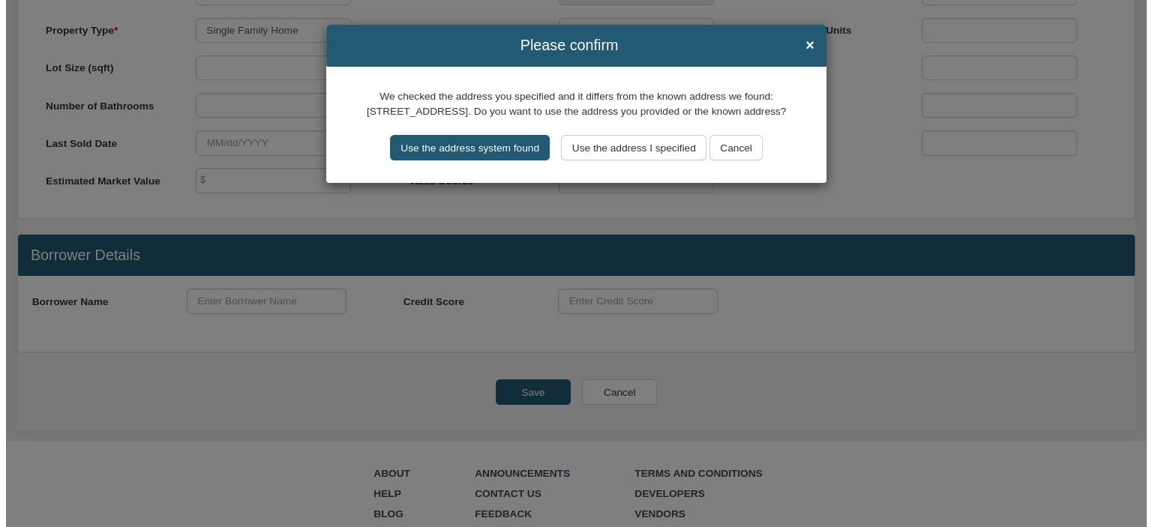
scroll to position [720, 0]
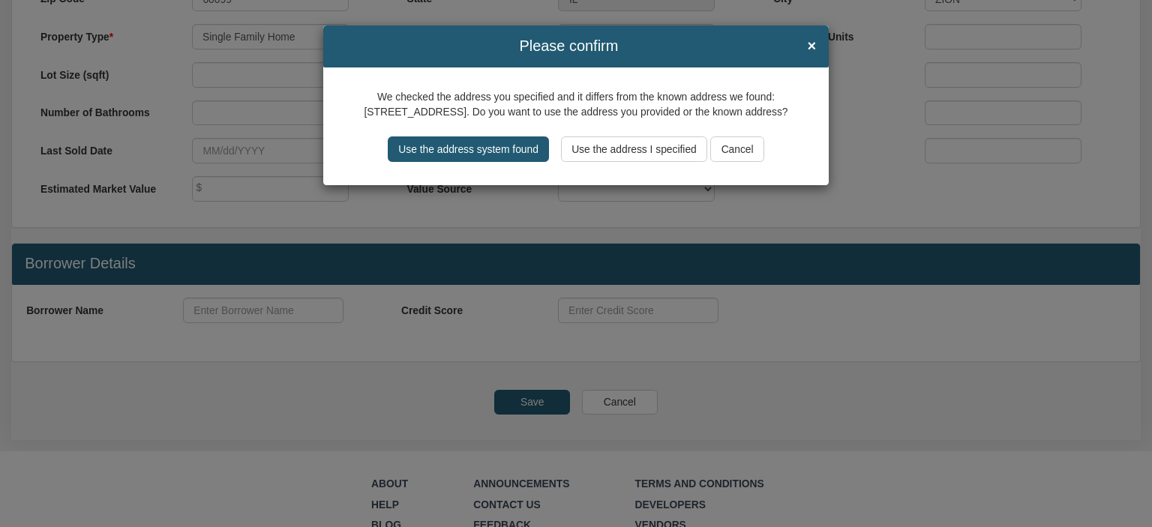
click at [459, 145] on input "Use the address system found" at bounding box center [469, 148] width 162 height 25
type input "[STREET_ADDRESS]"
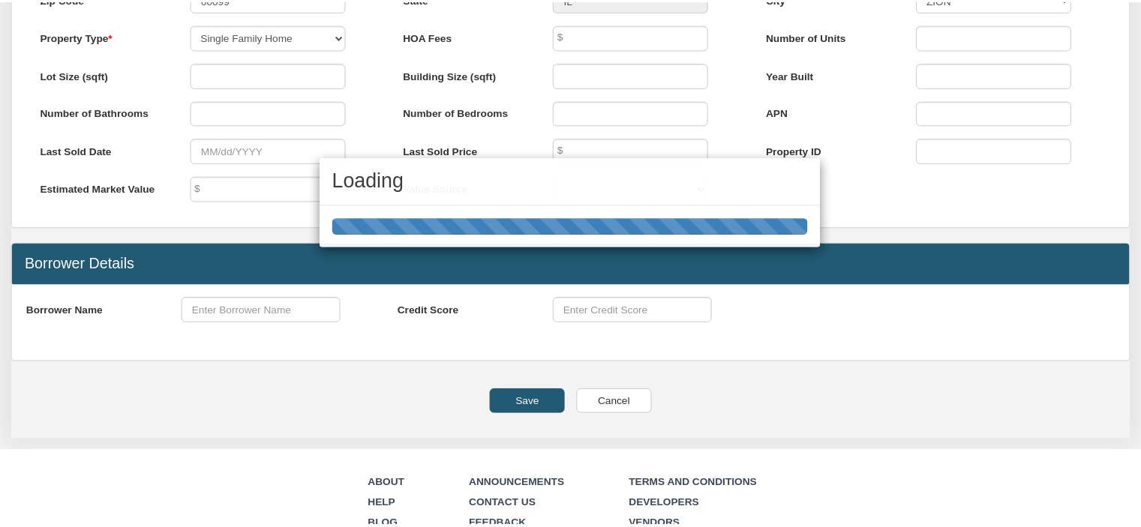
scroll to position [719, 0]
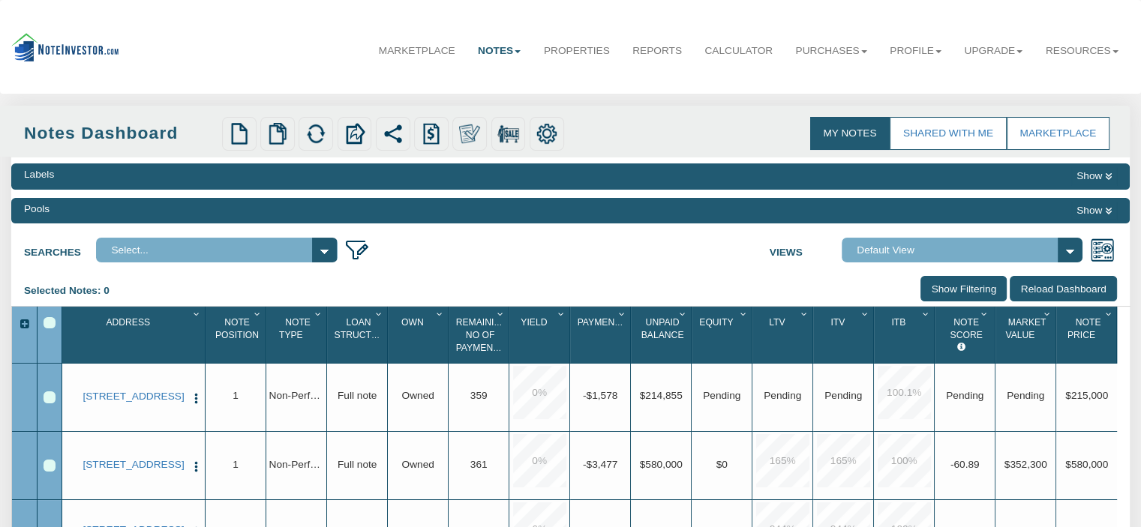
click at [531, 397] on span "0 %" at bounding box center [539, 392] width 53 height 53
click at [533, 399] on span "0 %" at bounding box center [539, 392] width 53 height 53
click at [556, 316] on icon "Column Menu" at bounding box center [561, 314] width 14 height 9
click at [534, 323] on span "Yield" at bounding box center [533, 322] width 26 height 10
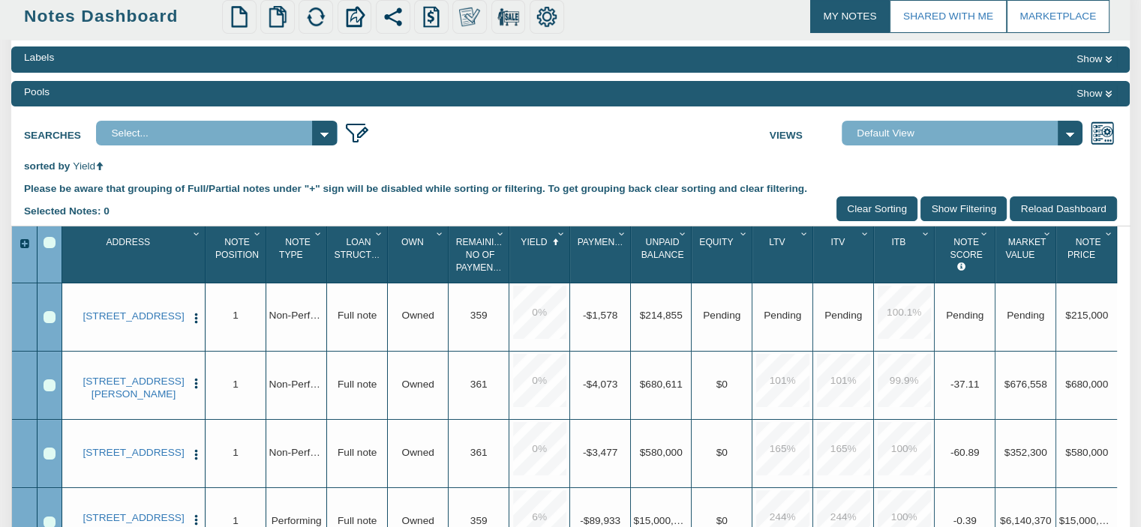
scroll to position [105, 0]
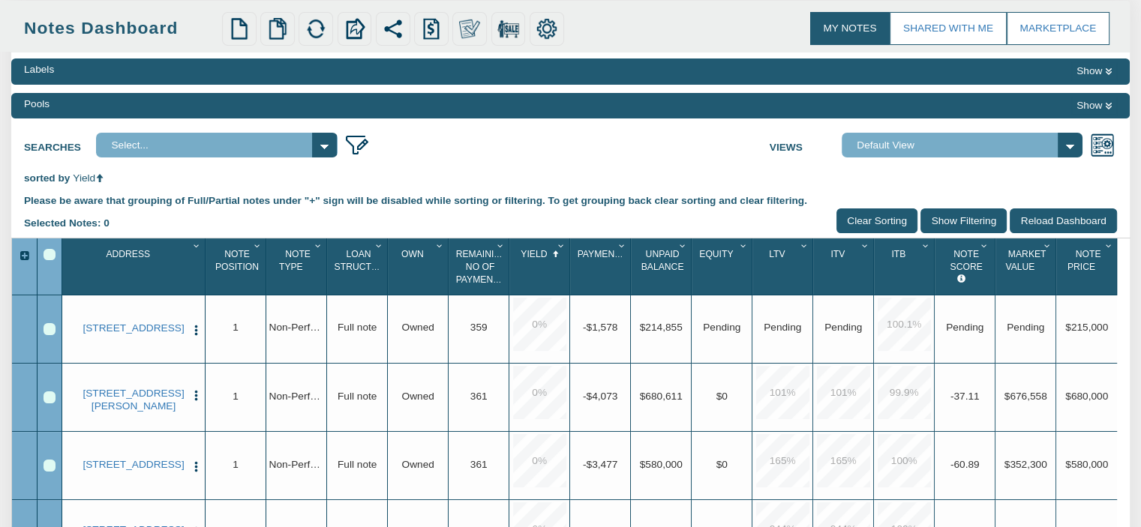
click at [559, 248] on icon "Column Menu" at bounding box center [561, 245] width 14 height 9
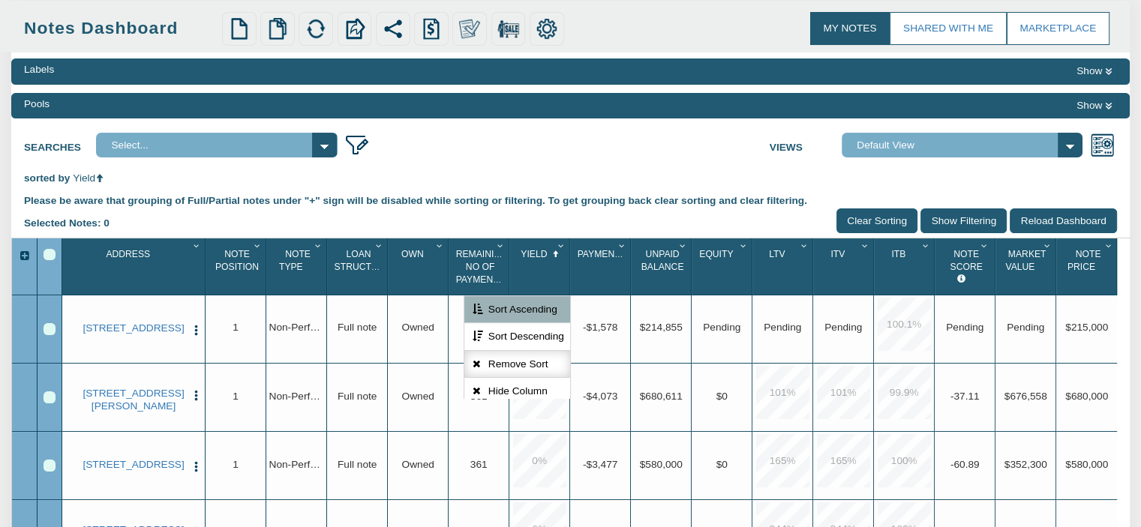
click at [475, 365] on icon "button" at bounding box center [478, 363] width 17 height 11
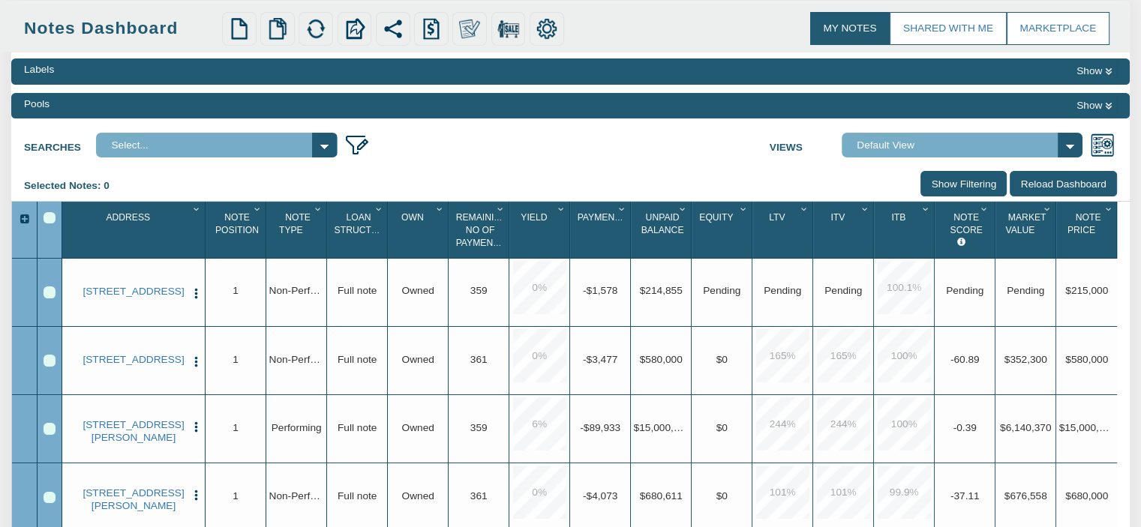
click at [1012, 293] on span "Pending" at bounding box center [1024, 291] width 37 height 11
click at [1033, 222] on span "Market Value" at bounding box center [1025, 223] width 40 height 23
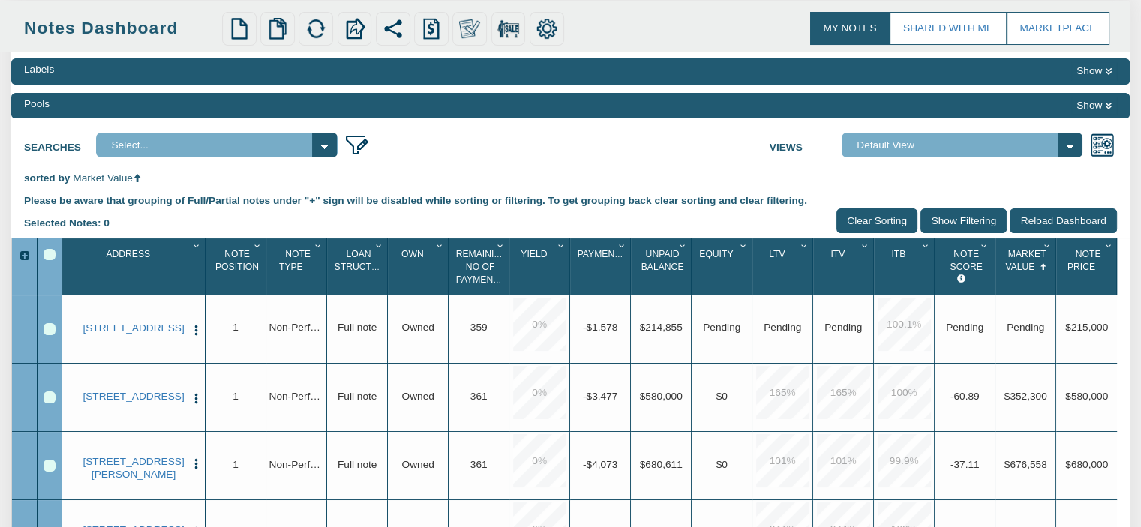
click at [649, 155] on div "Searches Select... Views Default View" at bounding box center [570, 142] width 1118 height 31
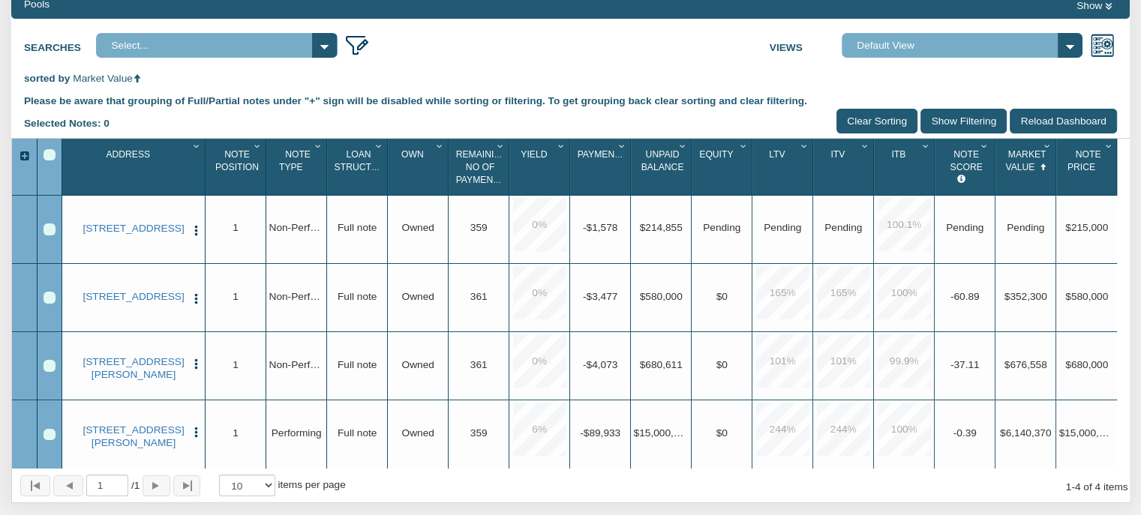
scroll to position [0, 0]
